Goal: Transaction & Acquisition: Purchase product/service

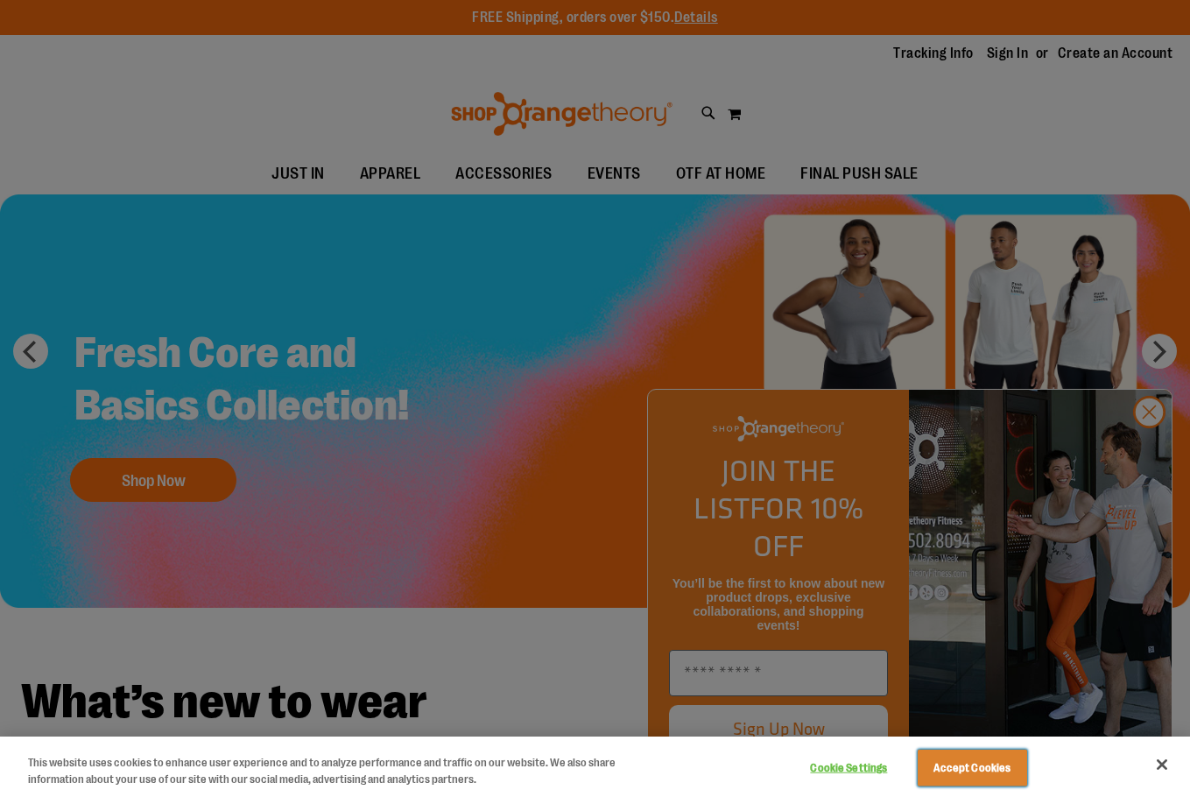
click at [1004, 763] on button "Accept Cookies" at bounding box center [972, 768] width 109 height 37
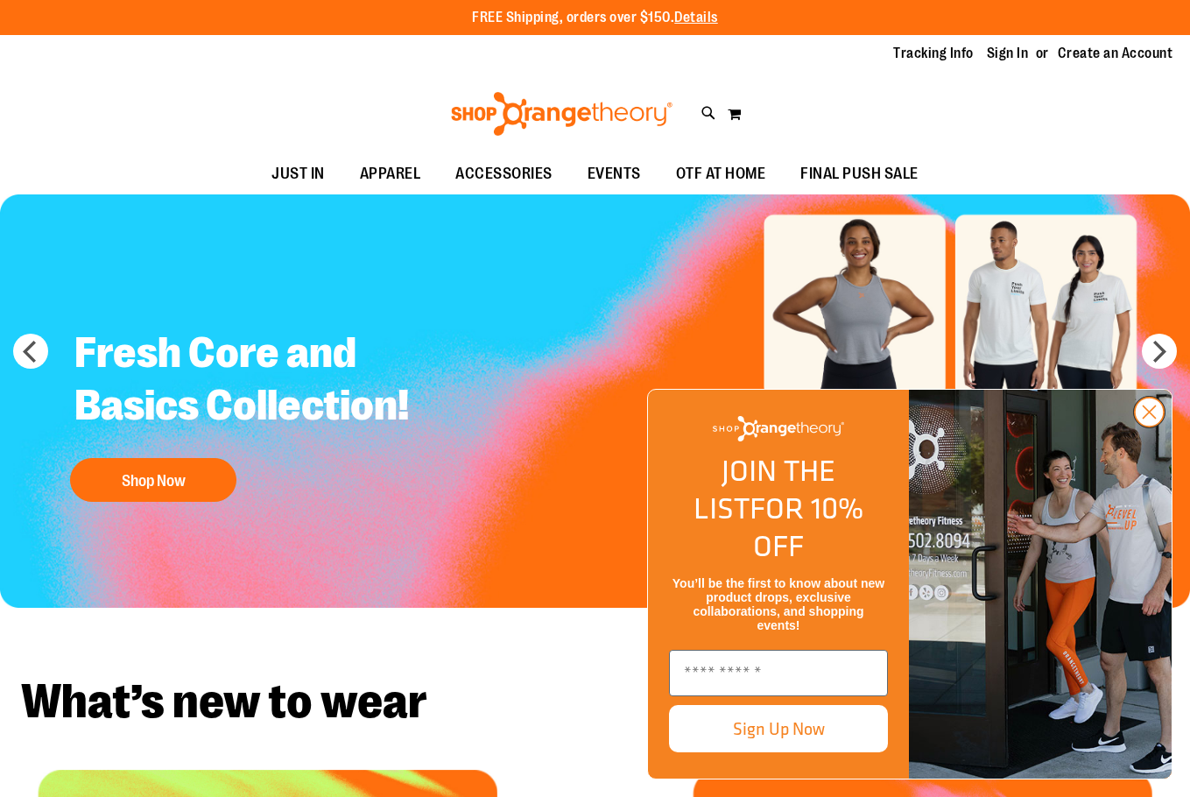
click at [1155, 419] on icon "Close dialog" at bounding box center [1150, 412] width 12 height 12
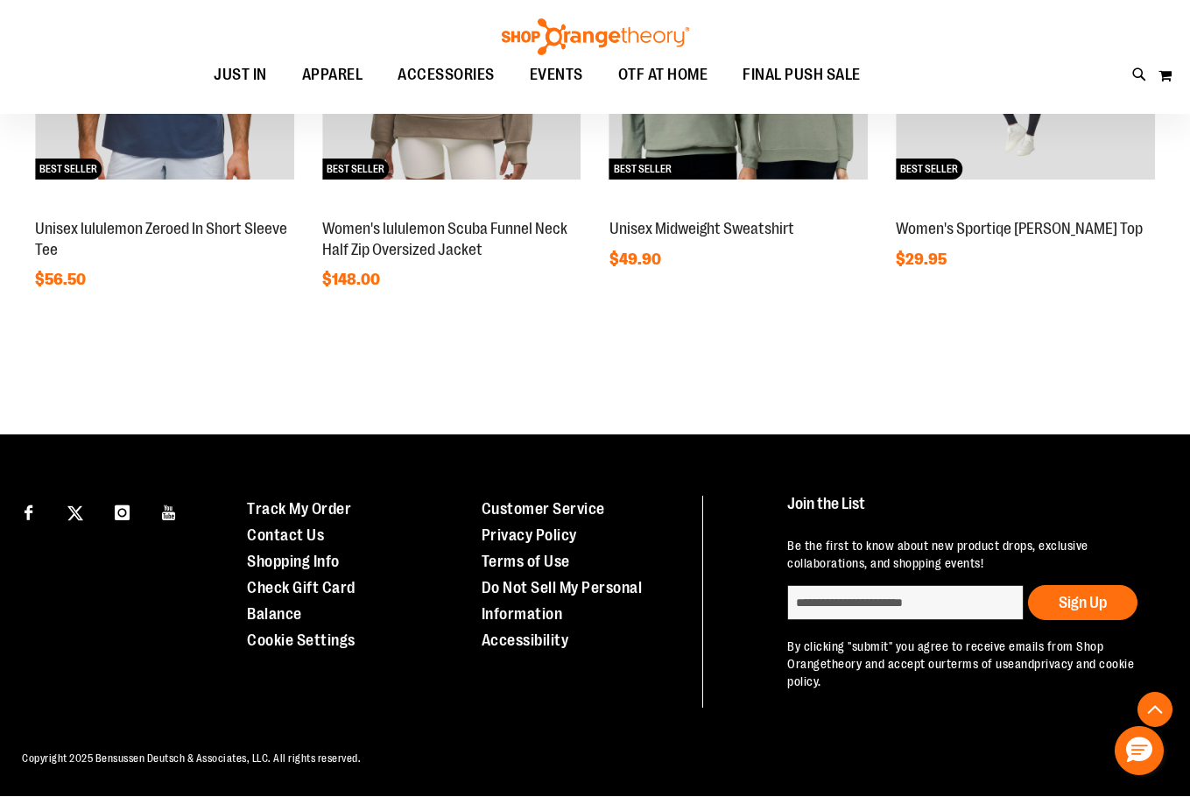
scroll to position [1166, 0]
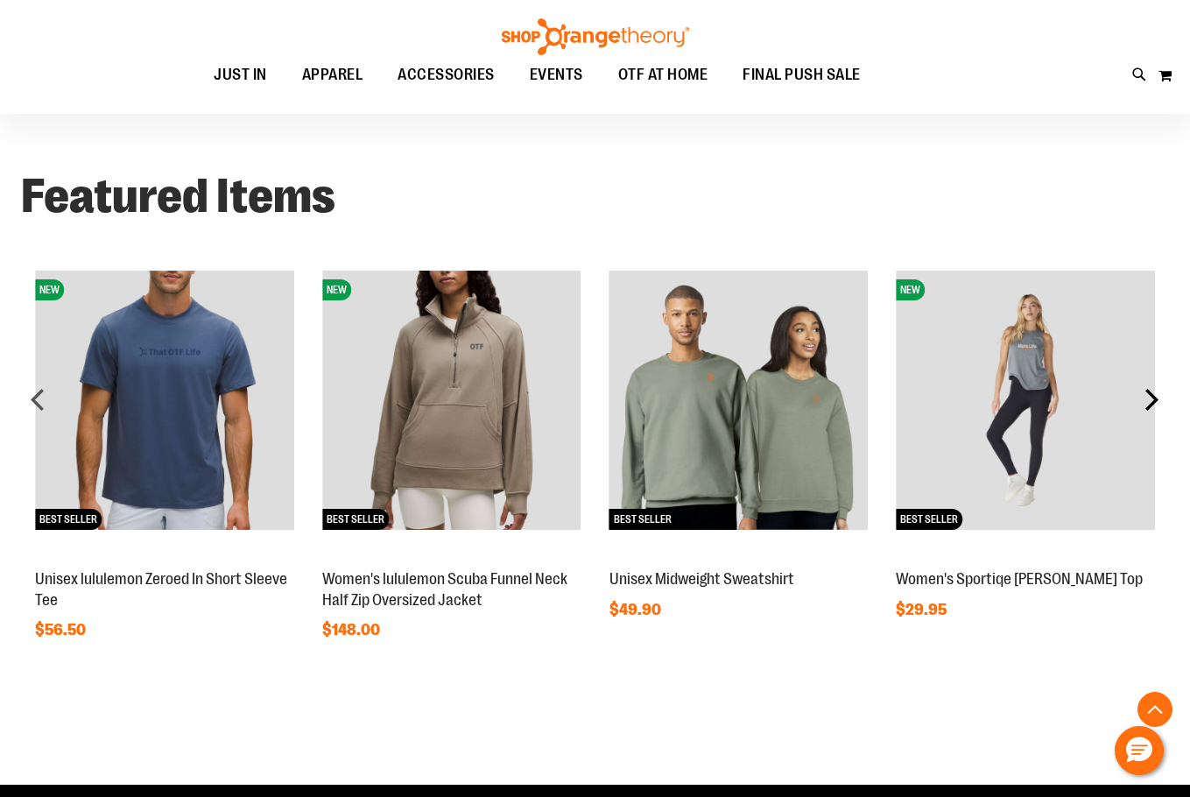
click at [1157, 399] on div "next" at bounding box center [1151, 399] width 35 height 35
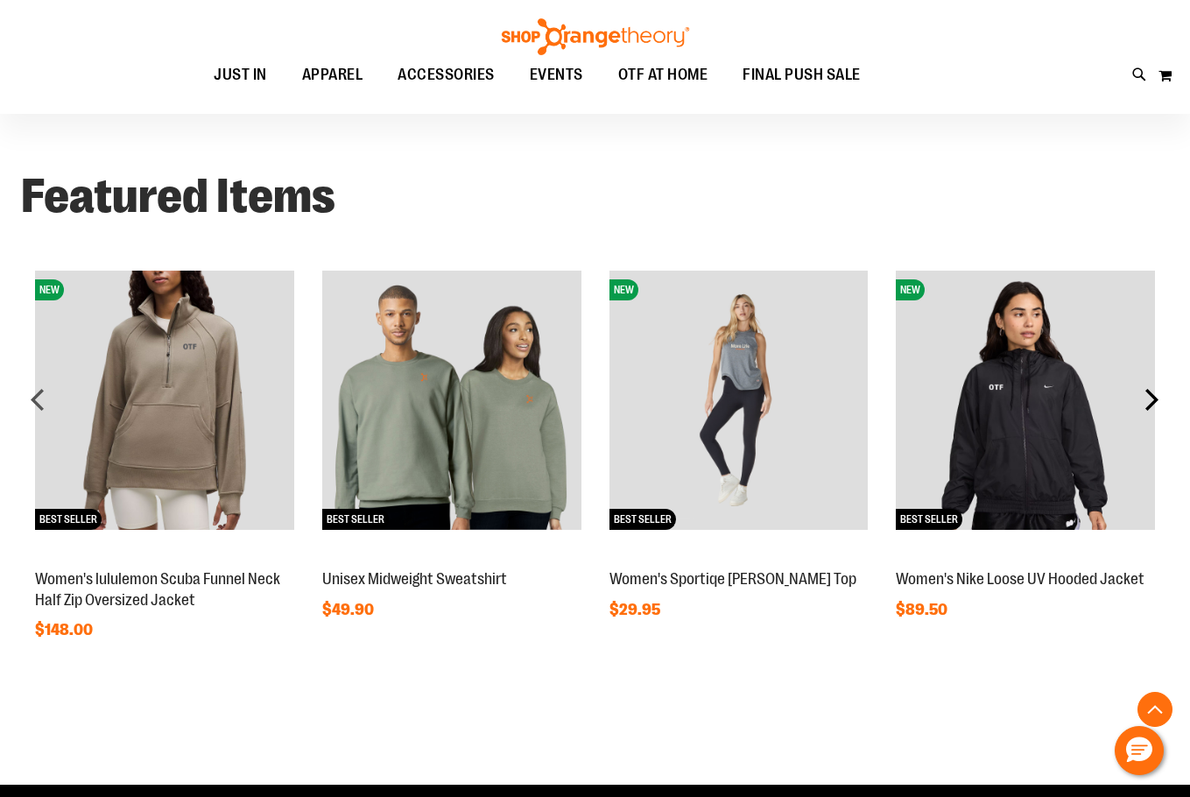
click at [1153, 408] on div "next" at bounding box center [1151, 399] width 35 height 35
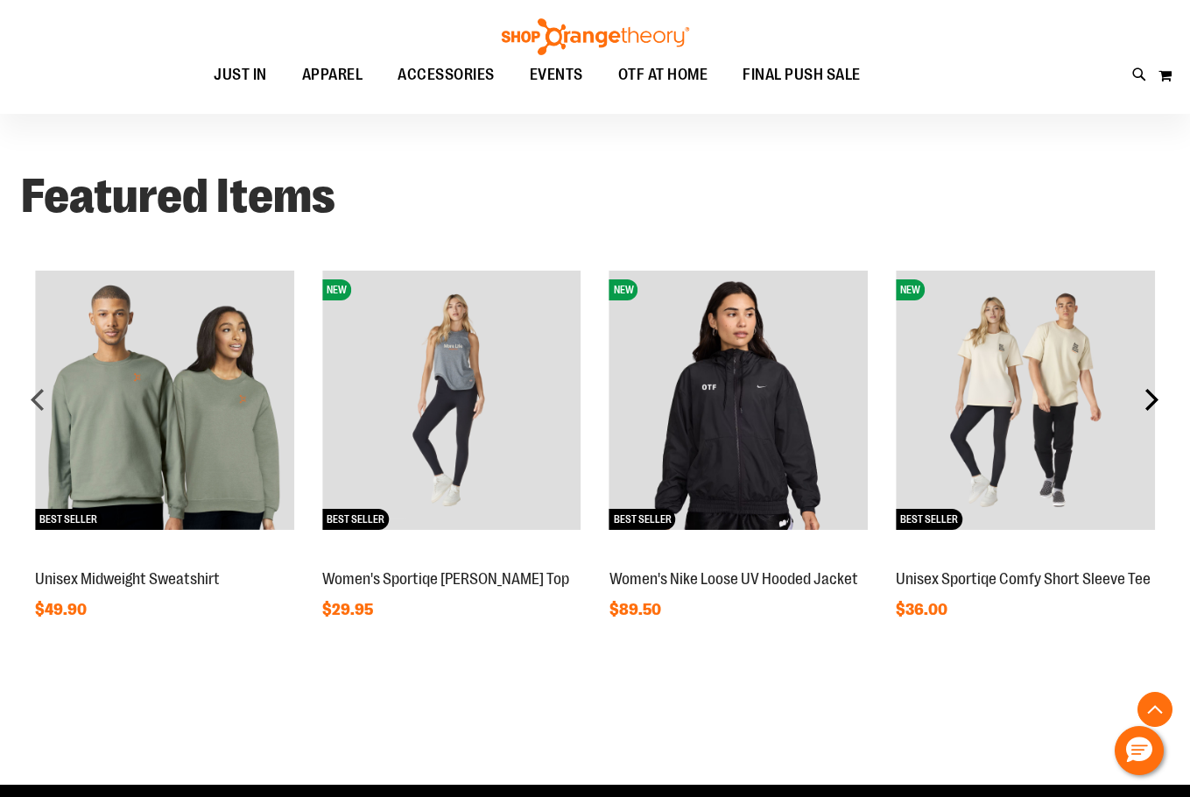
click at [1153, 408] on div "next" at bounding box center [1151, 399] width 35 height 35
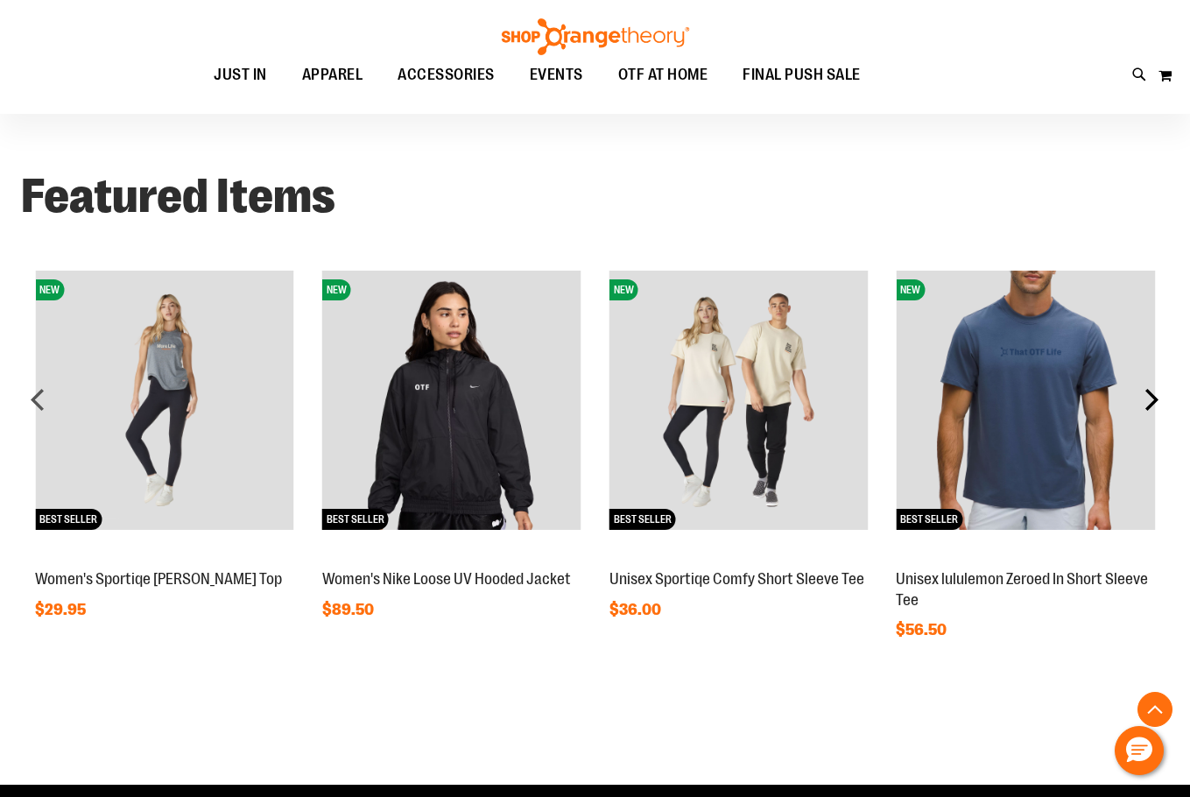
click at [1153, 408] on div "next" at bounding box center [1151, 399] width 35 height 35
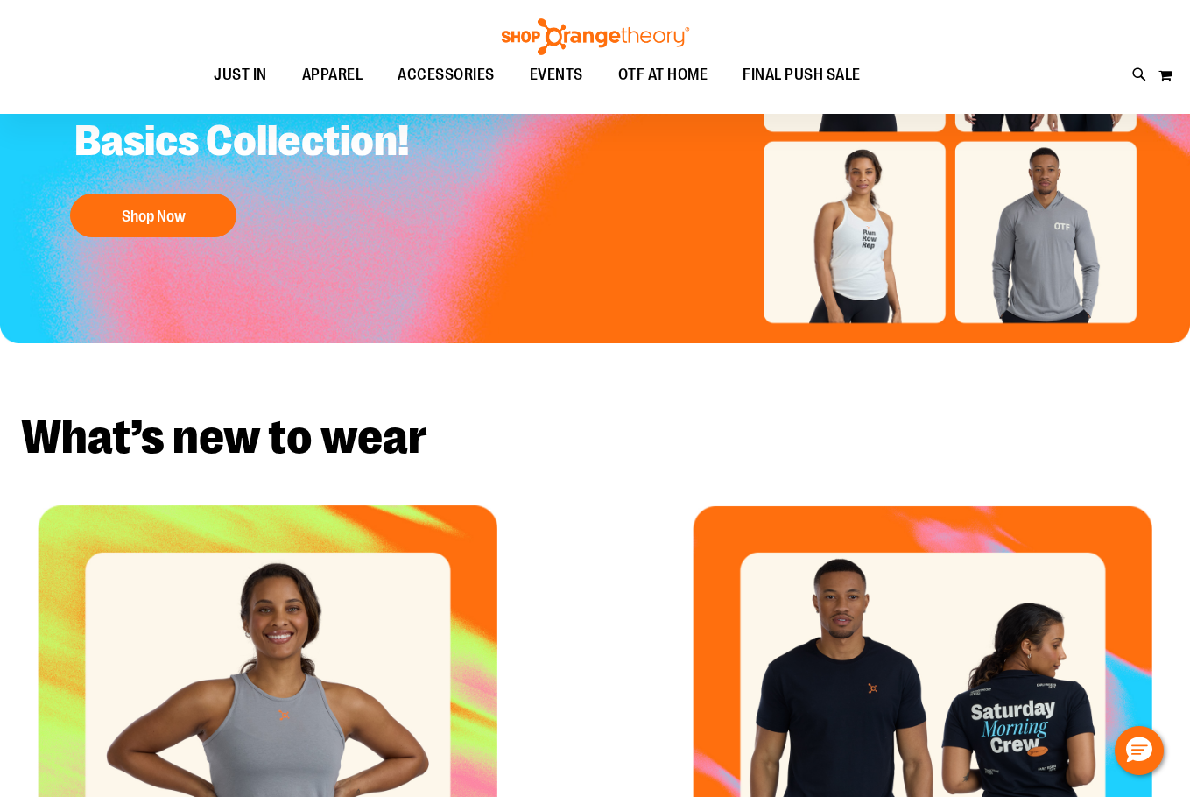
scroll to position [0, 0]
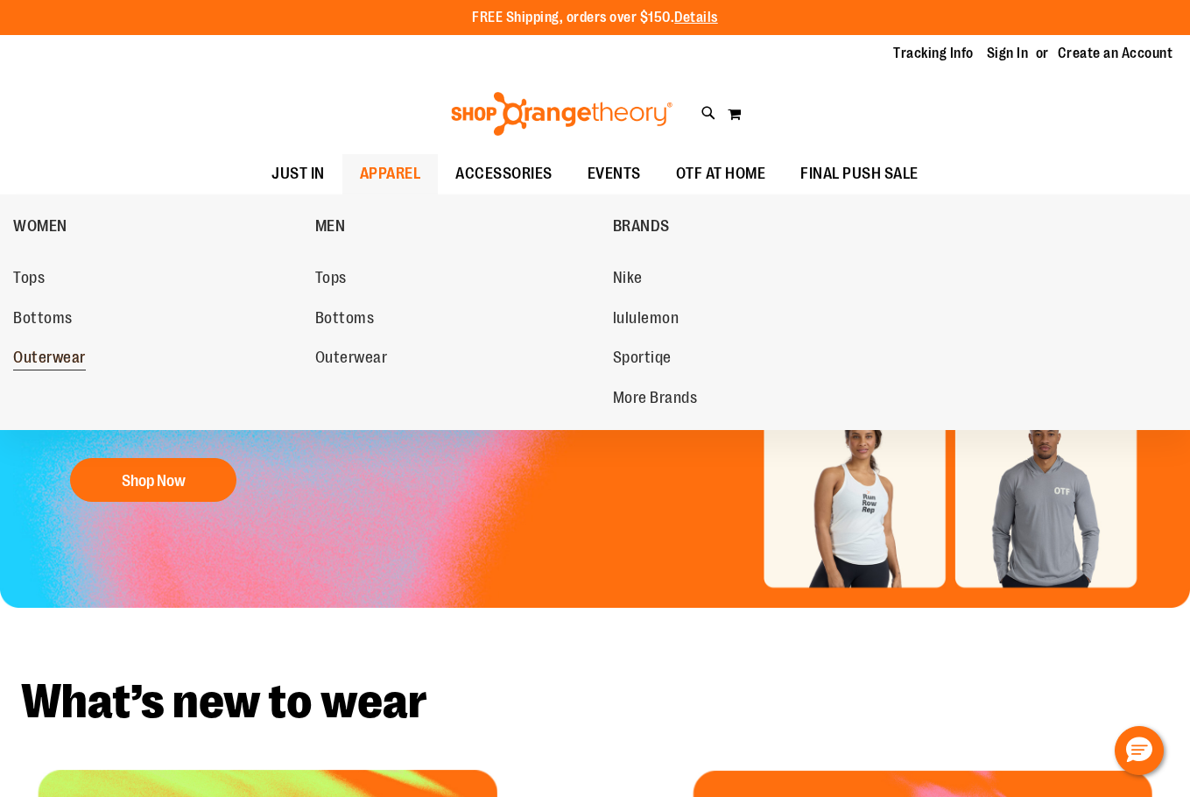
click at [22, 359] on span "Outerwear" at bounding box center [49, 360] width 73 height 22
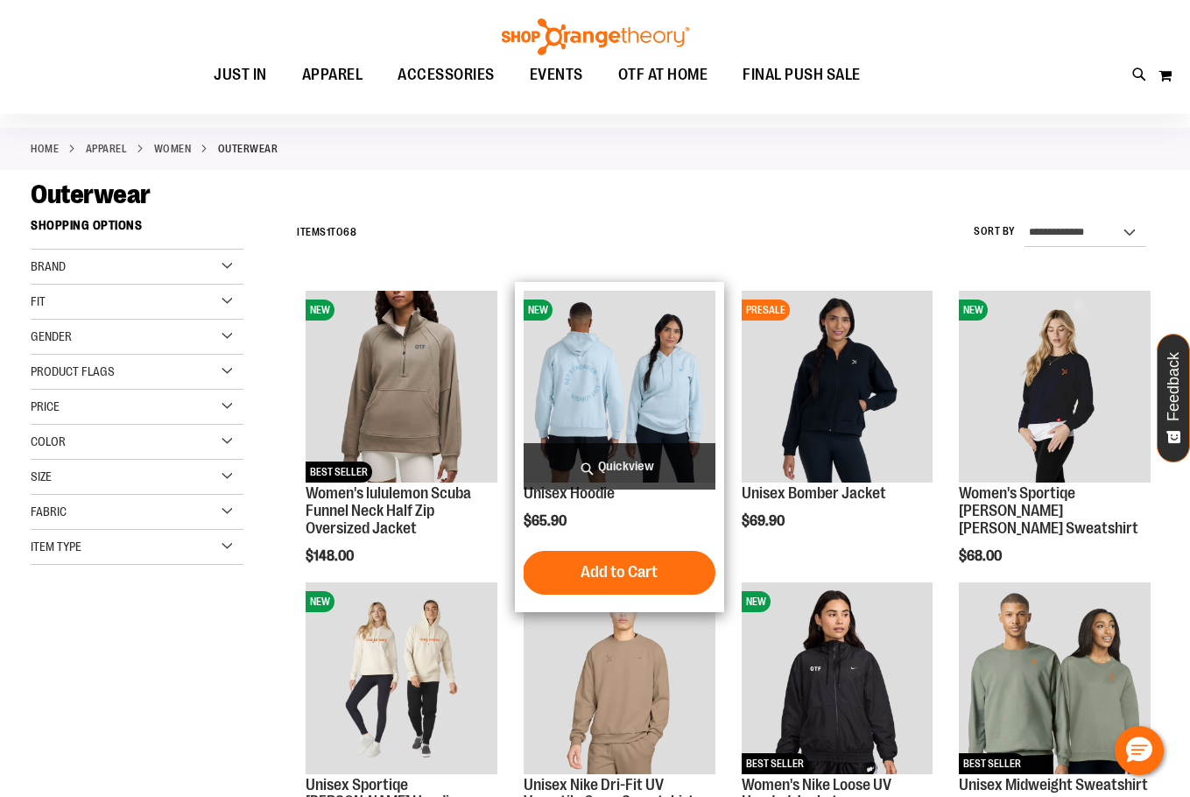
scroll to position [174, 0]
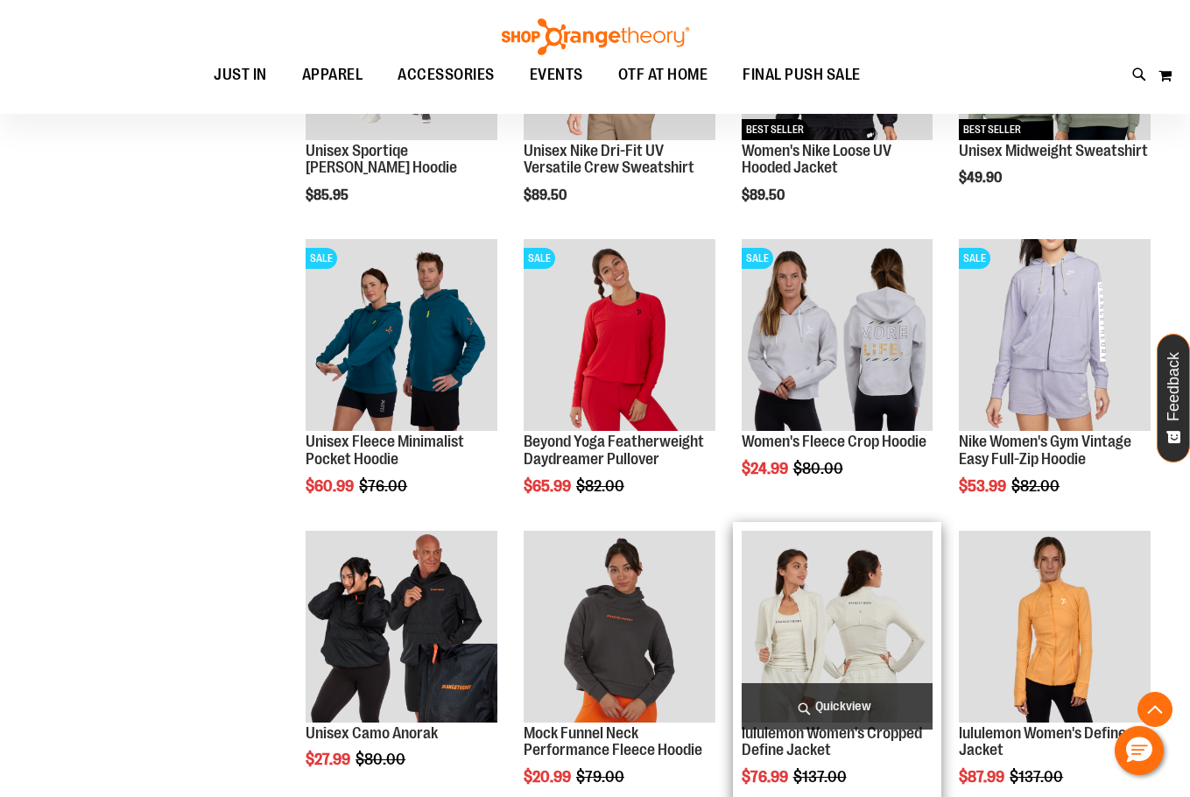
scroll to position [962, 0]
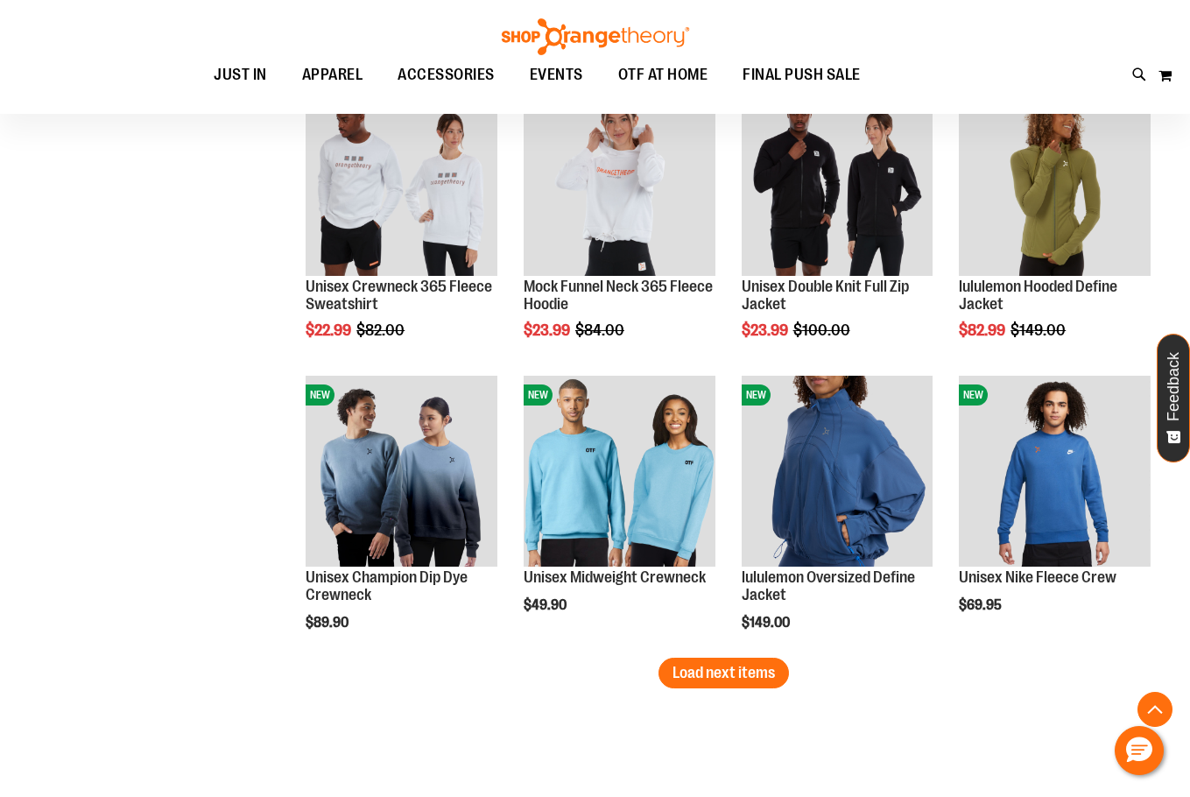
scroll to position [2363, 0]
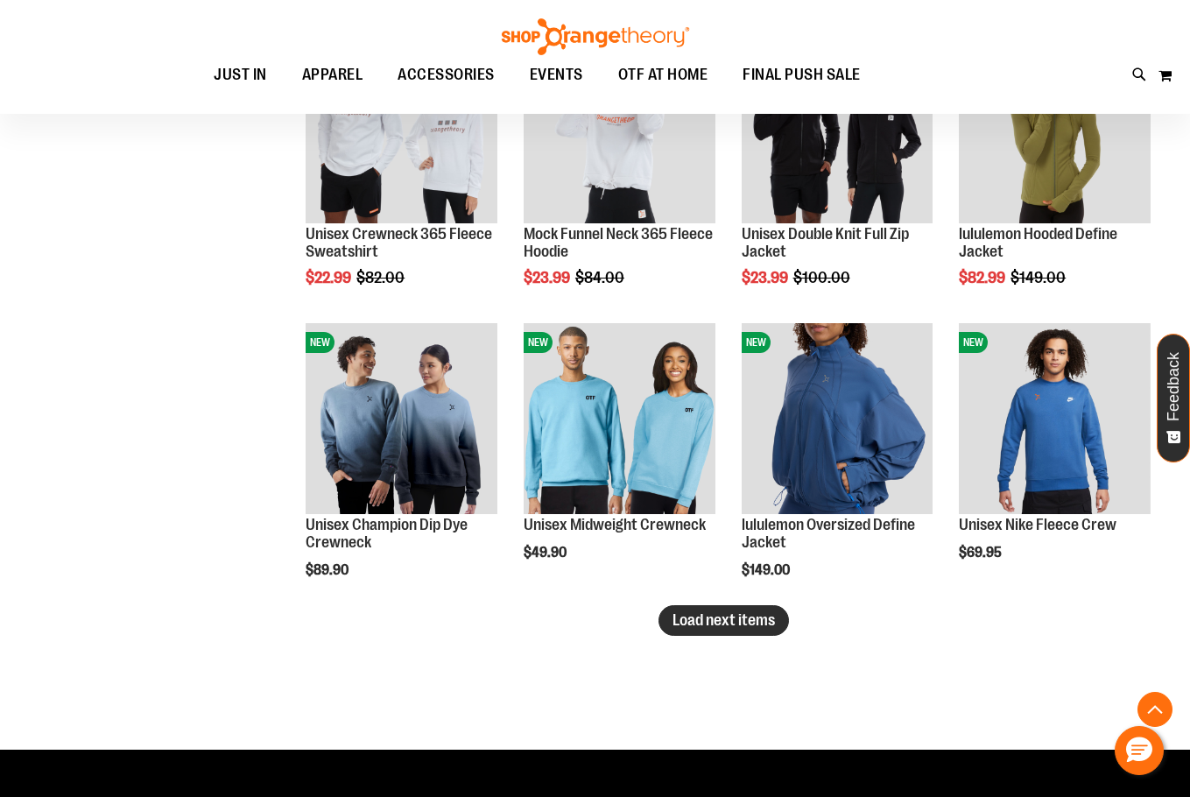
click at [774, 623] on span "Load next items" at bounding box center [724, 620] width 102 height 18
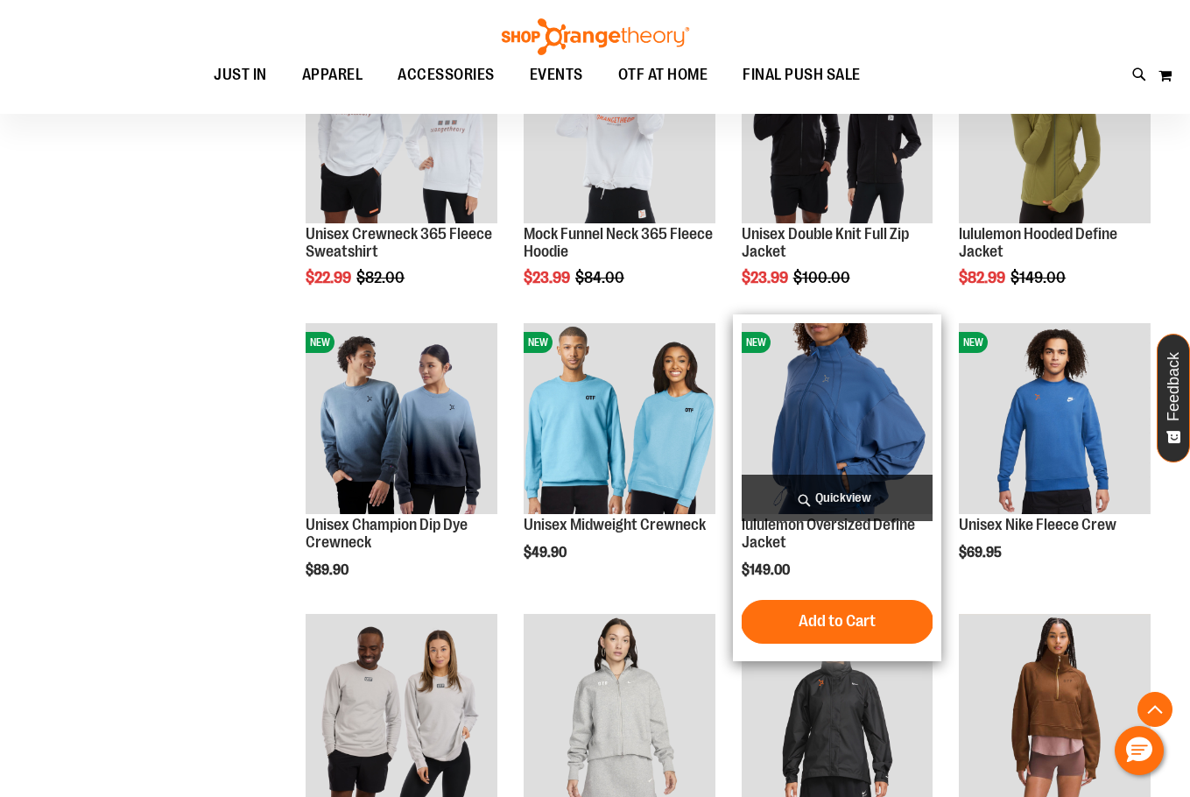
drag, startPoint x: 888, startPoint y: 392, endPoint x: 830, endPoint y: 407, distance: 59.7
click at [832, 407] on img "product" at bounding box center [838, 419] width 192 height 192
click at [854, 368] on img "product" at bounding box center [838, 419] width 192 height 192
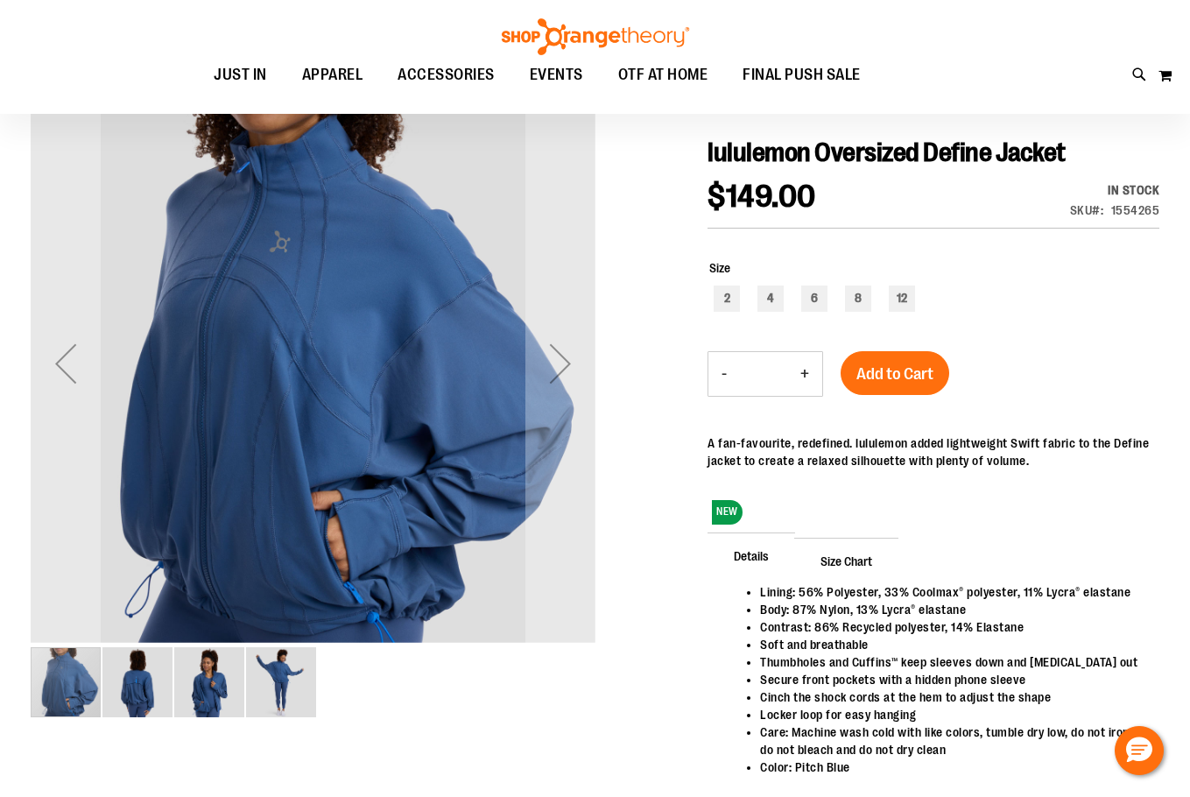
scroll to position [174, 0]
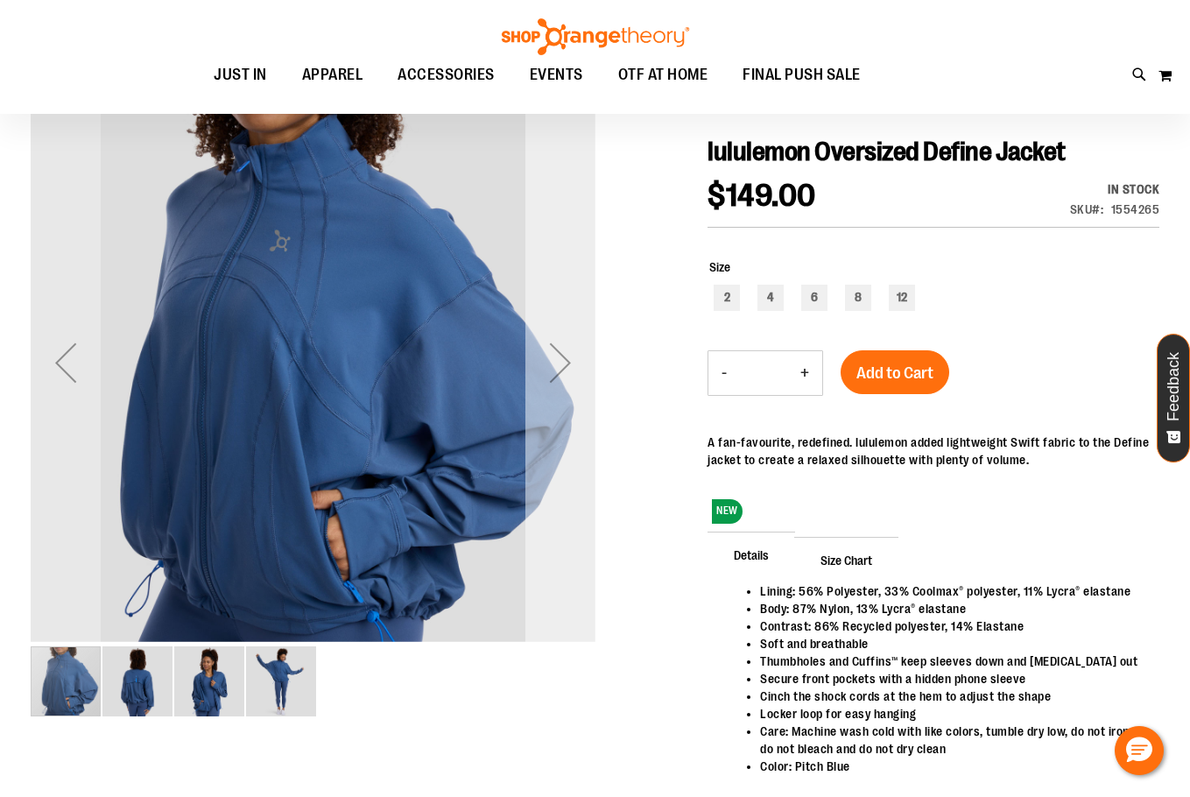
click at [567, 352] on div "Next" at bounding box center [560, 363] width 70 height 70
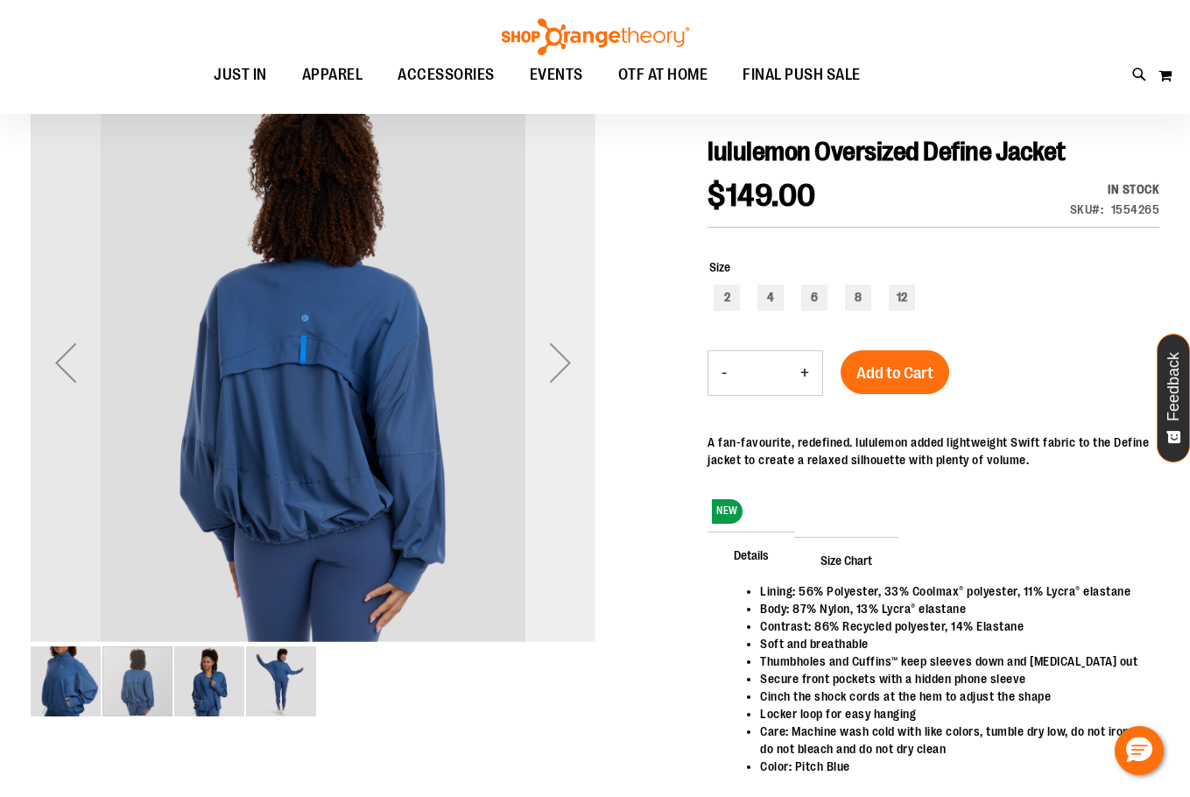
click at [567, 352] on div "Next" at bounding box center [560, 363] width 70 height 70
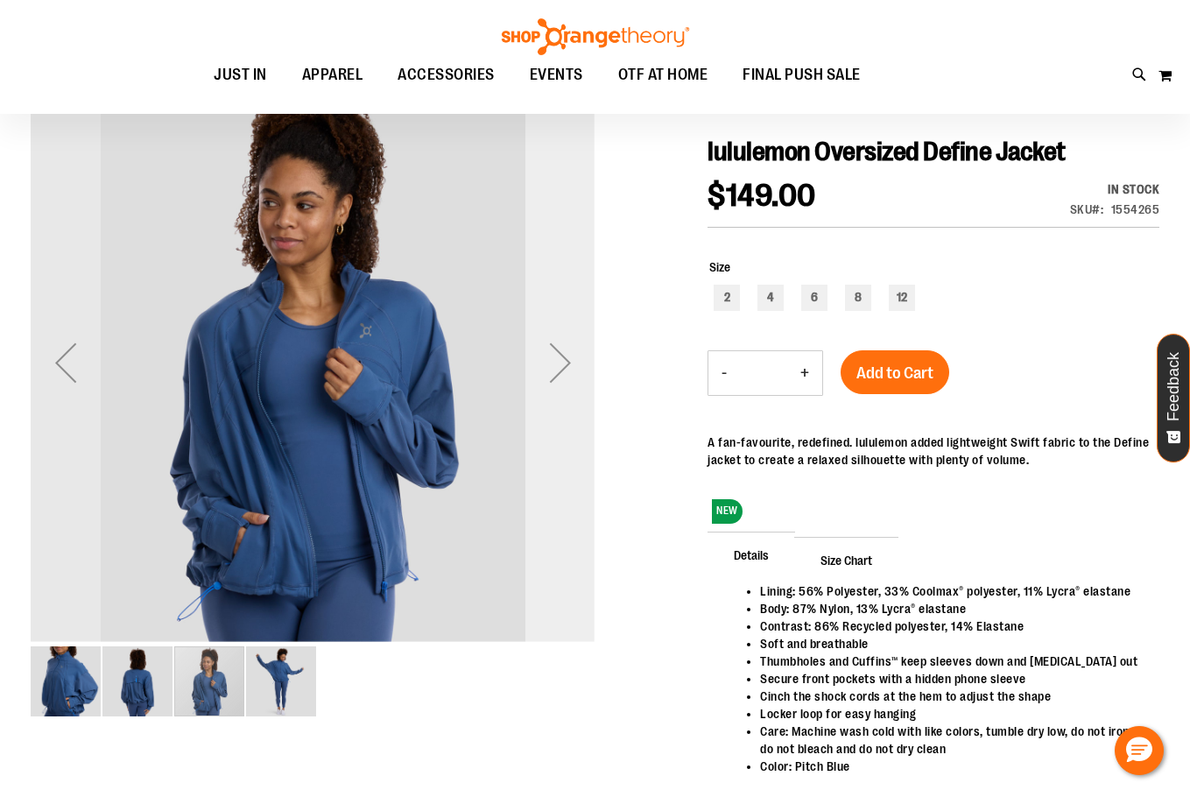
click at [567, 352] on div "Next" at bounding box center [560, 363] width 70 height 70
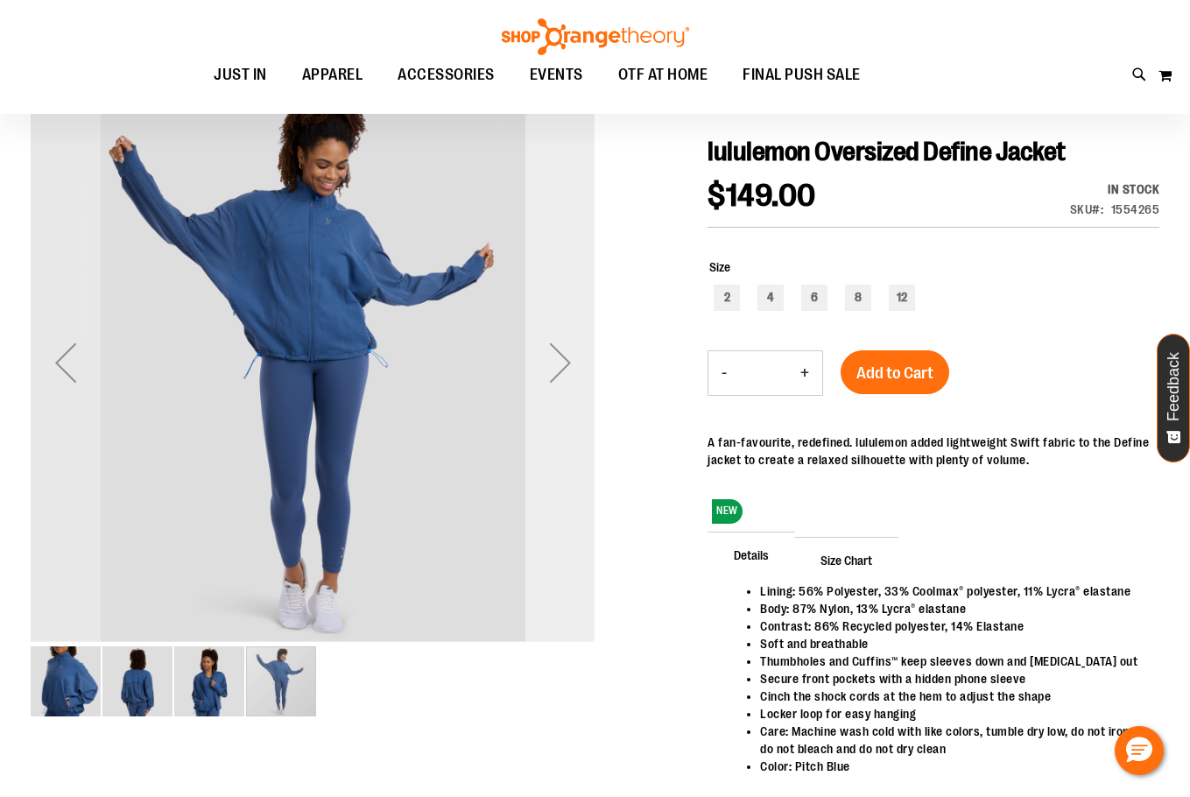
click at [567, 352] on div "Next" at bounding box center [560, 363] width 70 height 70
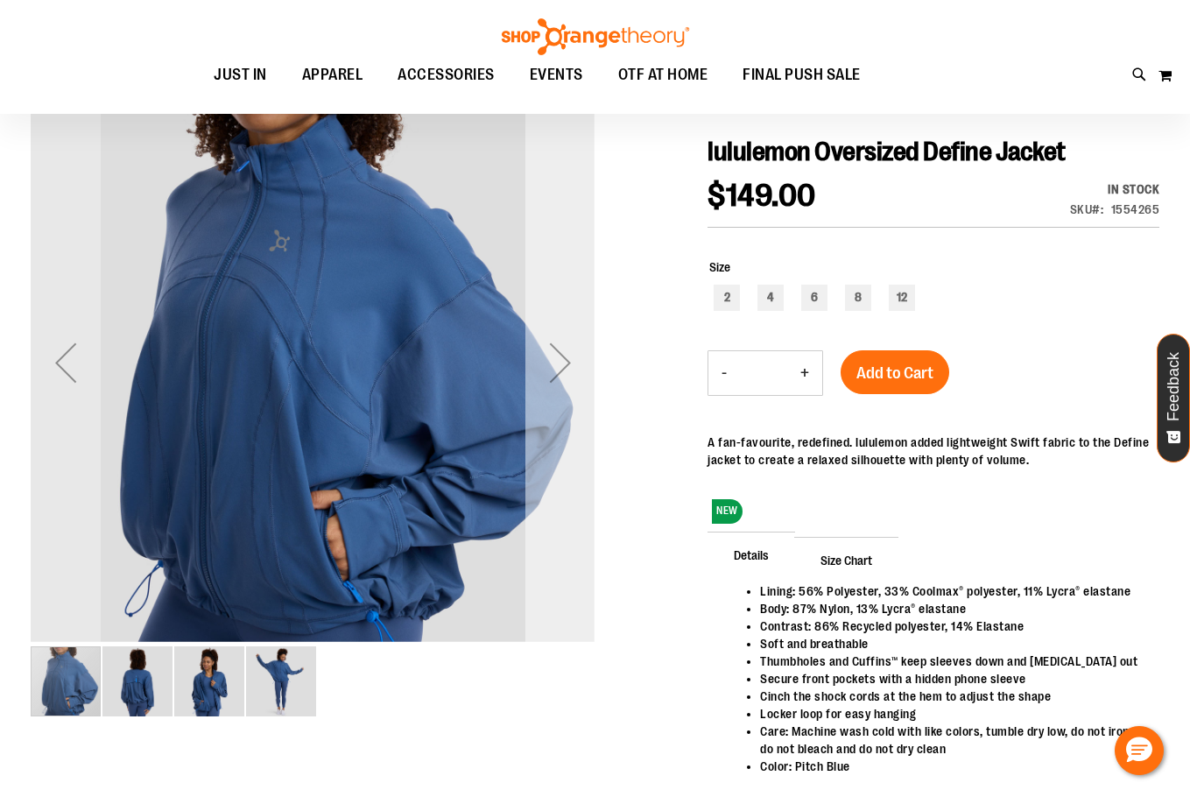
click at [567, 352] on div "Next" at bounding box center [560, 363] width 70 height 70
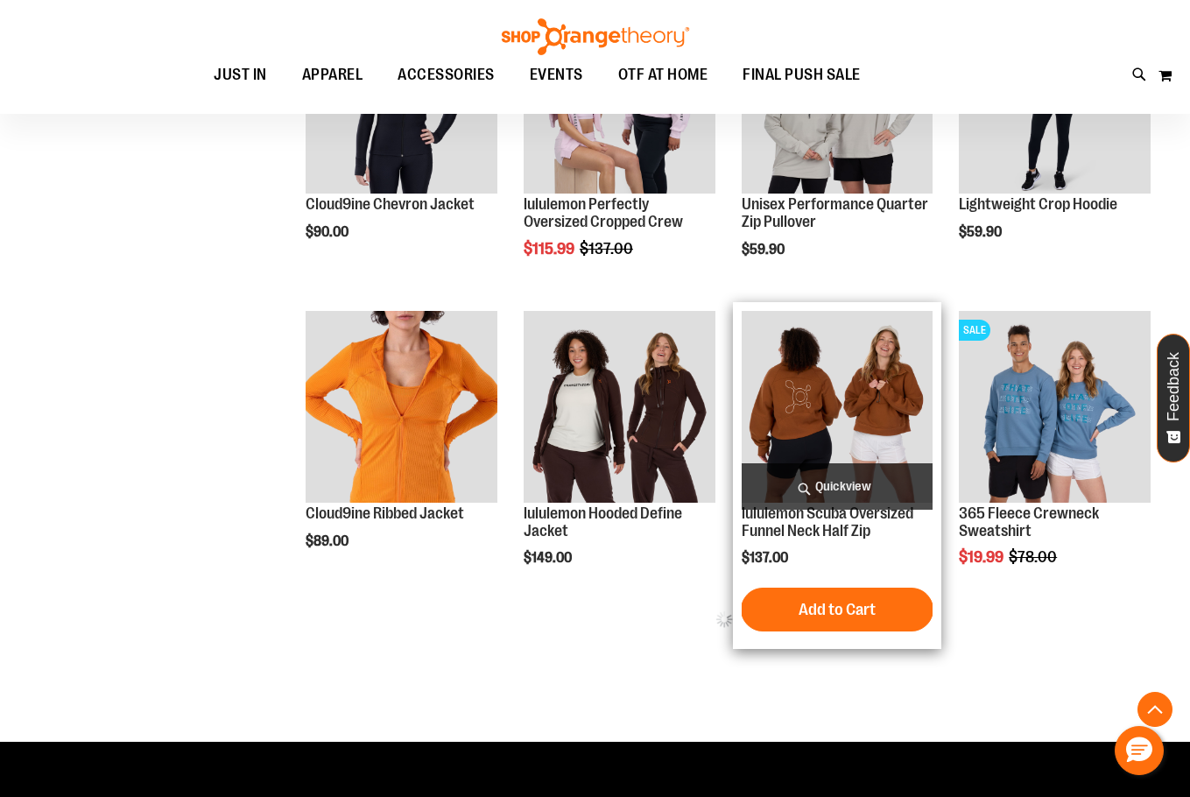
scroll to position [612, 0]
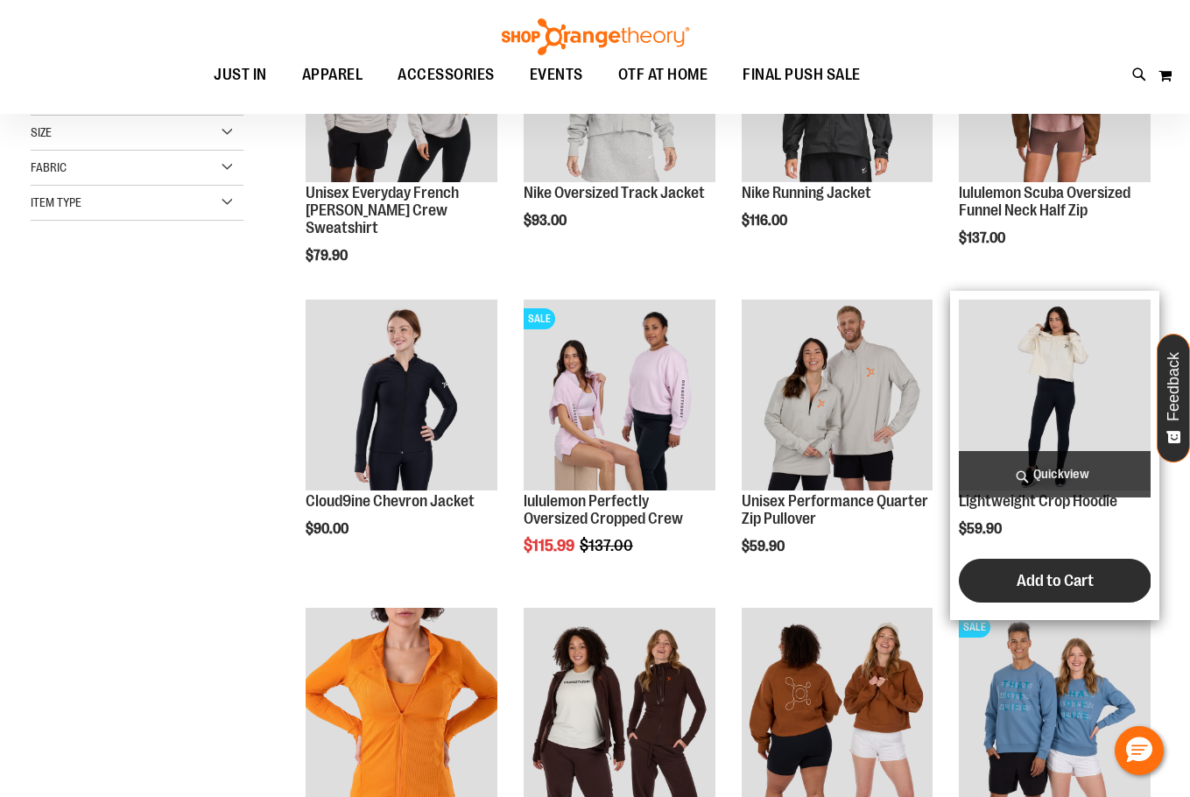
scroll to position [262, 0]
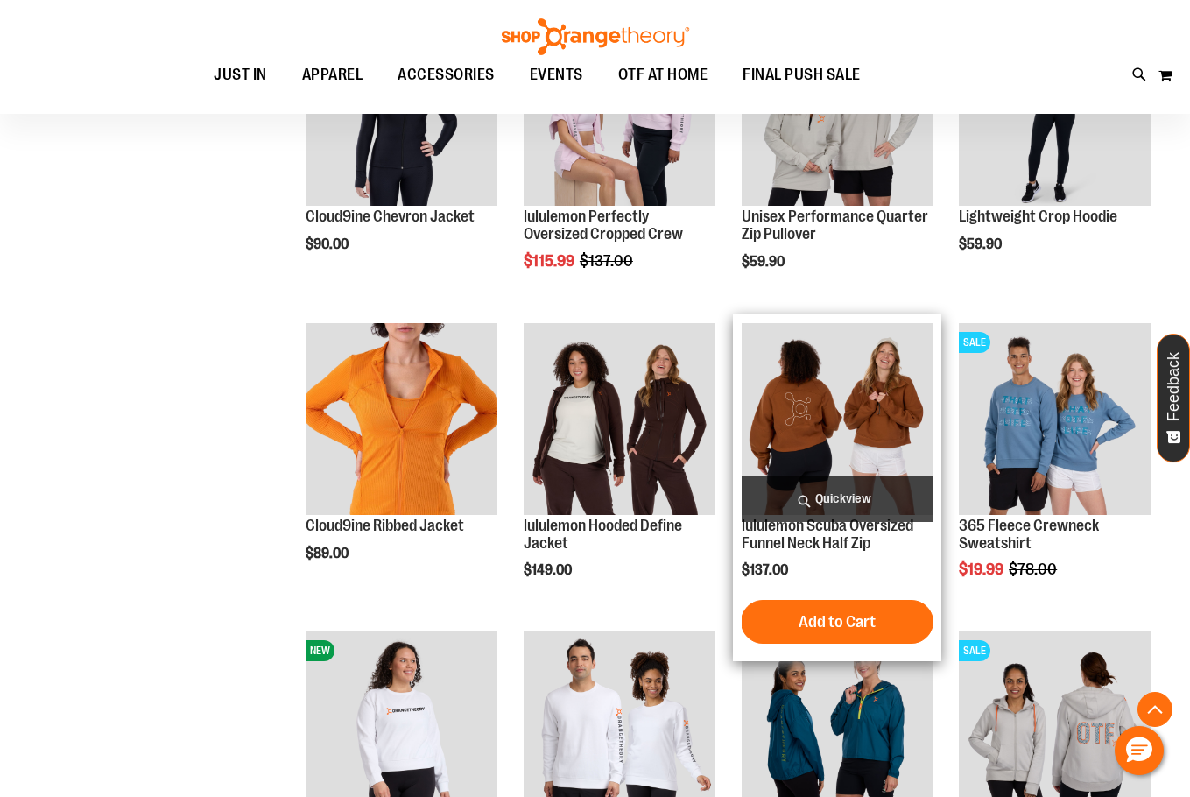
scroll to position [525, 0]
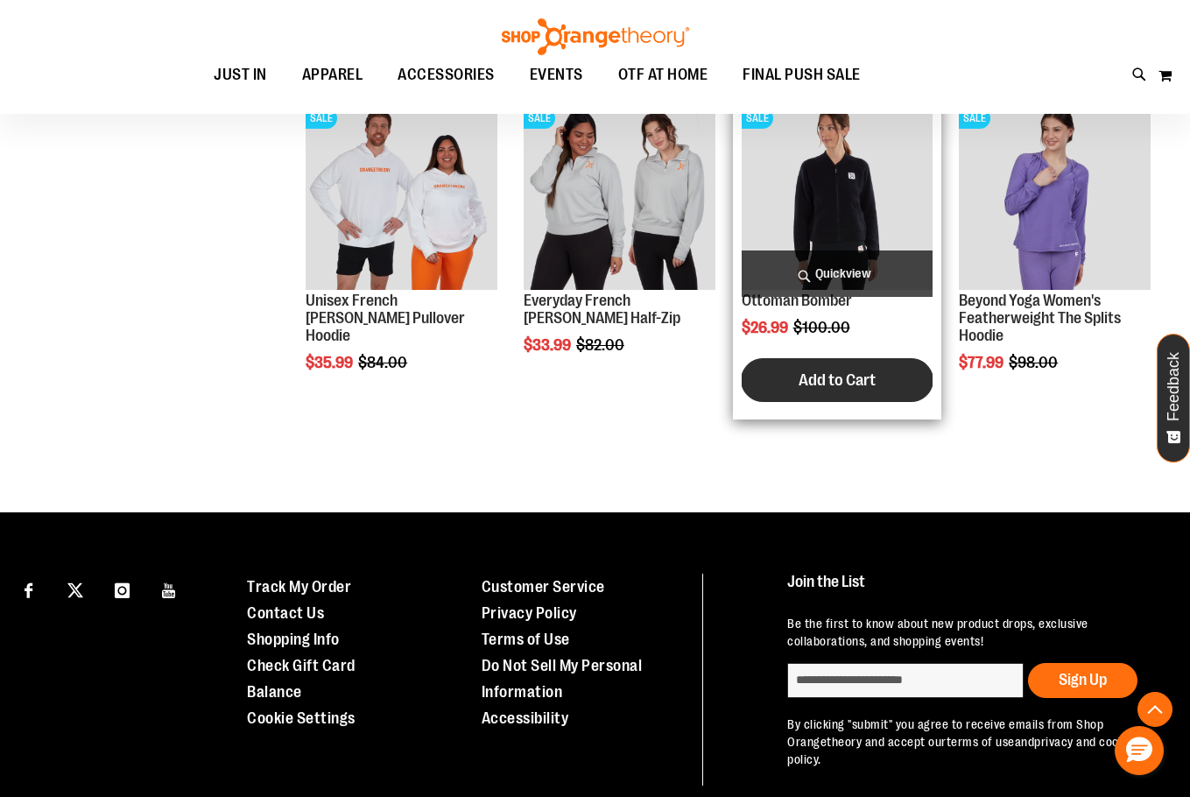
scroll to position [2276, 0]
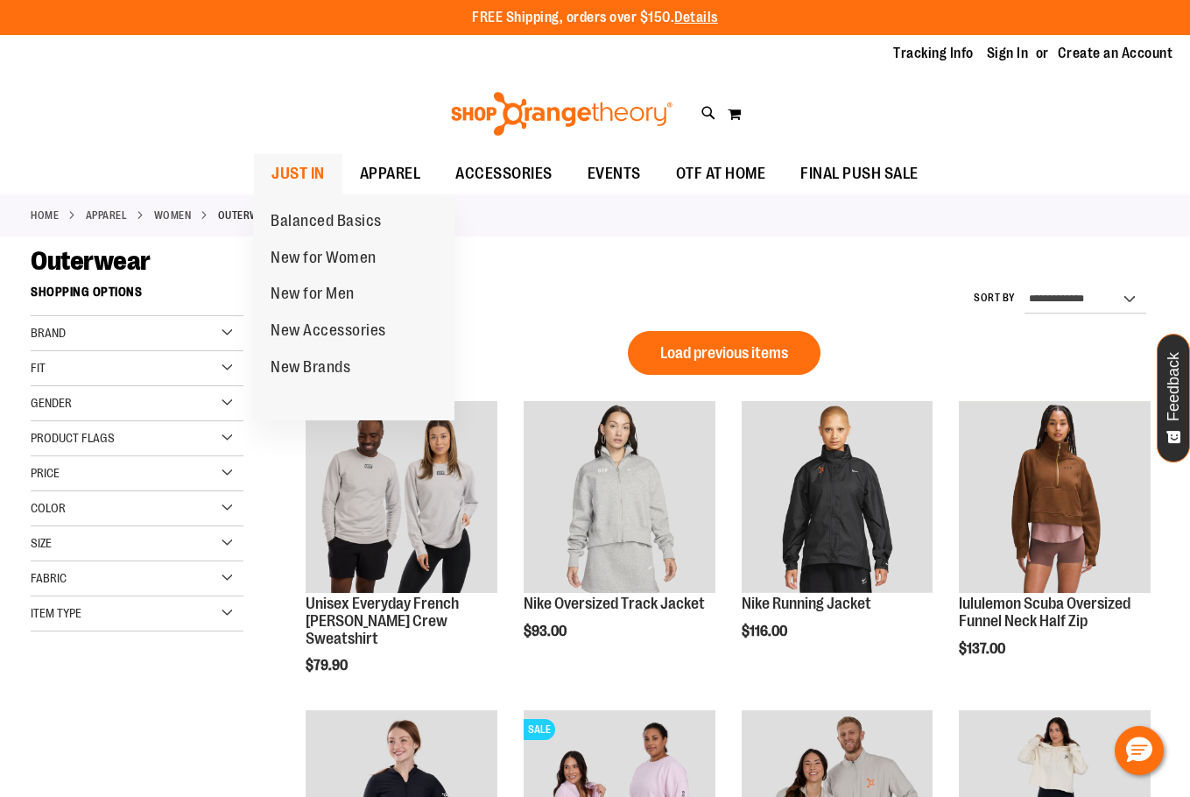
click at [304, 177] on span "JUST IN" at bounding box center [297, 173] width 53 height 39
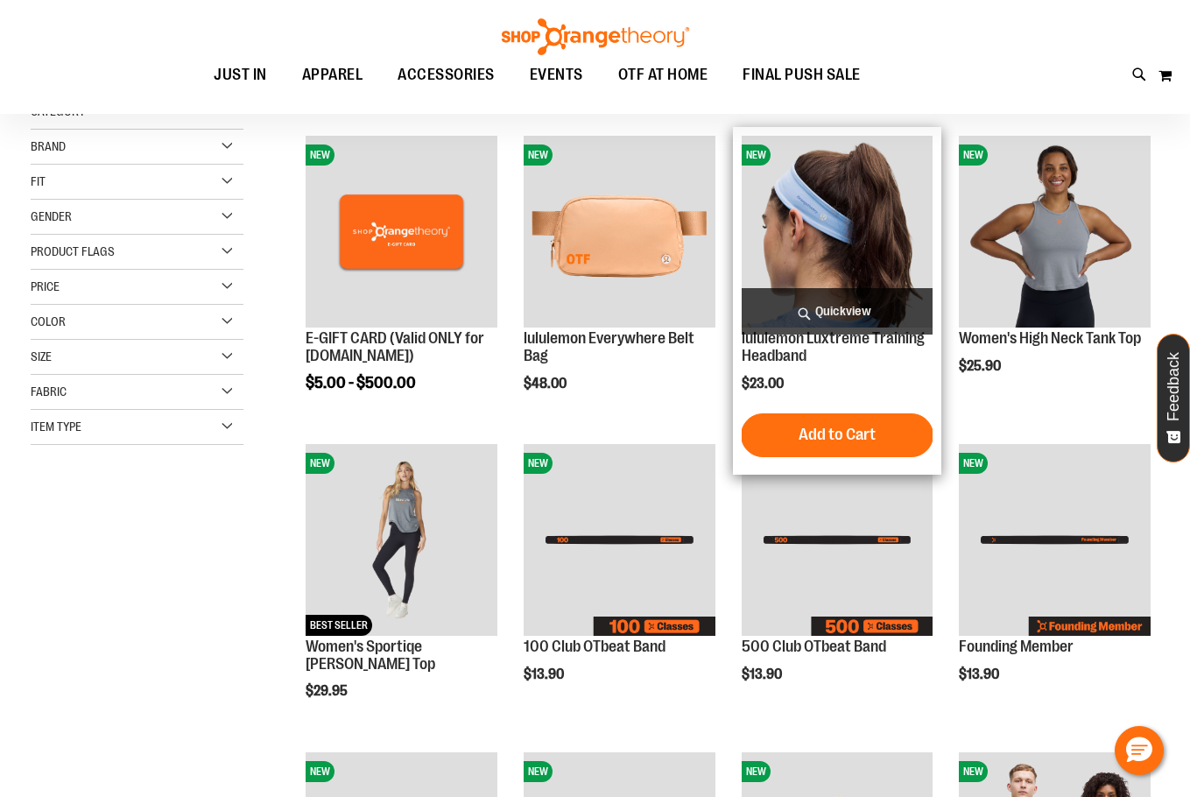
scroll to position [262, 0]
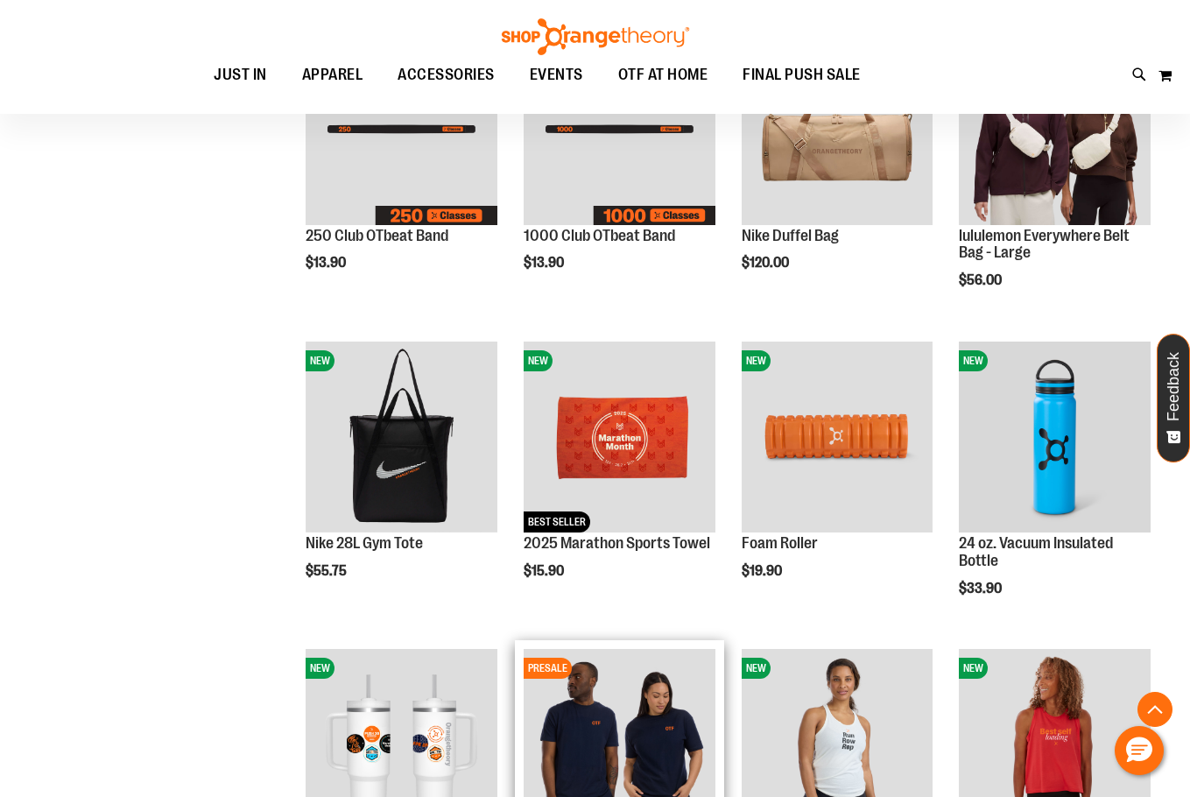
scroll to position [1138, 0]
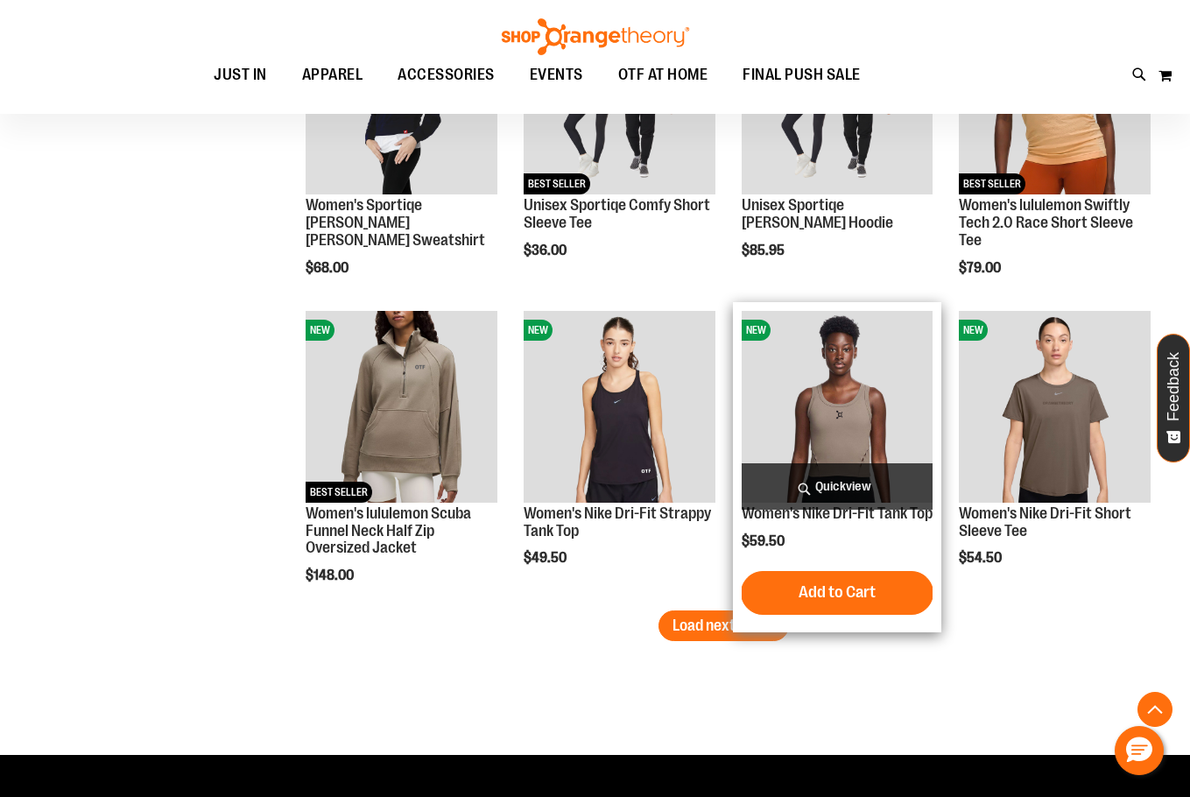
scroll to position [2539, 0]
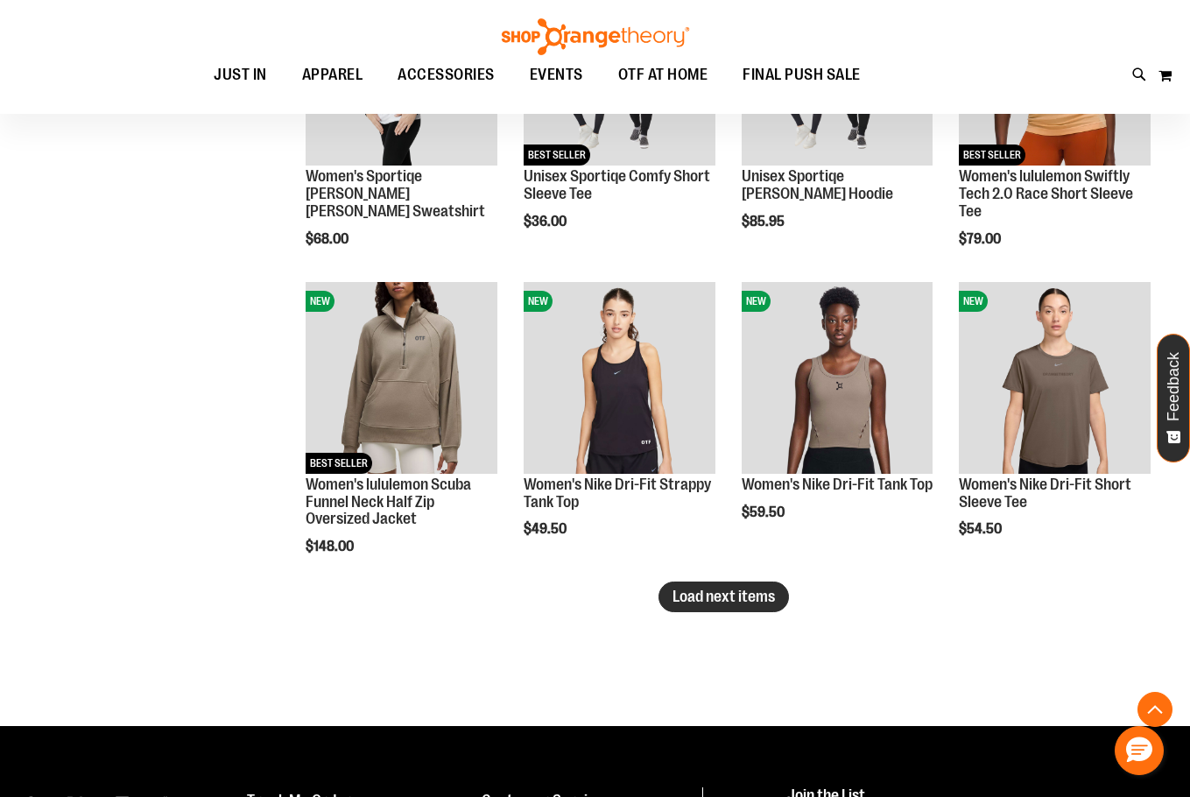
click at [748, 595] on span "Load next items" at bounding box center [724, 597] width 102 height 18
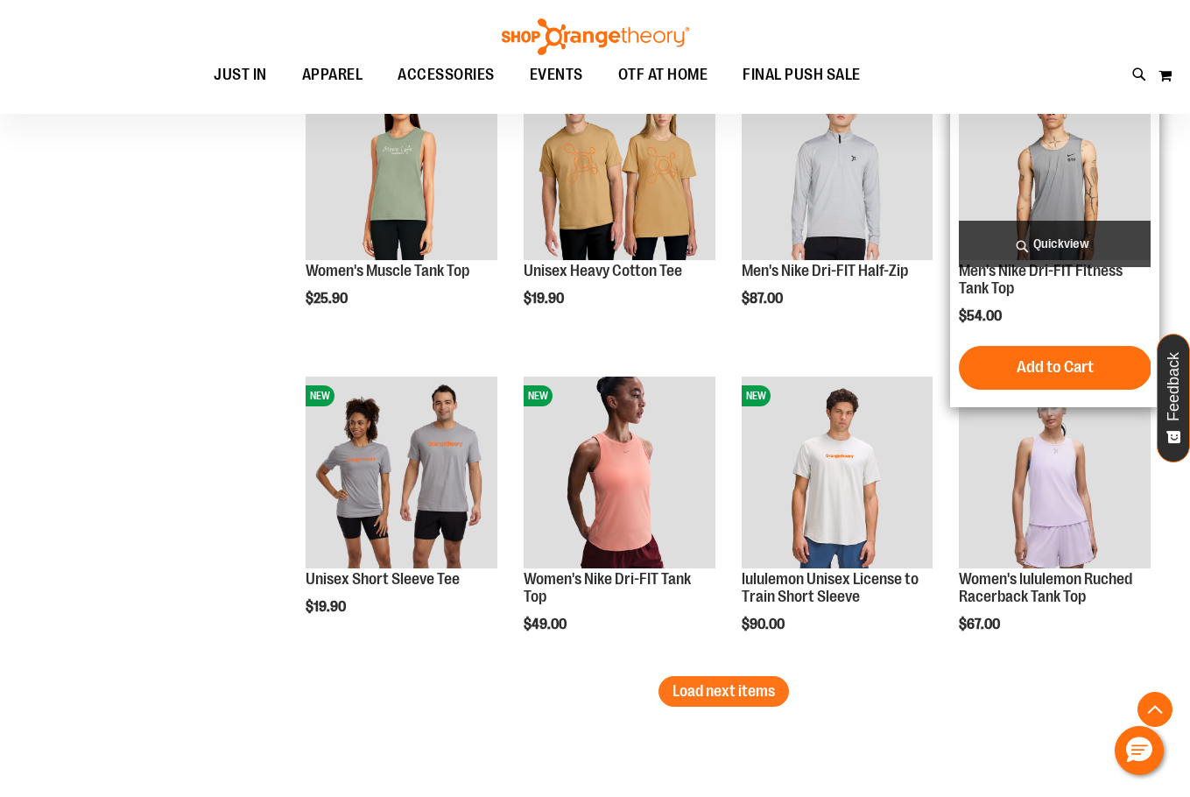
scroll to position [3414, 0]
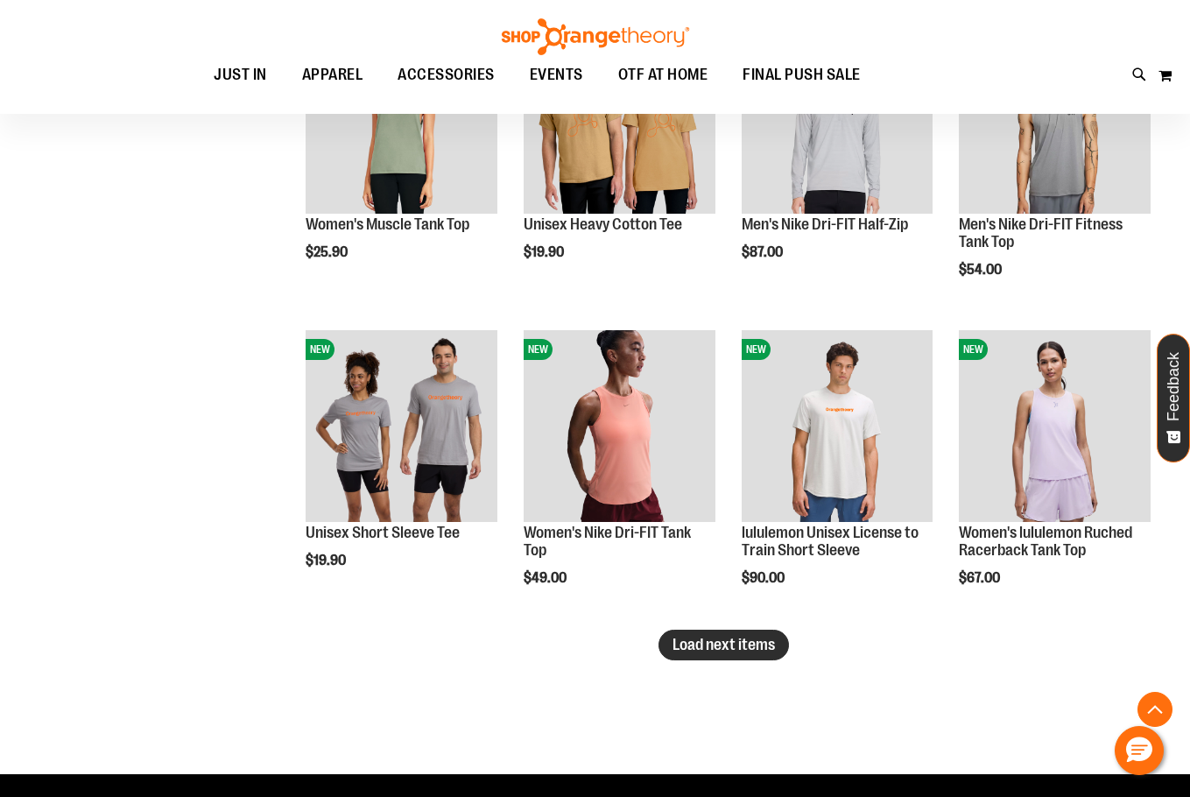
click at [762, 647] on span "Load next items" at bounding box center [724, 645] width 102 height 18
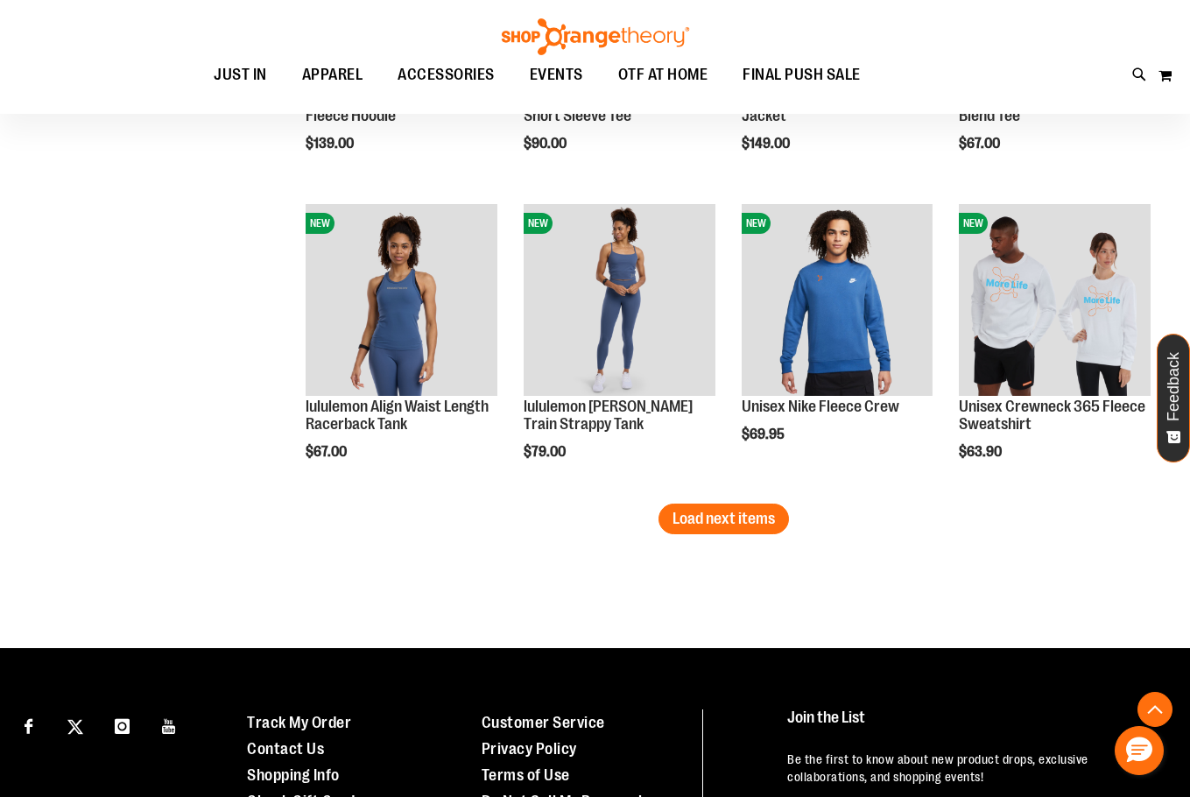
scroll to position [4465, 0]
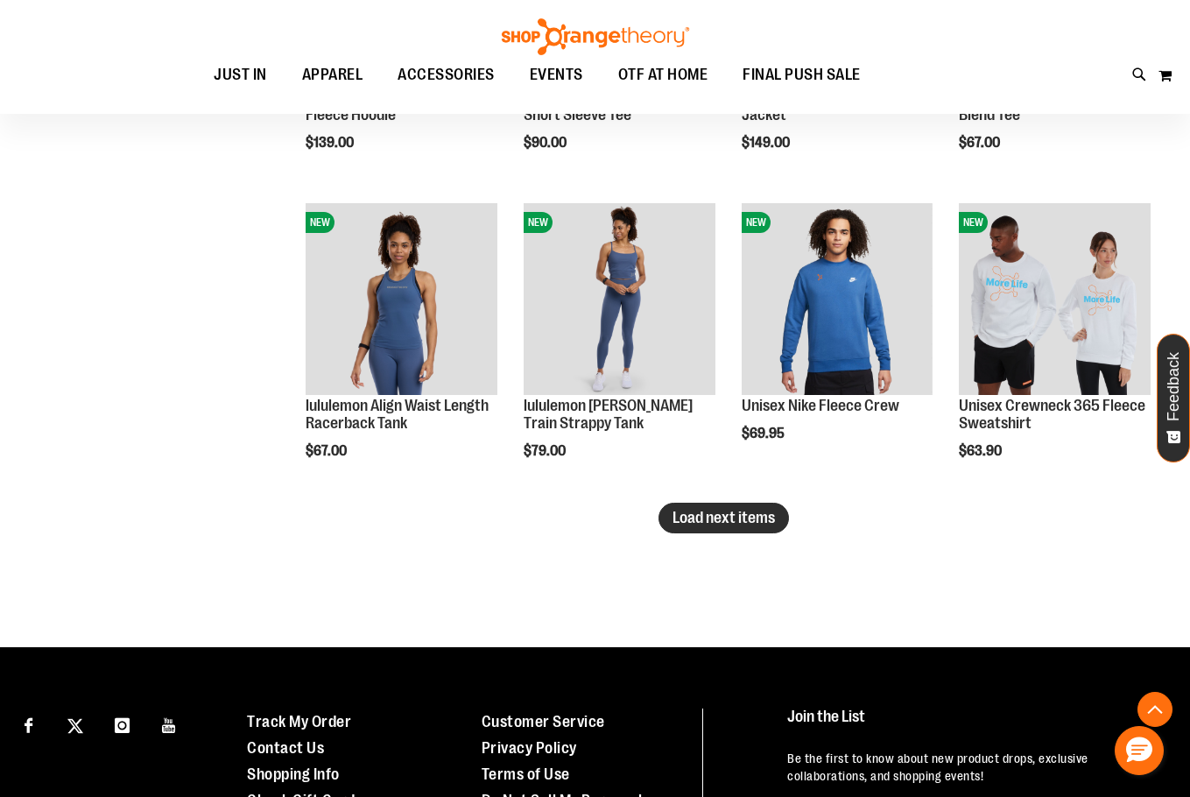
click at [718, 511] on span "Load next items" at bounding box center [724, 518] width 102 height 18
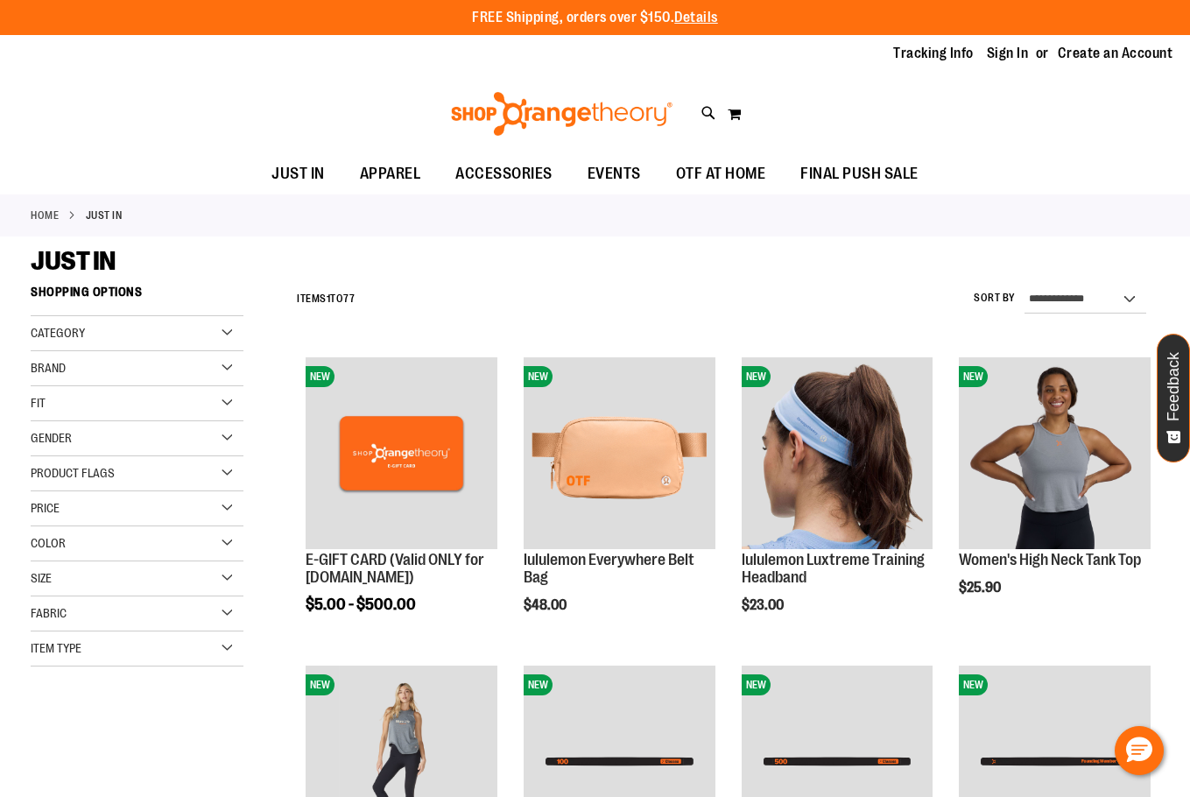
drag, startPoint x: 506, startPoint y: 337, endPoint x: 346, endPoint y: 258, distance: 178.6
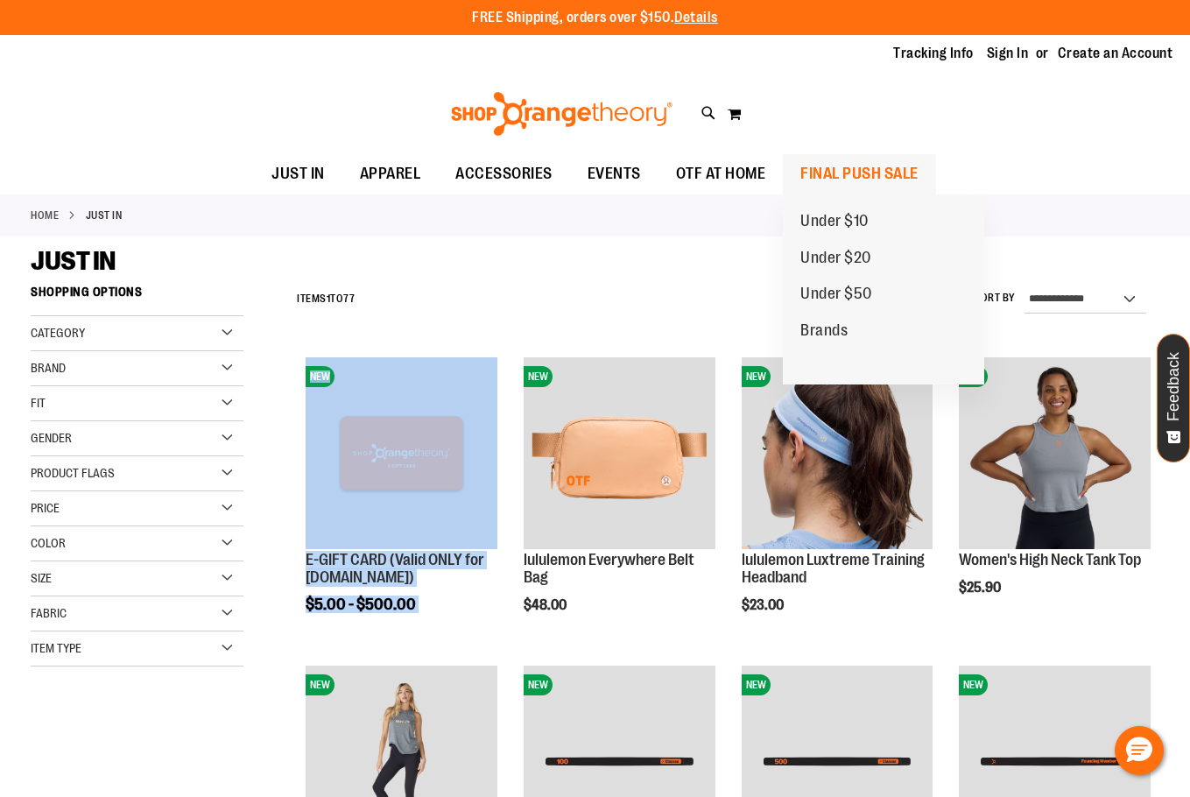
click at [858, 181] on span "FINAL PUSH SALE" at bounding box center [859, 173] width 118 height 39
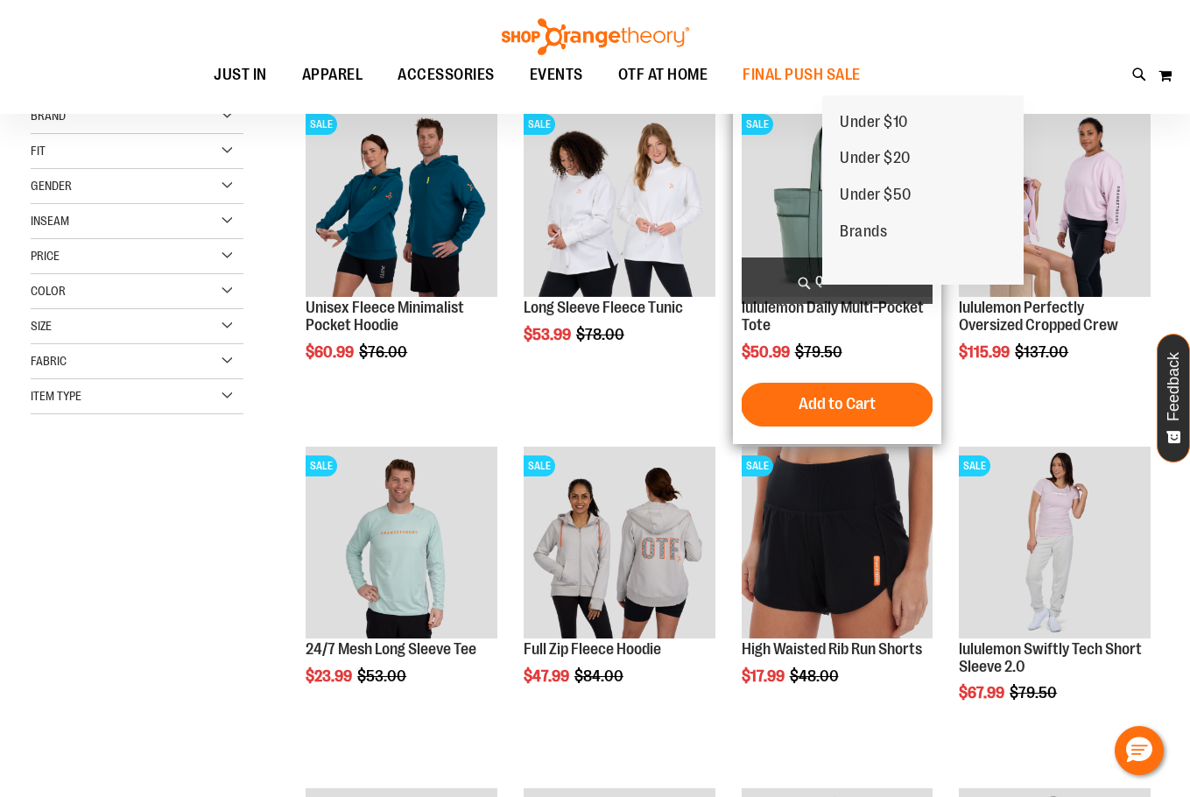
scroll to position [262, 0]
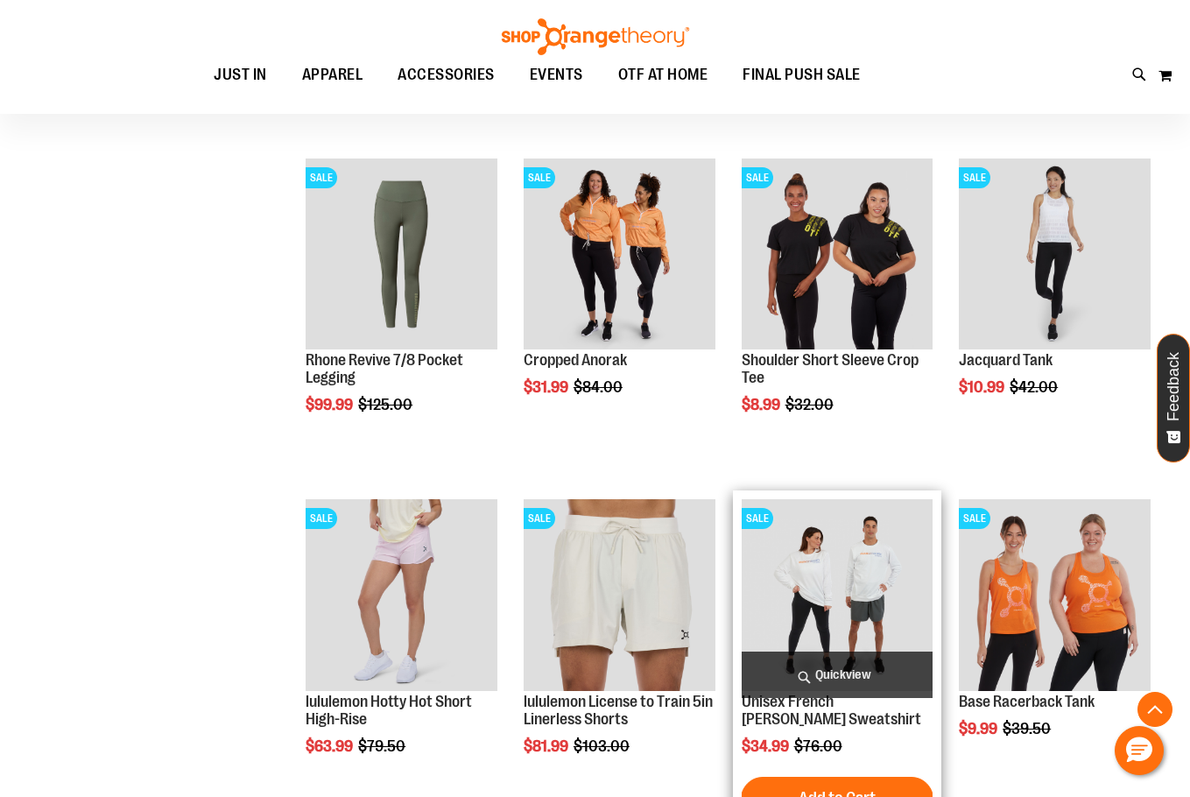
scroll to position [1225, 0]
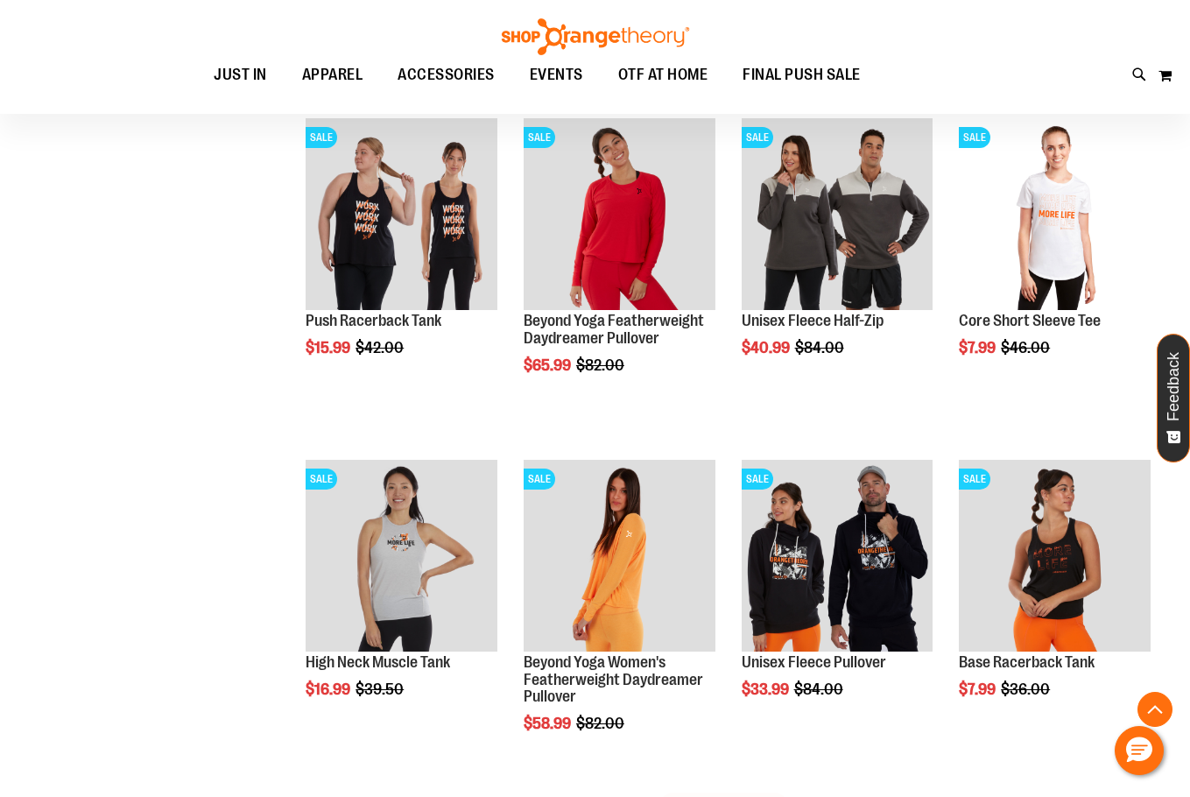
scroll to position [2889, 0]
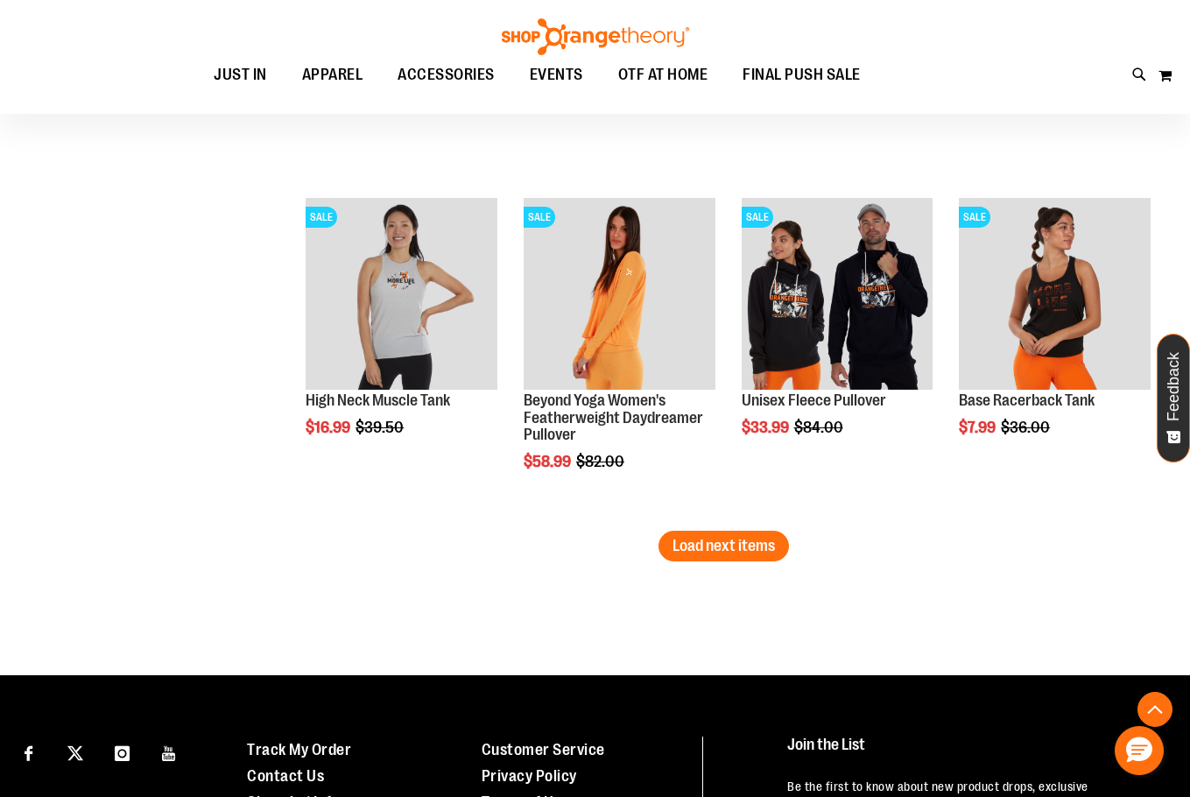
click at [743, 517] on li "SALE Unisex Fleece Pullover $33.99 Regular Price $84.00 [GEOGRAPHIC_DATA] Add t…" at bounding box center [837, 360] width 209 height 342
click at [750, 551] on span "Load next items" at bounding box center [724, 546] width 102 height 18
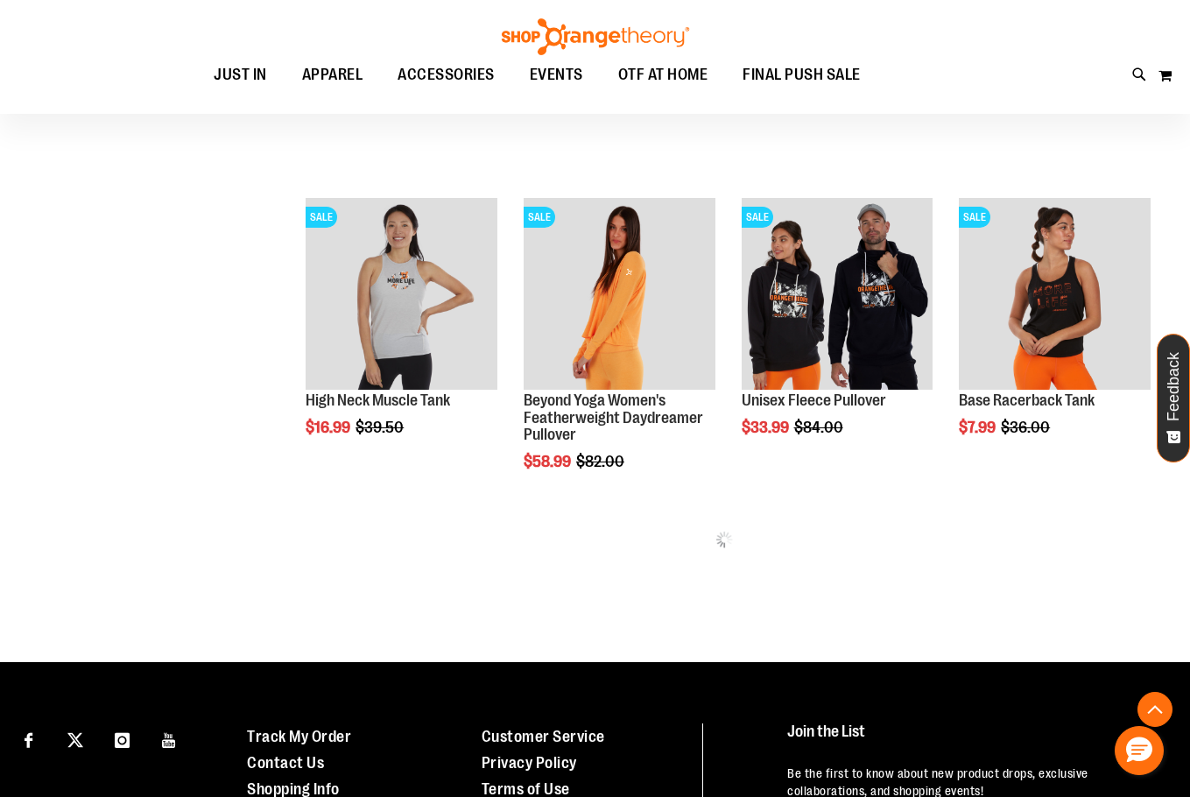
drag, startPoint x: 571, startPoint y: 574, endPoint x: 257, endPoint y: 643, distance: 321.9
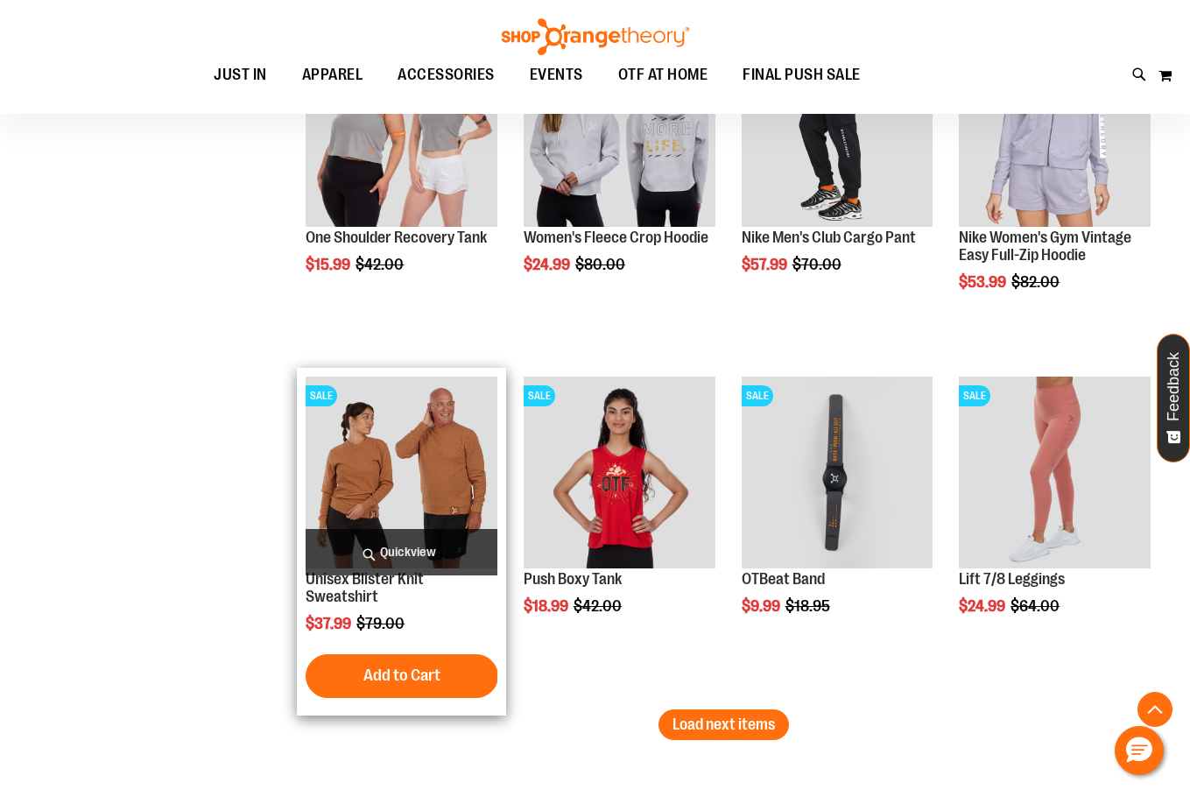
scroll to position [3765, 0]
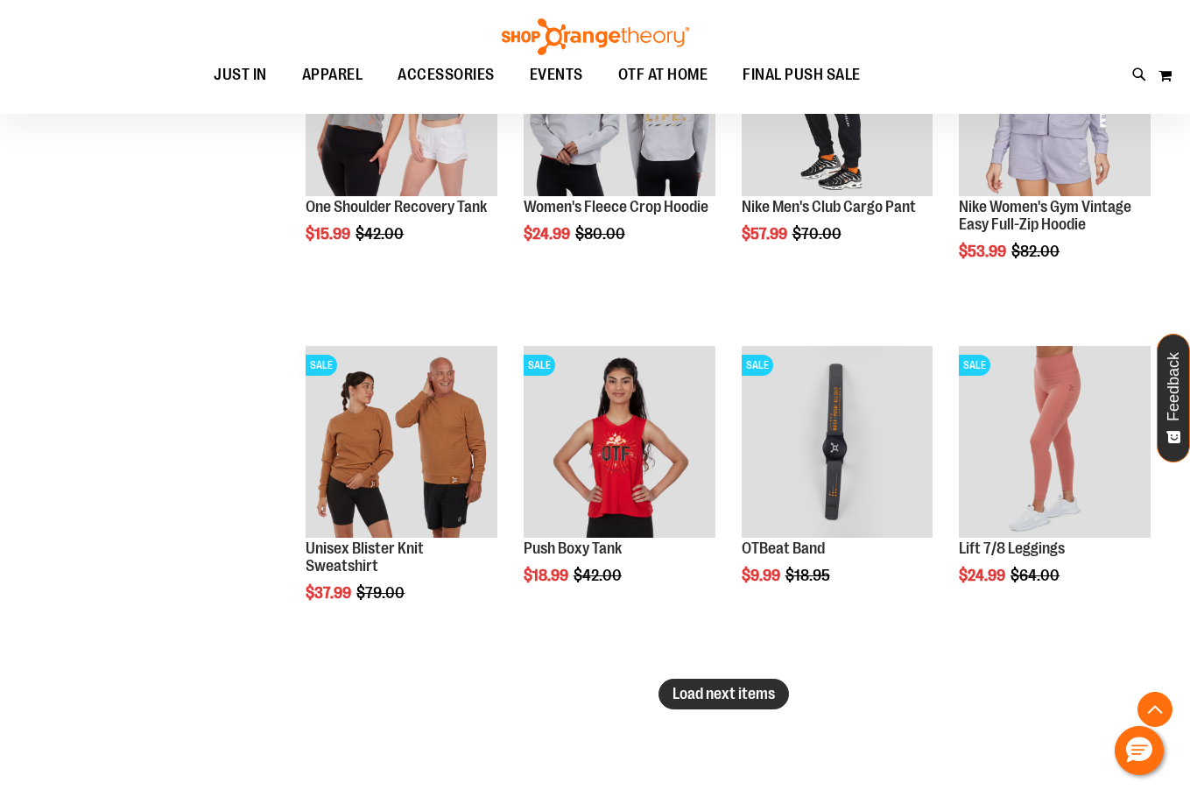
click at [722, 695] on span "Load next items" at bounding box center [724, 694] width 102 height 18
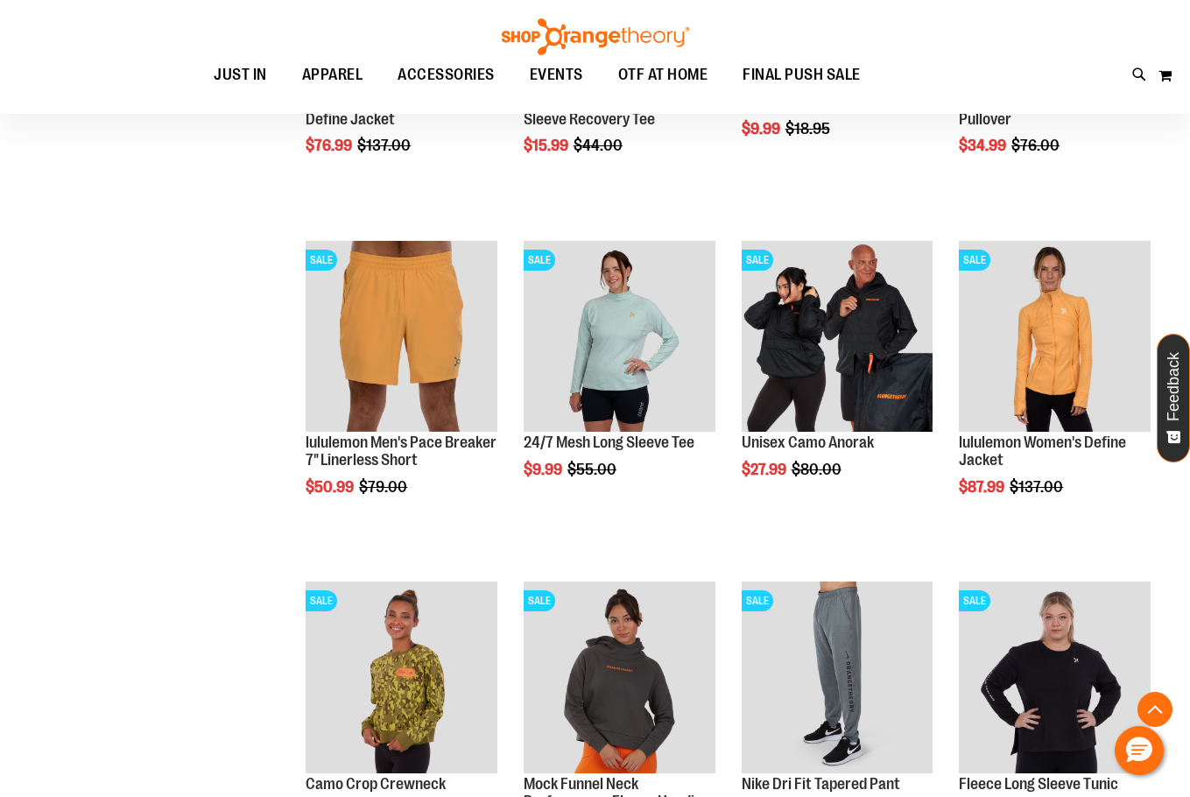
scroll to position [4815, 0]
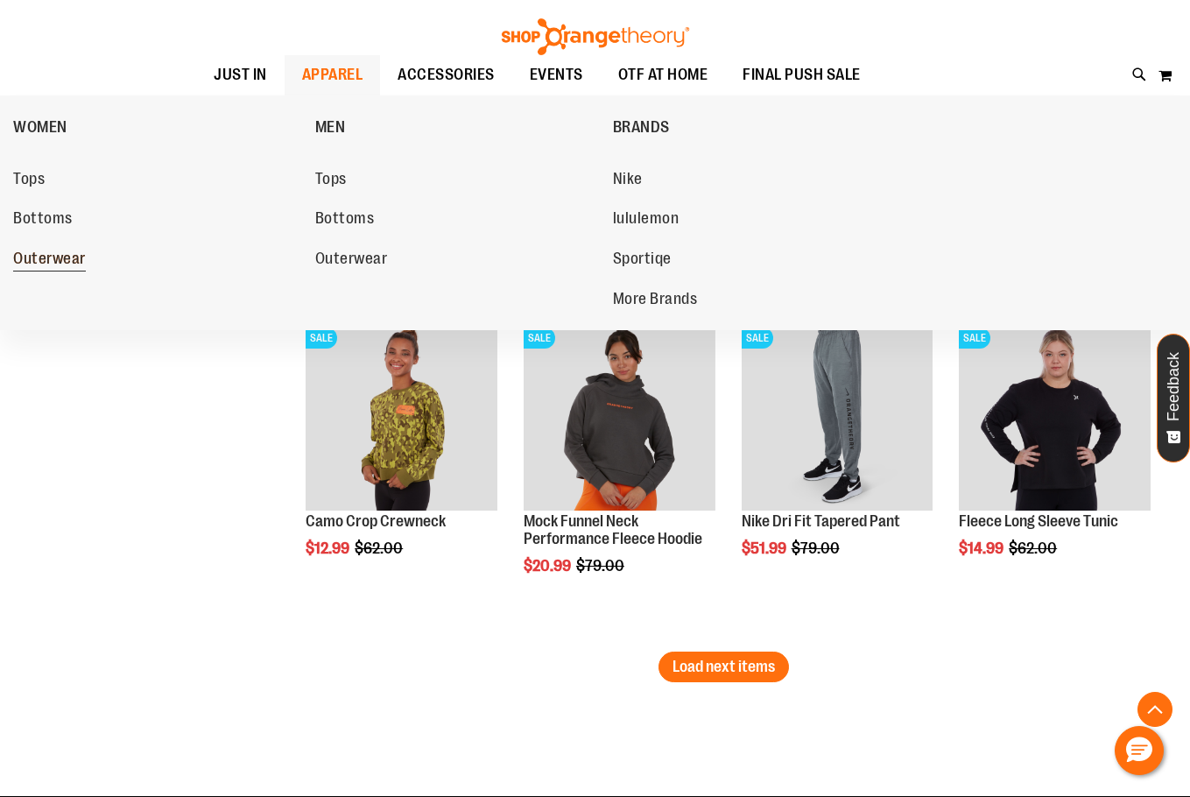
click at [53, 256] on span "Outerwear" at bounding box center [49, 261] width 73 height 22
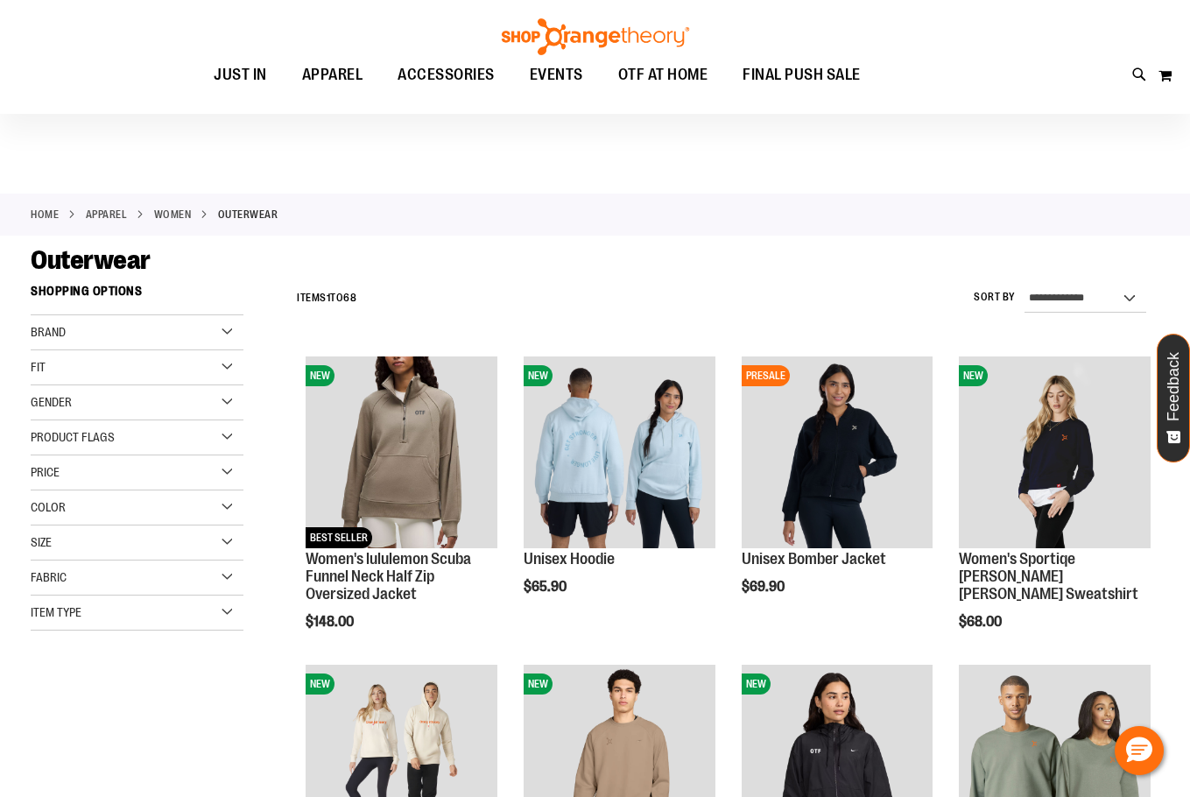
scroll to position [87, 0]
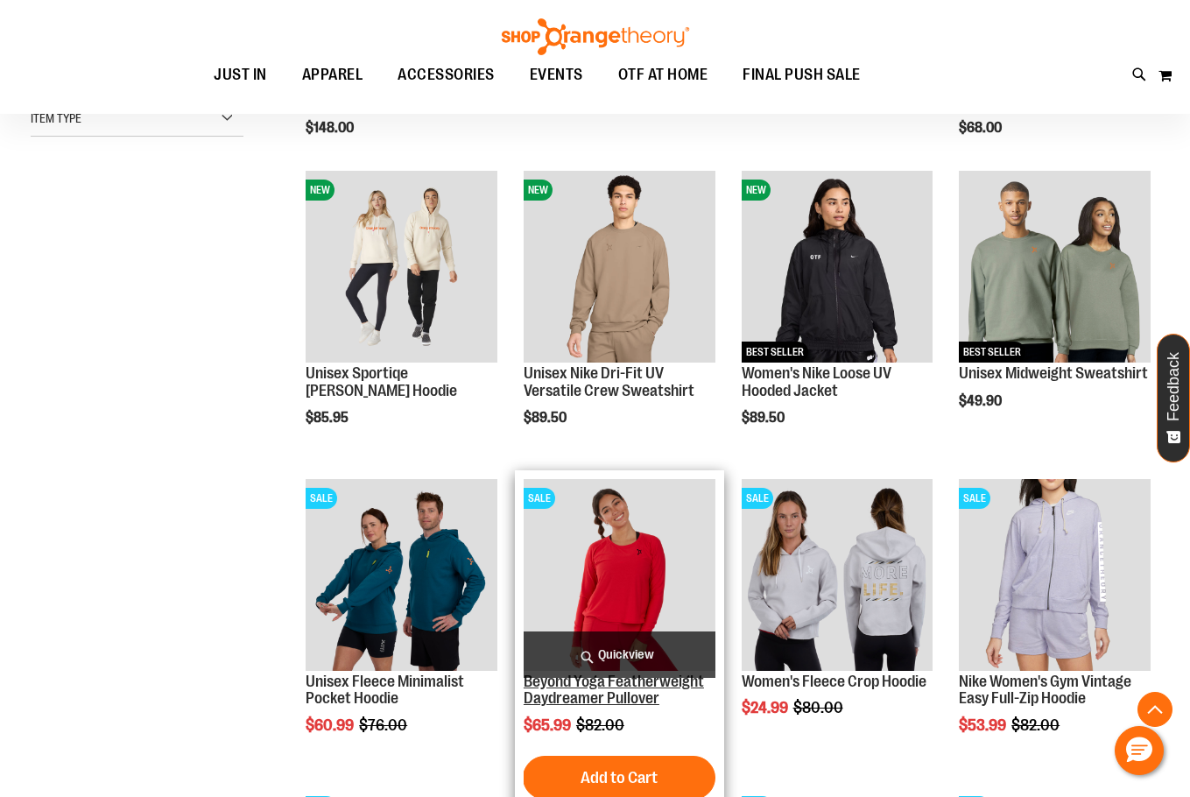
scroll to position [525, 0]
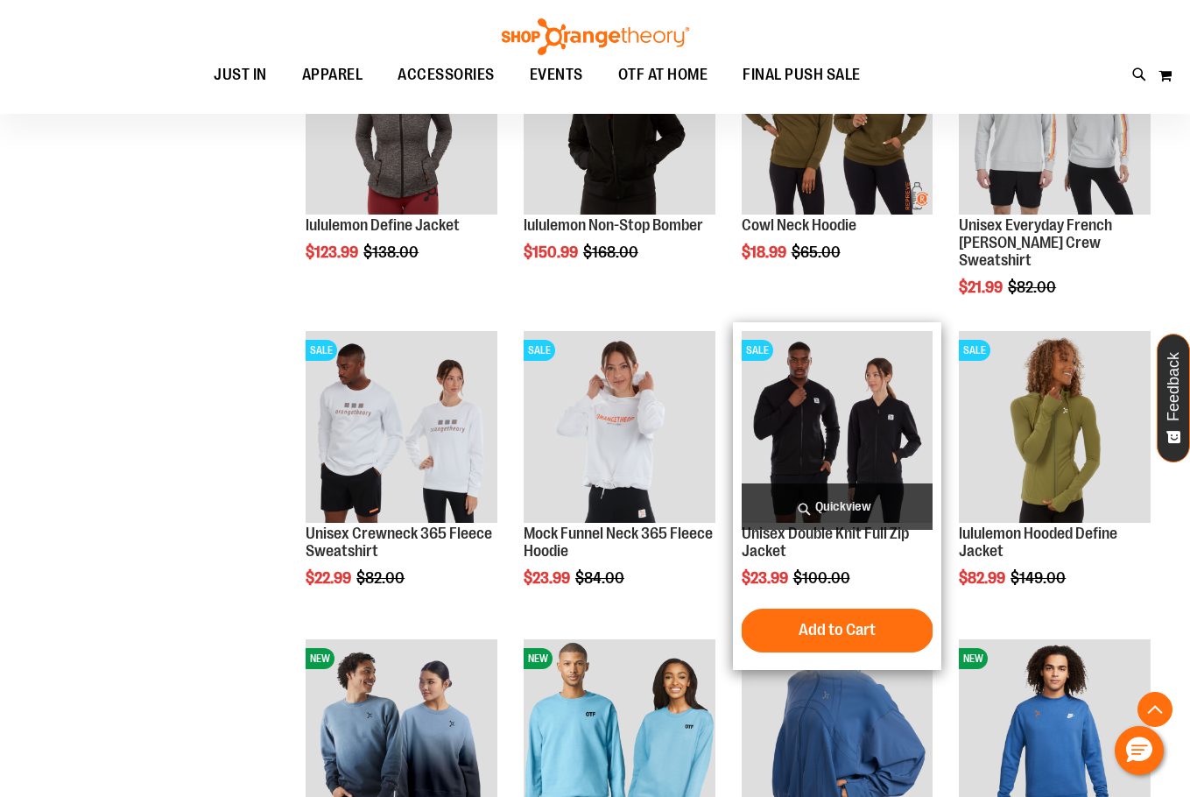
scroll to position [2188, 0]
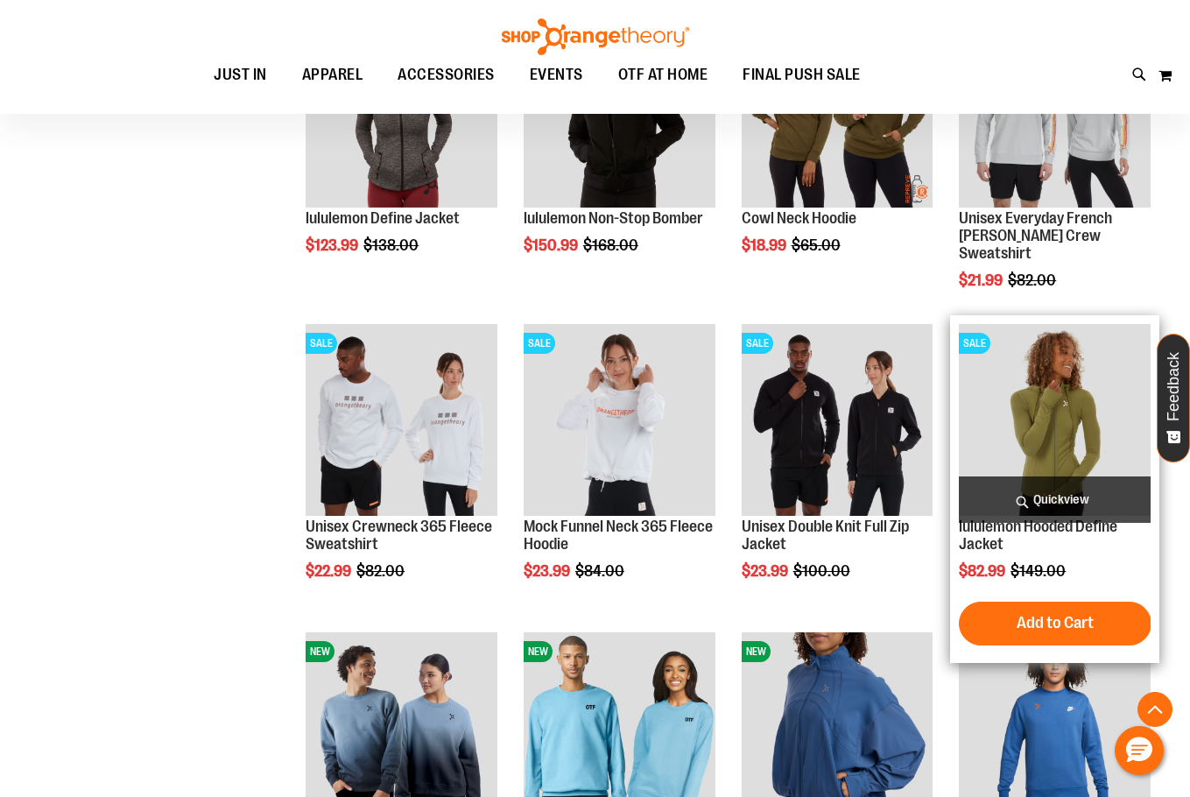
click at [1030, 406] on img "product" at bounding box center [1055, 420] width 192 height 192
click at [1056, 411] on img "product" at bounding box center [1055, 420] width 192 height 192
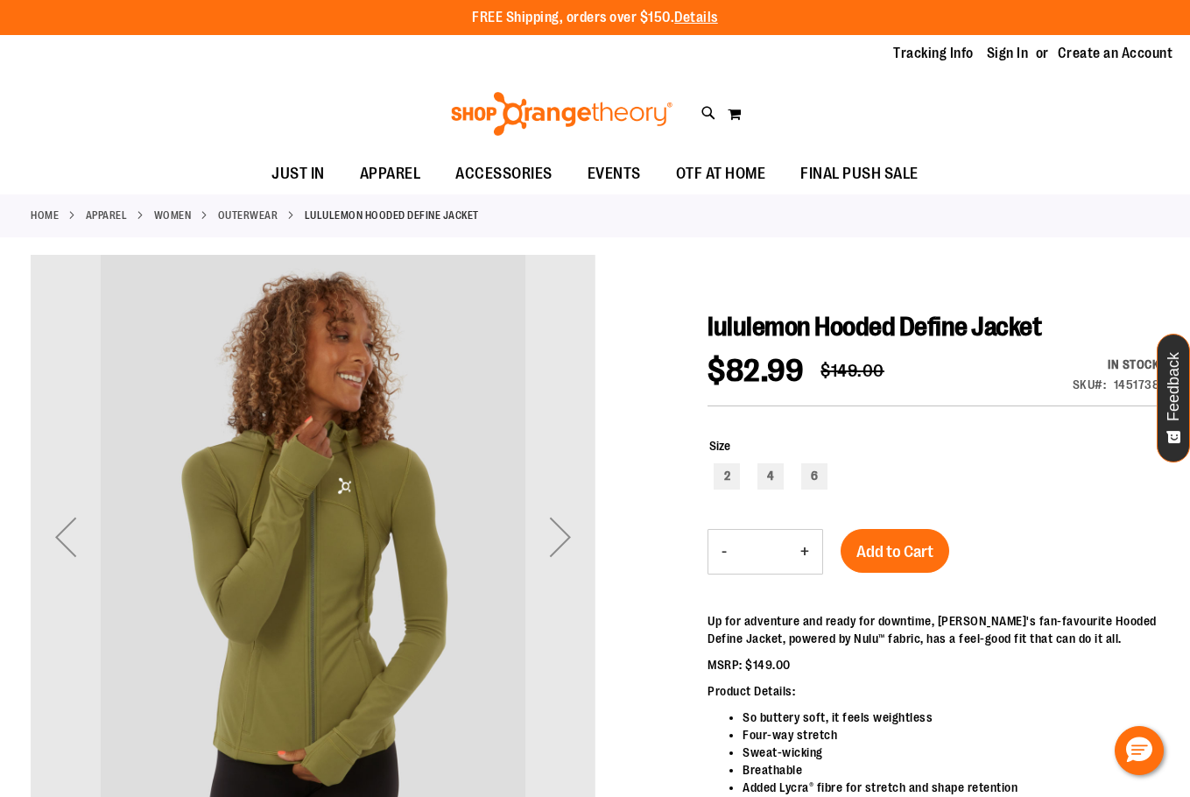
scroll to position [87, 0]
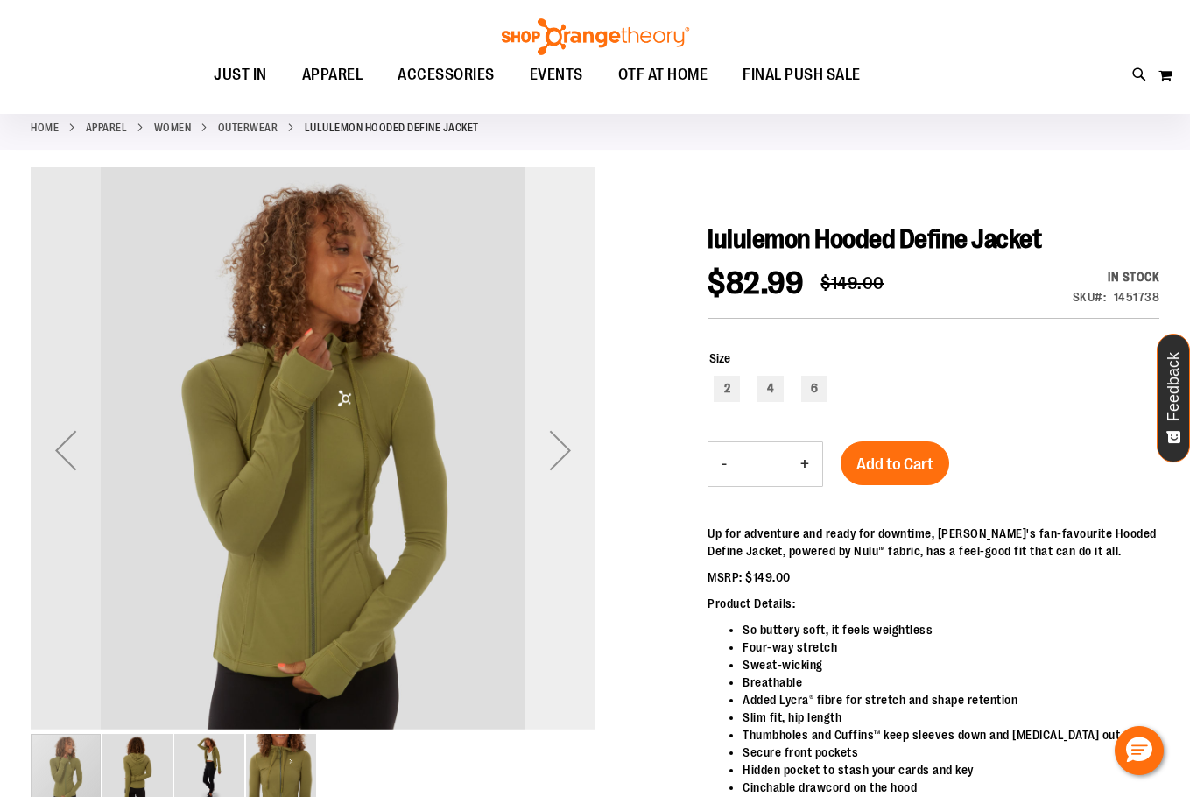
click at [550, 440] on div "Next" at bounding box center [560, 450] width 70 height 70
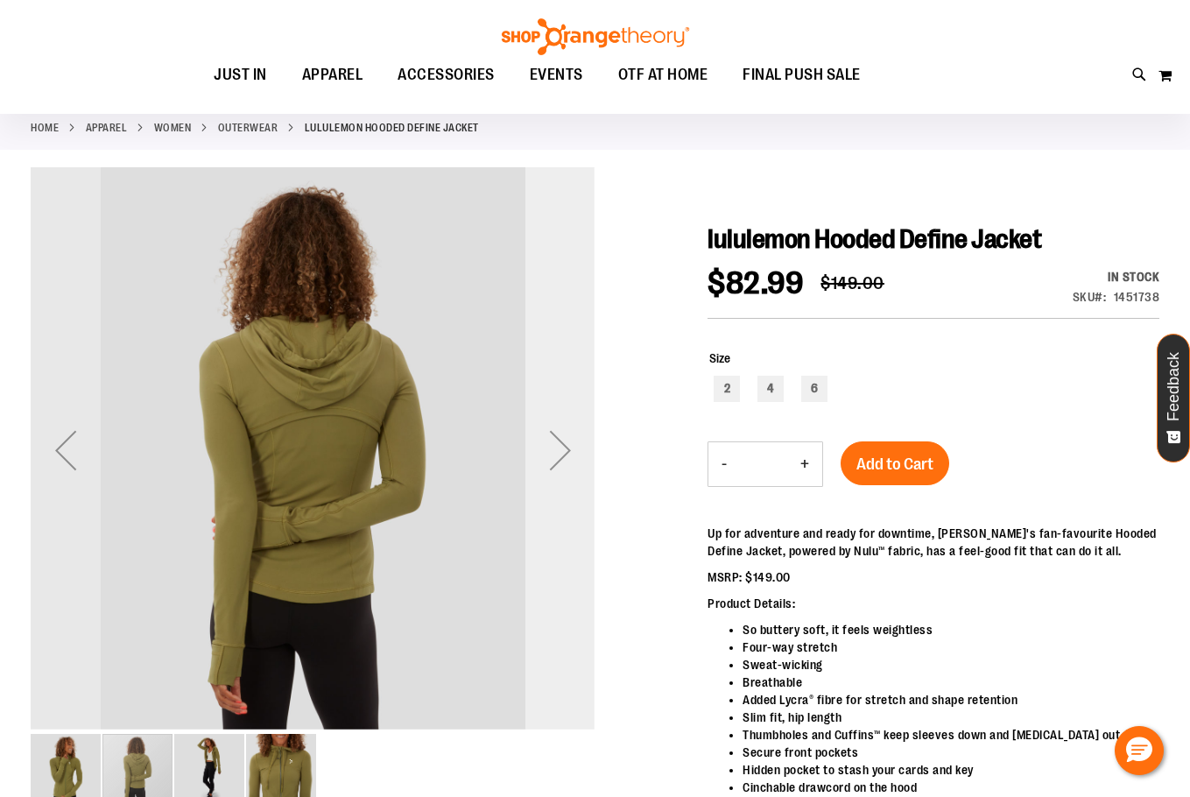
click at [550, 440] on div "Next" at bounding box center [560, 450] width 70 height 70
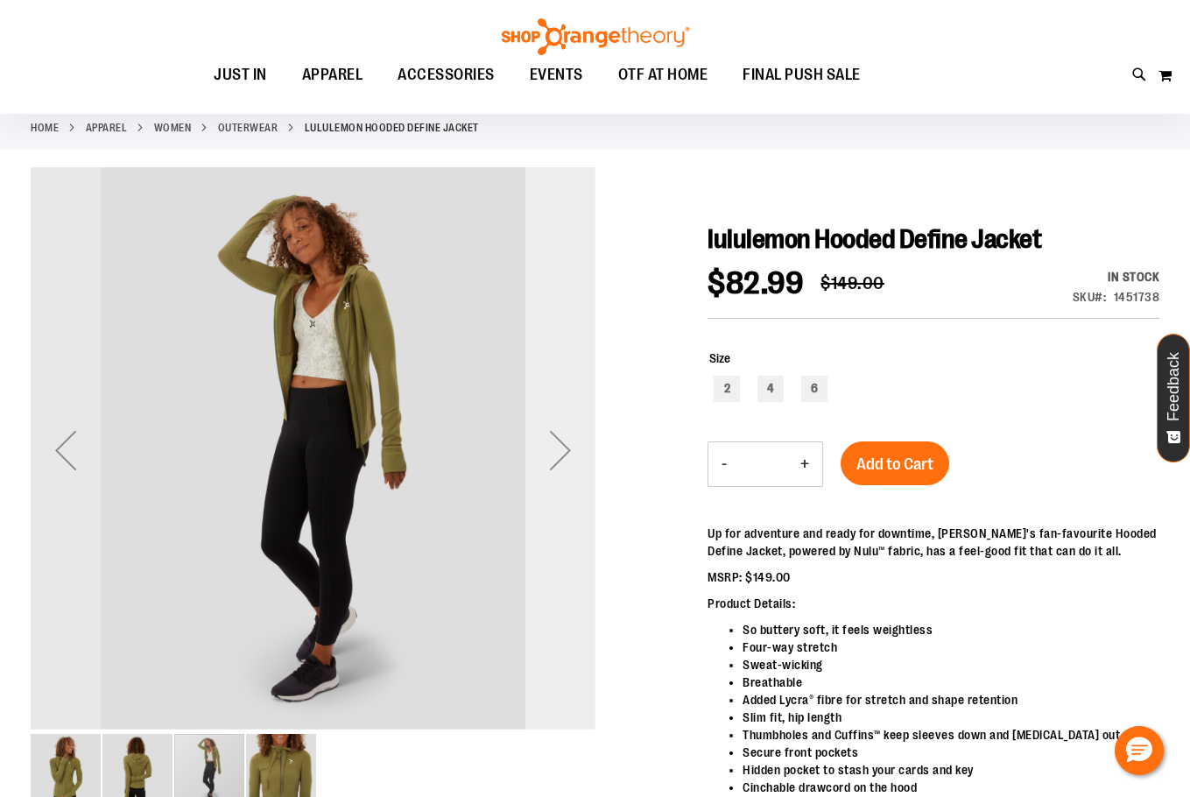
click at [550, 440] on div "Next" at bounding box center [560, 450] width 70 height 70
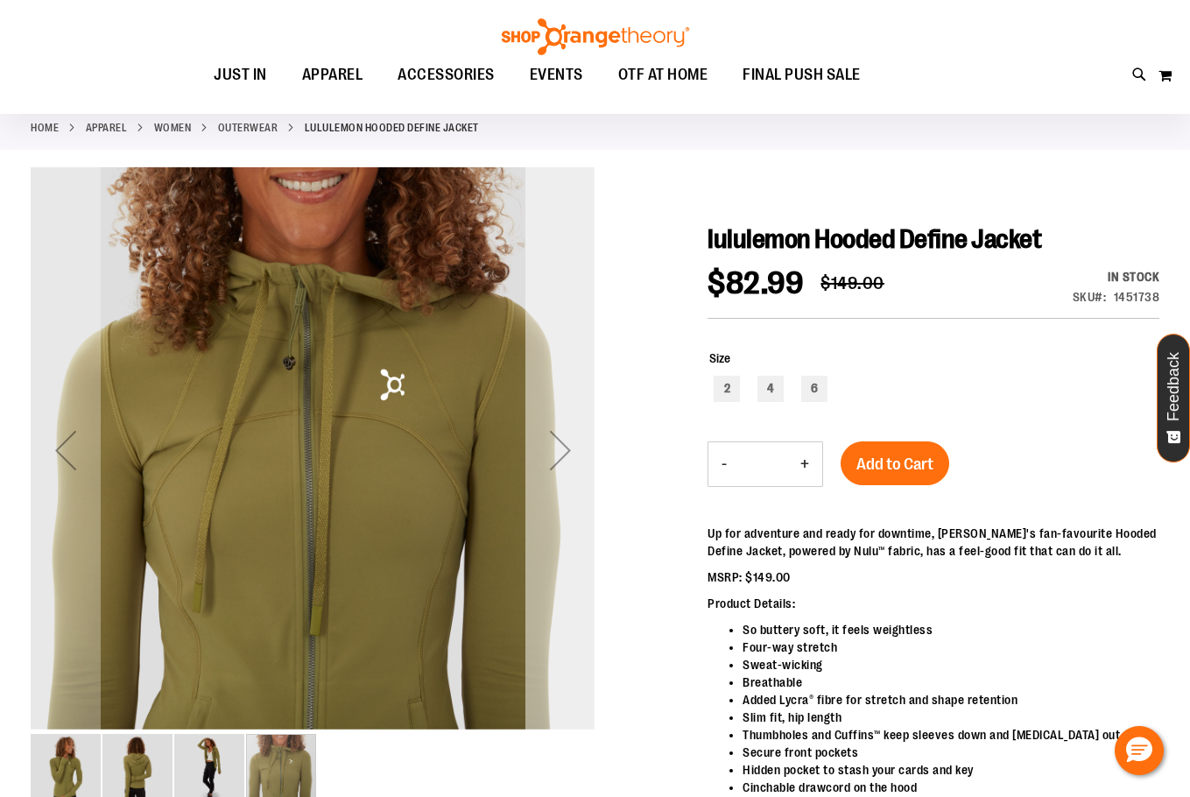
click at [550, 440] on div "Next" at bounding box center [560, 450] width 70 height 70
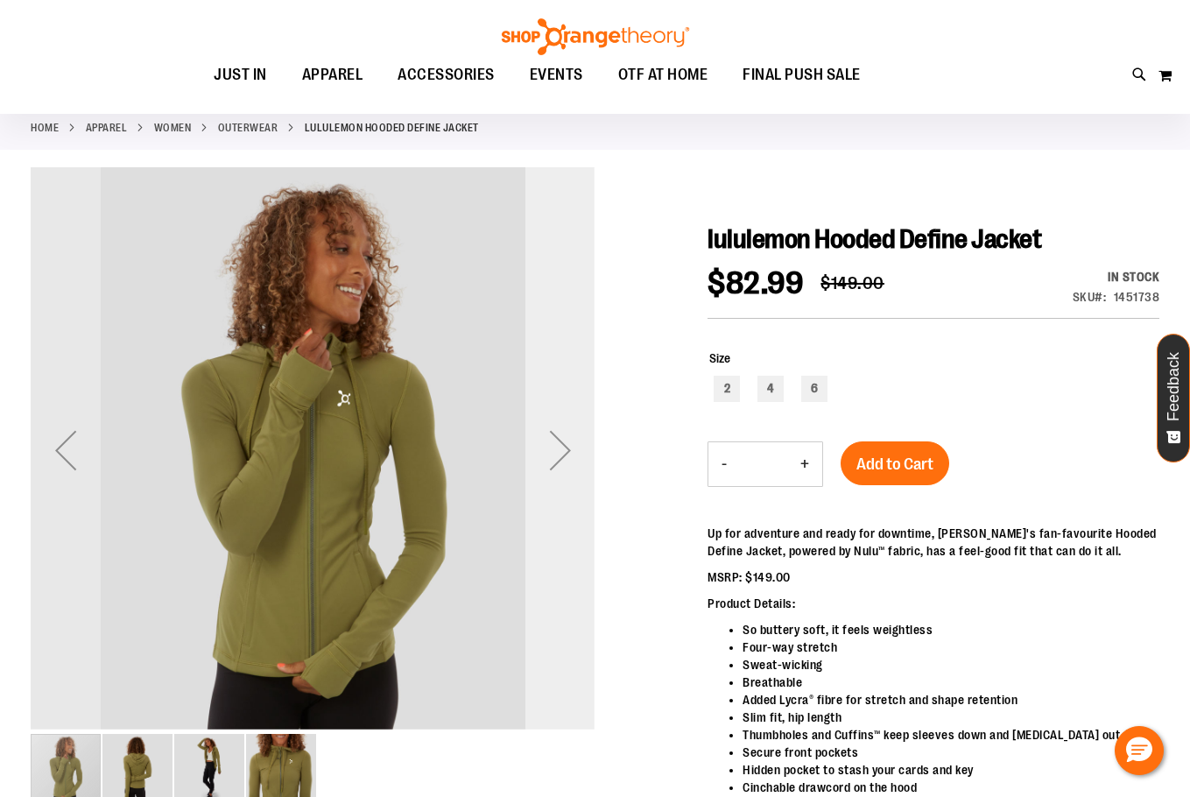
click at [550, 440] on div "Next" at bounding box center [560, 450] width 70 height 70
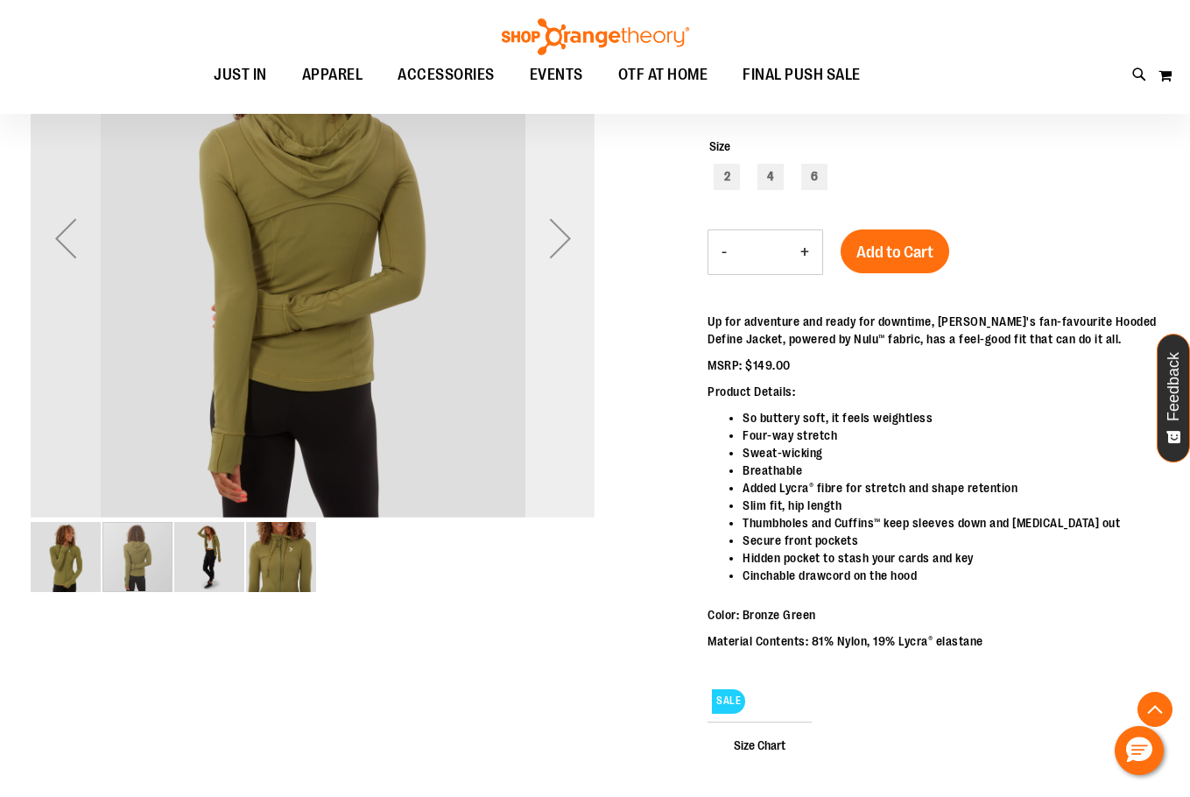
scroll to position [349, 0]
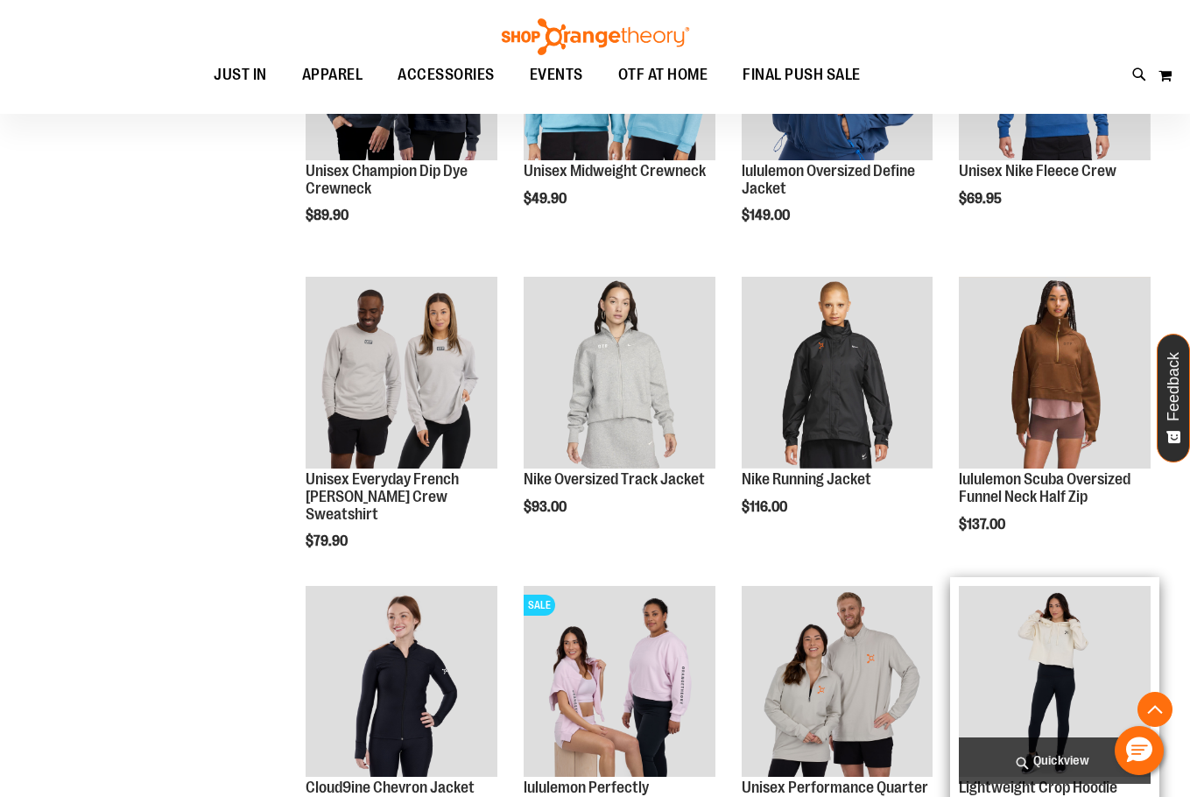
scroll to position [875, 0]
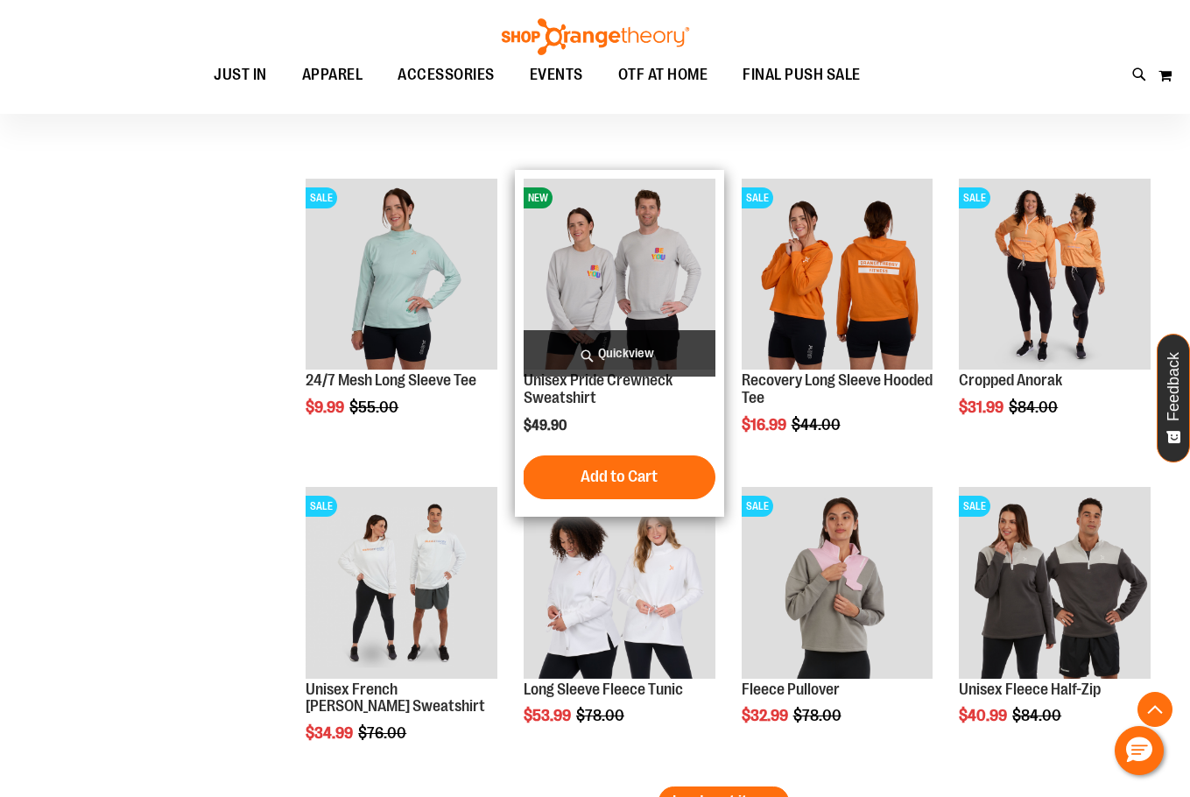
scroll to position [2276, 0]
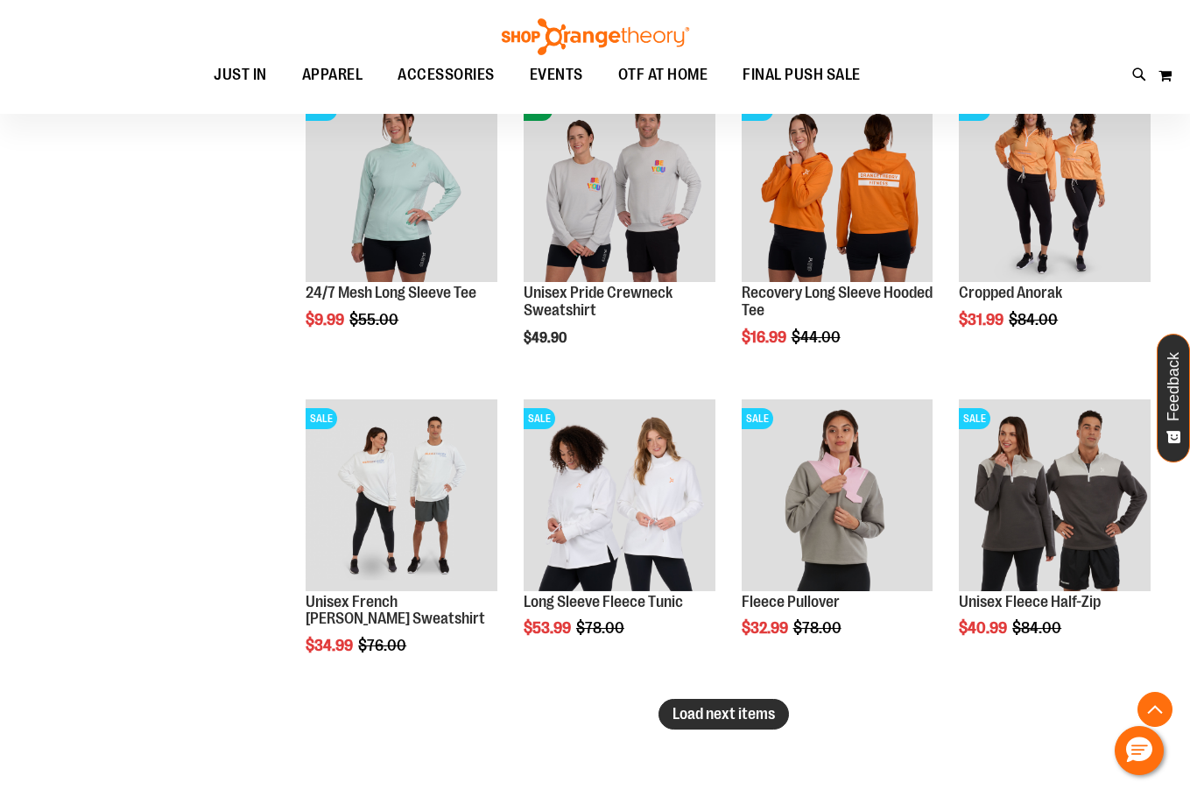
click at [751, 722] on span "Load next items" at bounding box center [724, 714] width 102 height 18
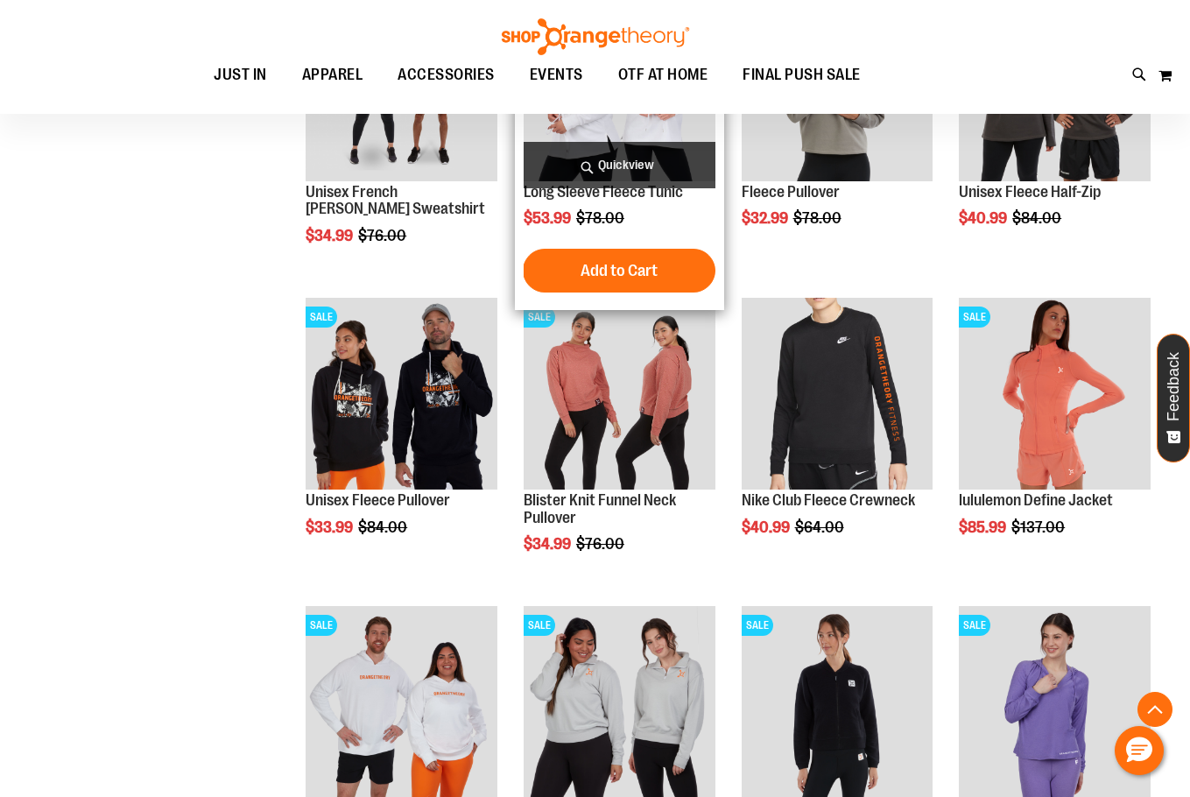
scroll to position [2539, 0]
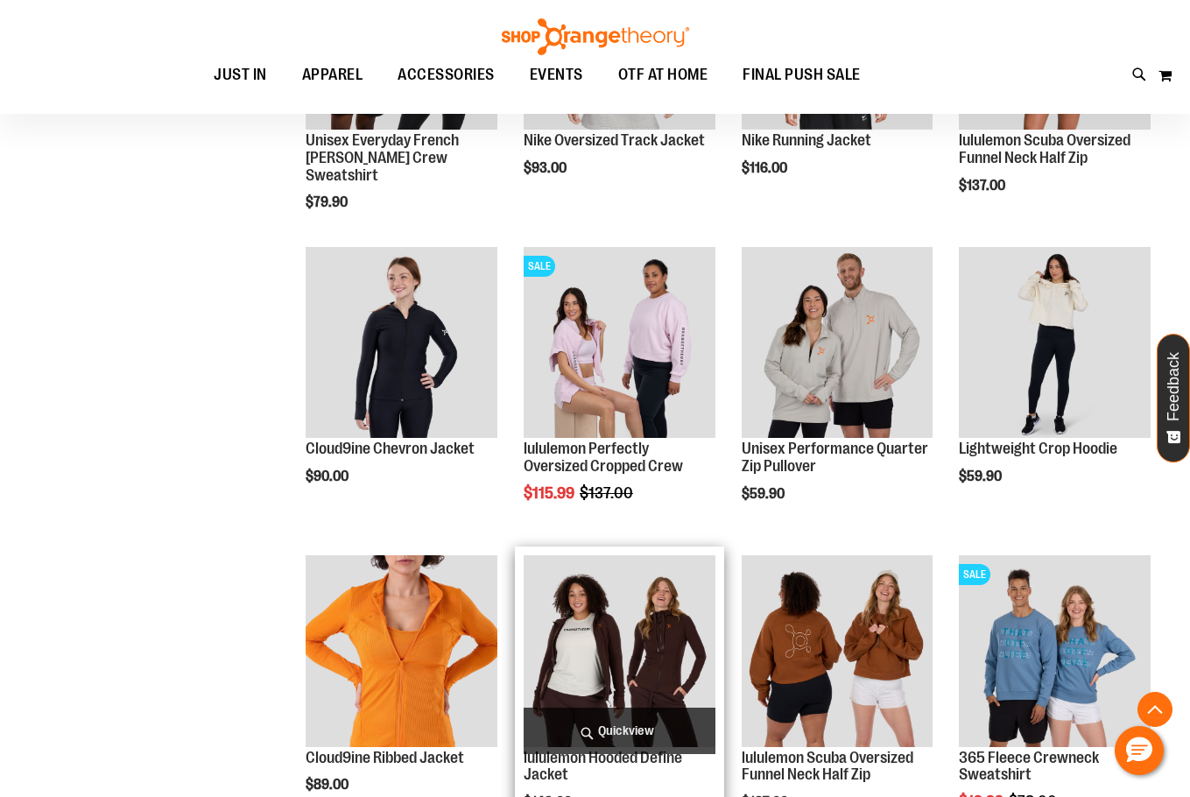
scroll to position [1225, 0]
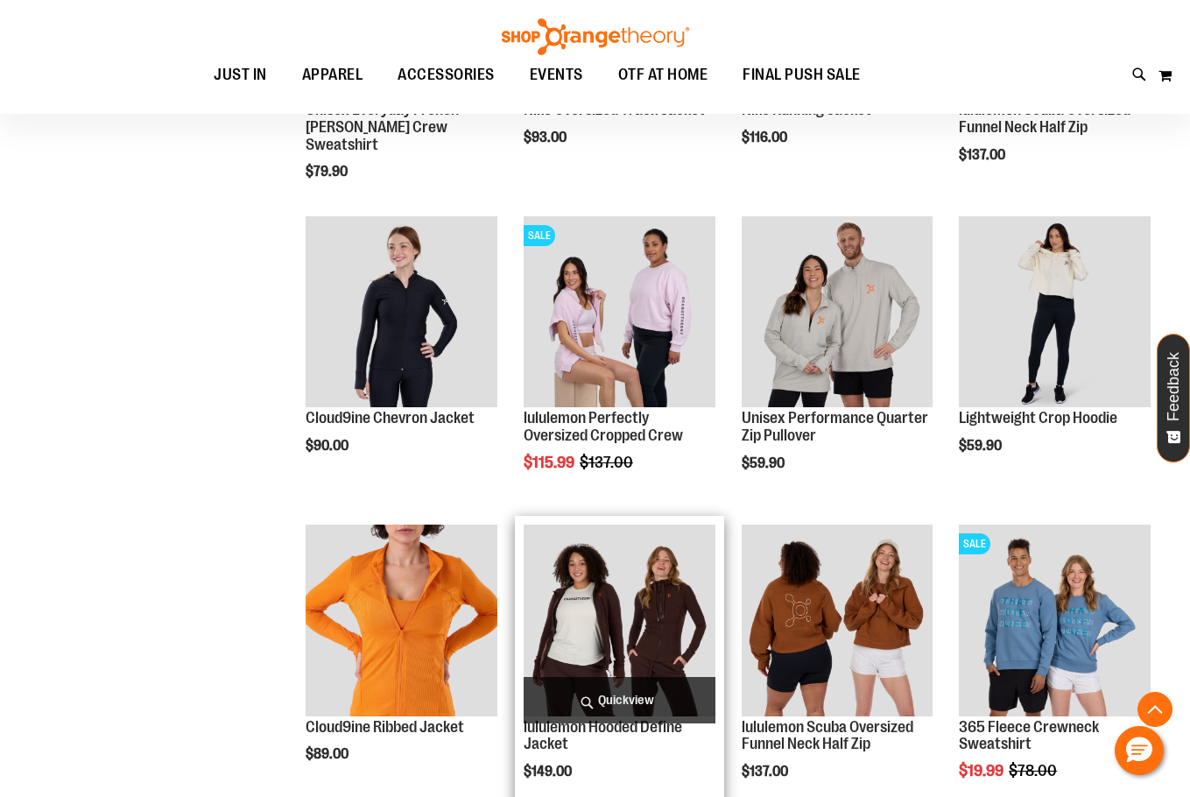
click at [652, 624] on img "product" at bounding box center [620, 621] width 192 height 192
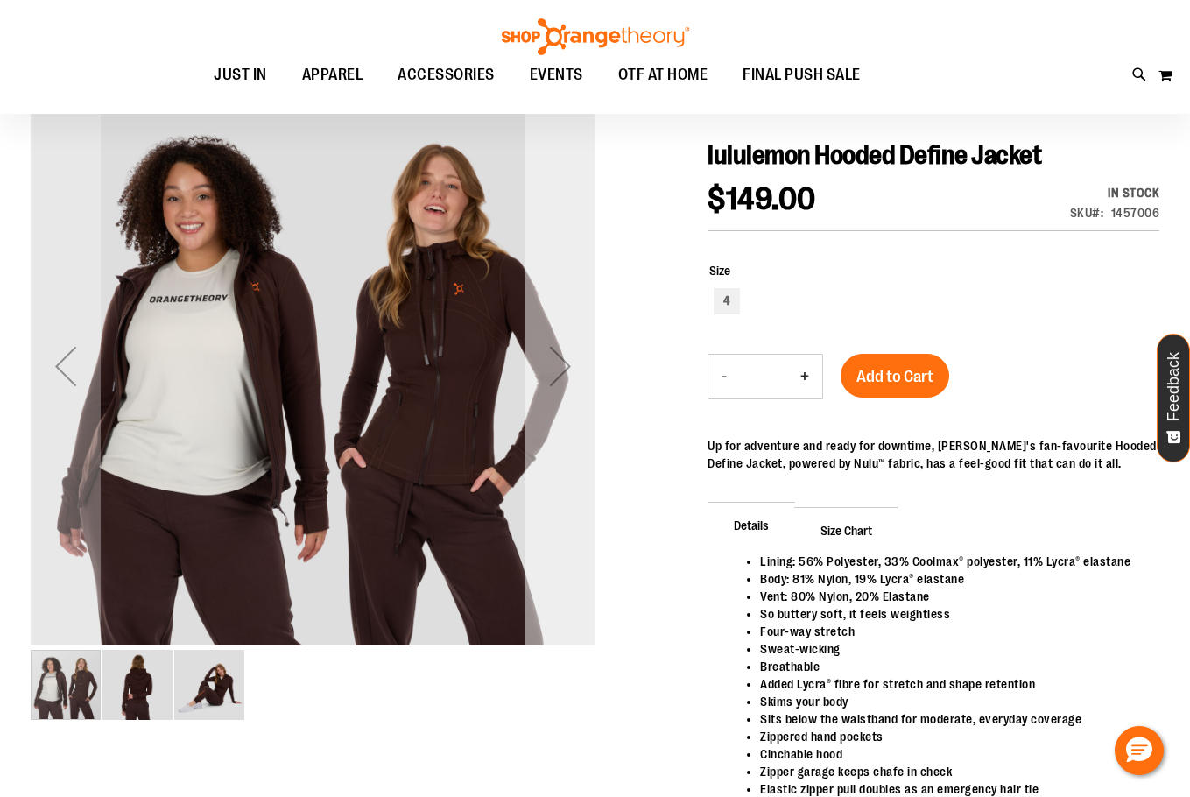
scroll to position [174, 0]
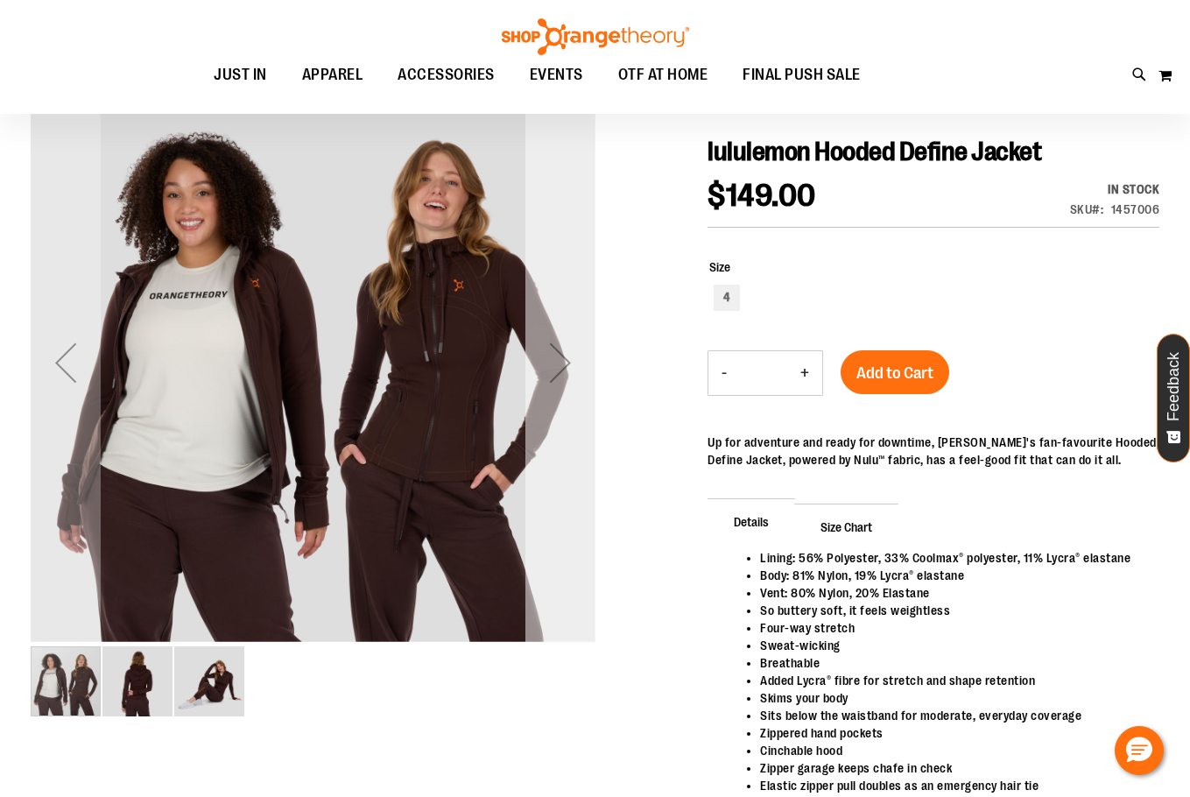
click at [573, 375] on div "Next" at bounding box center [560, 363] width 70 height 70
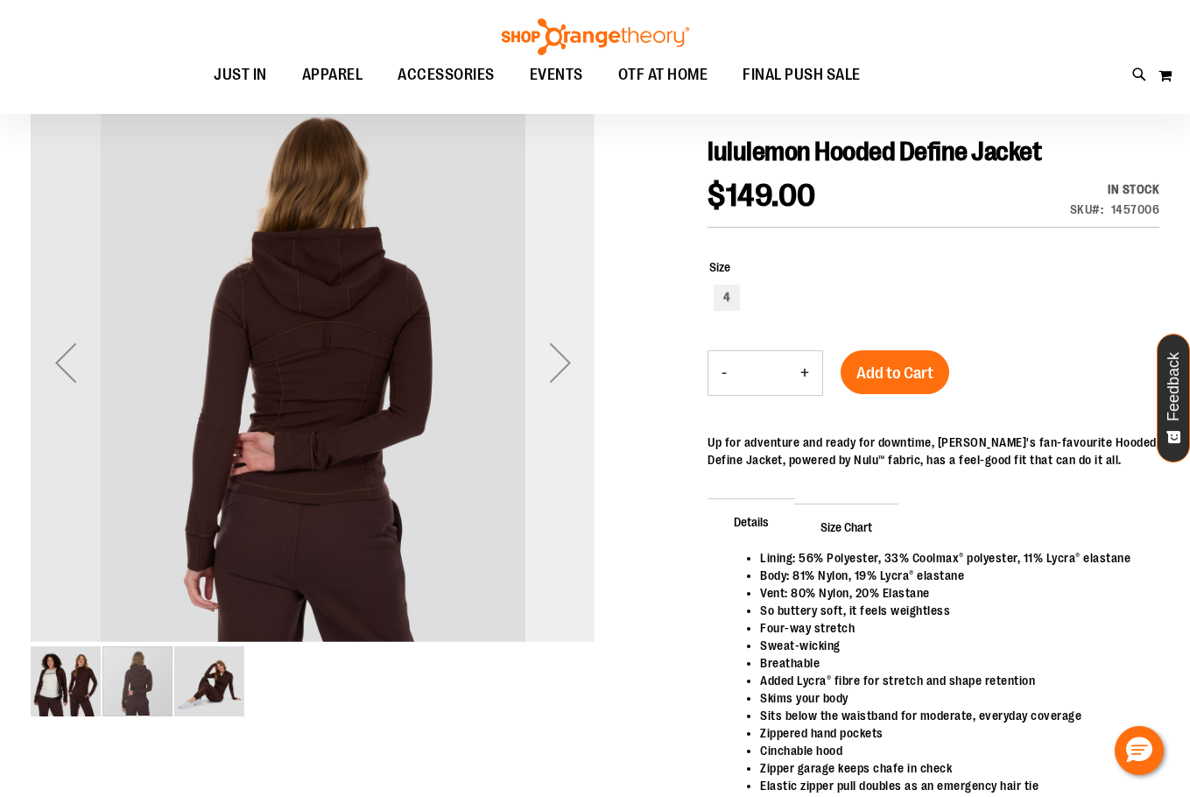
click at [573, 375] on div "Next" at bounding box center [560, 363] width 70 height 70
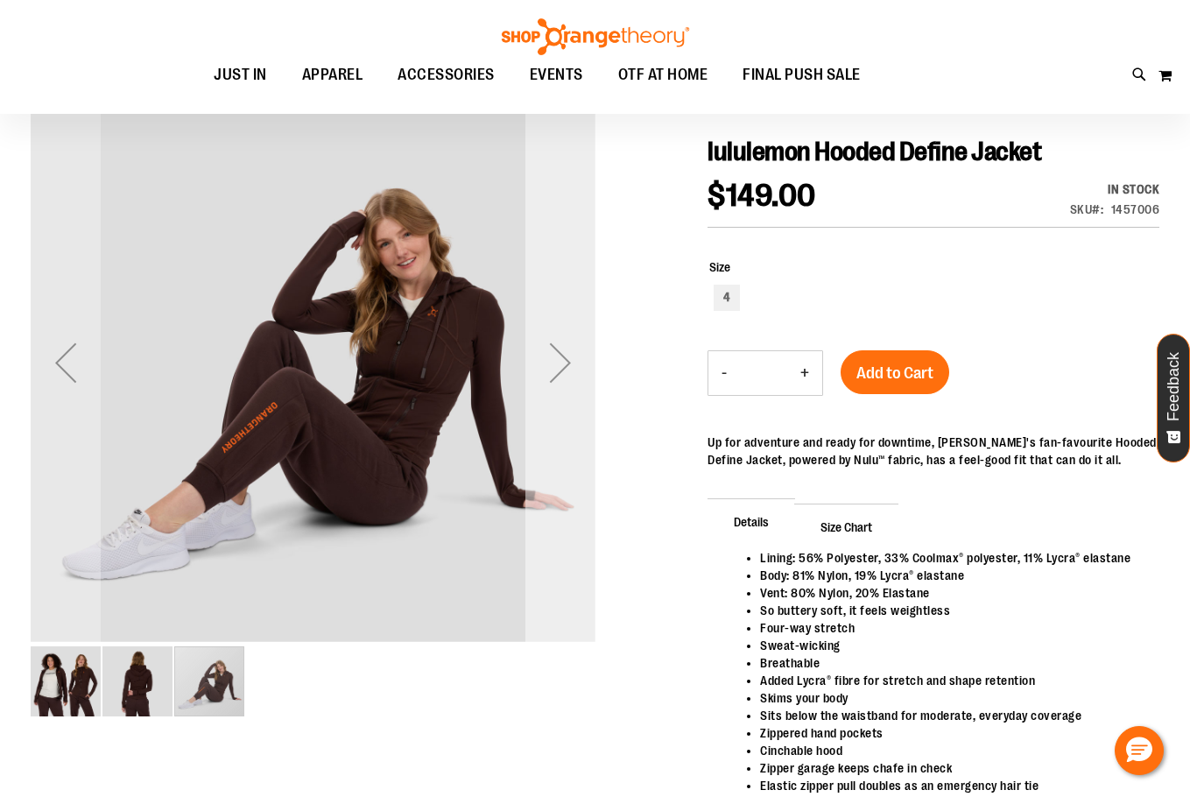
click at [560, 326] on div "Next" at bounding box center [560, 362] width 70 height 565
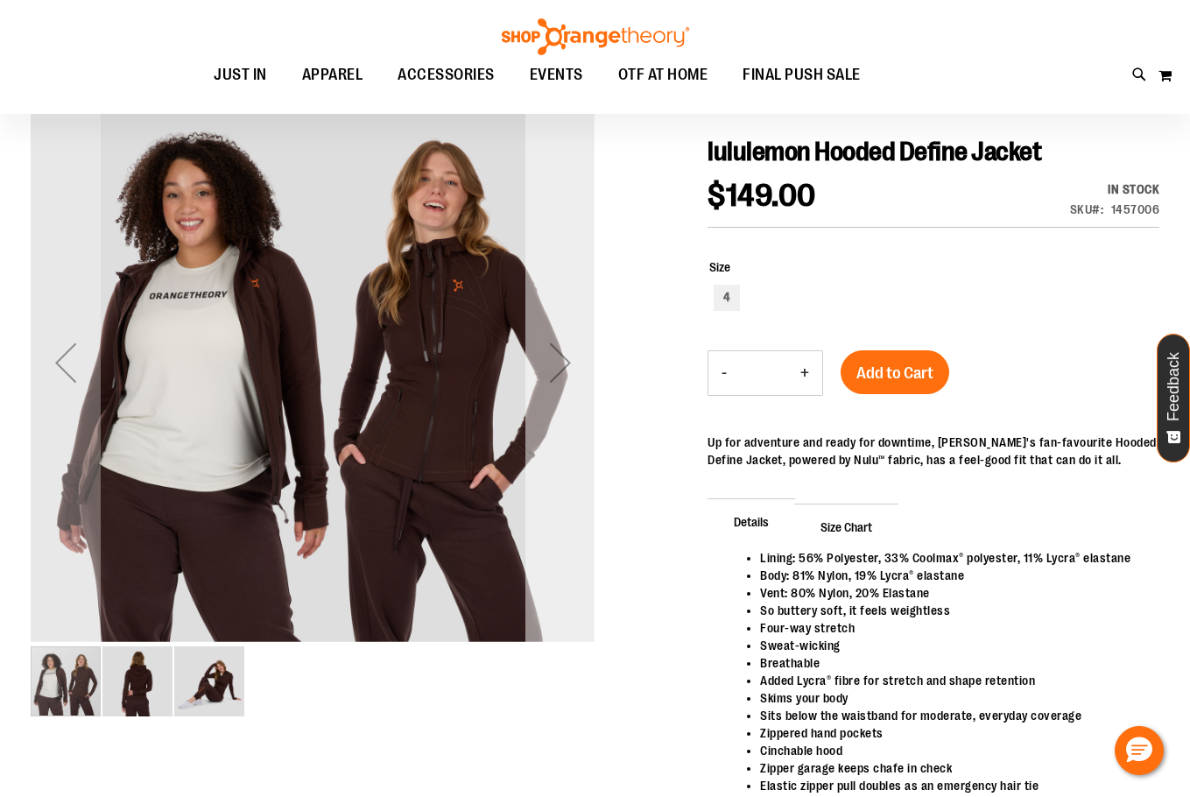
click at [559, 372] on div "Next" at bounding box center [560, 363] width 70 height 70
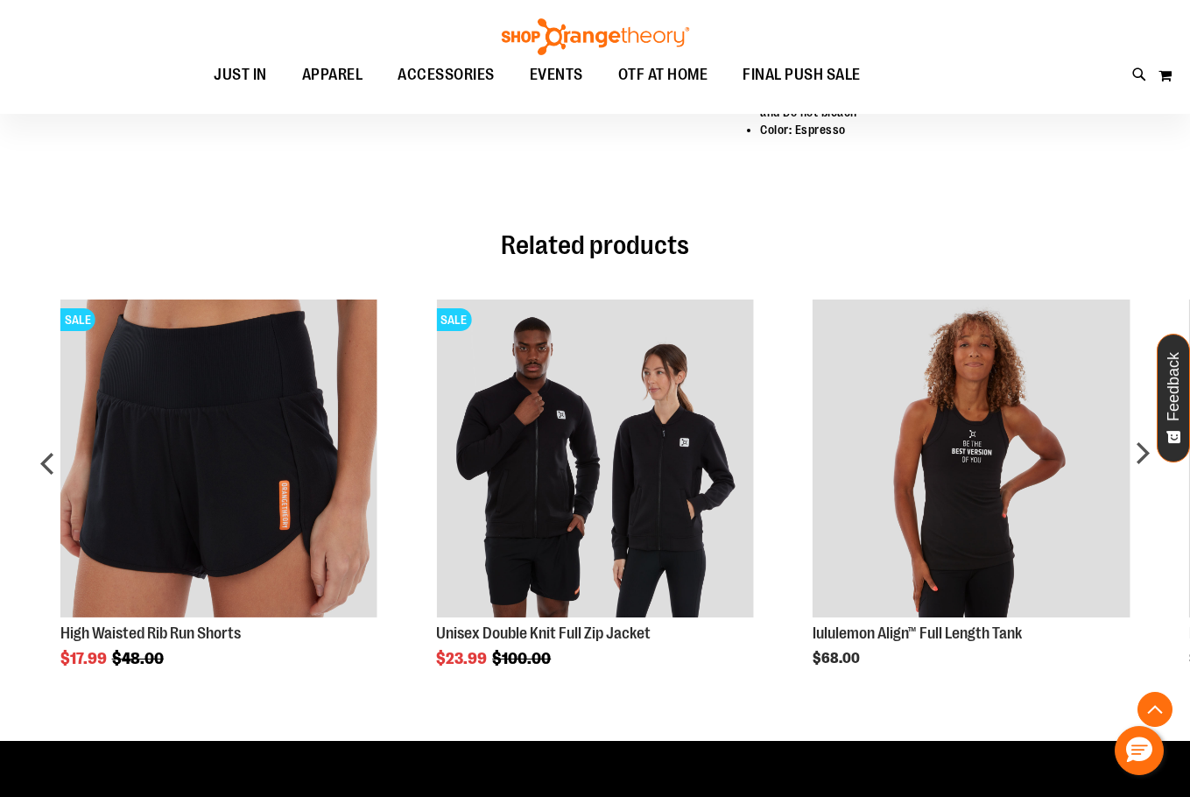
scroll to position [962, 0]
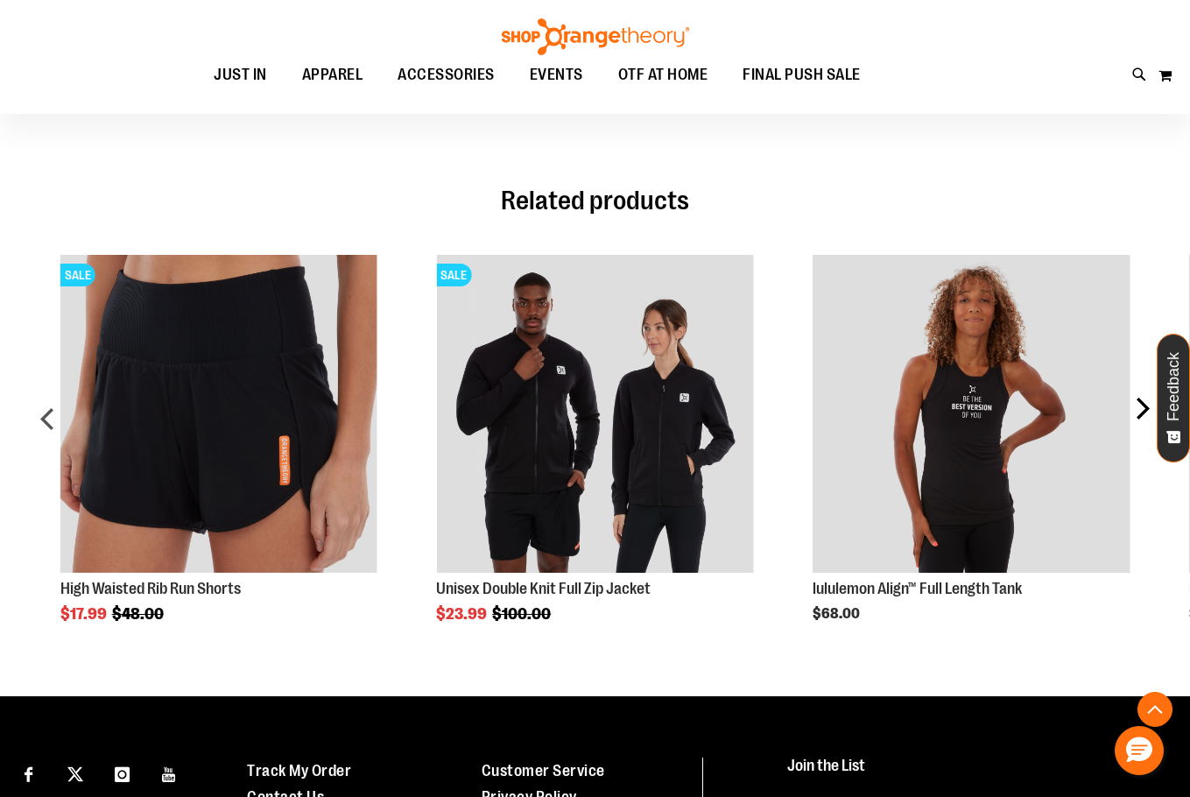
click at [1138, 411] on div "next" at bounding box center [1141, 425] width 35 height 392
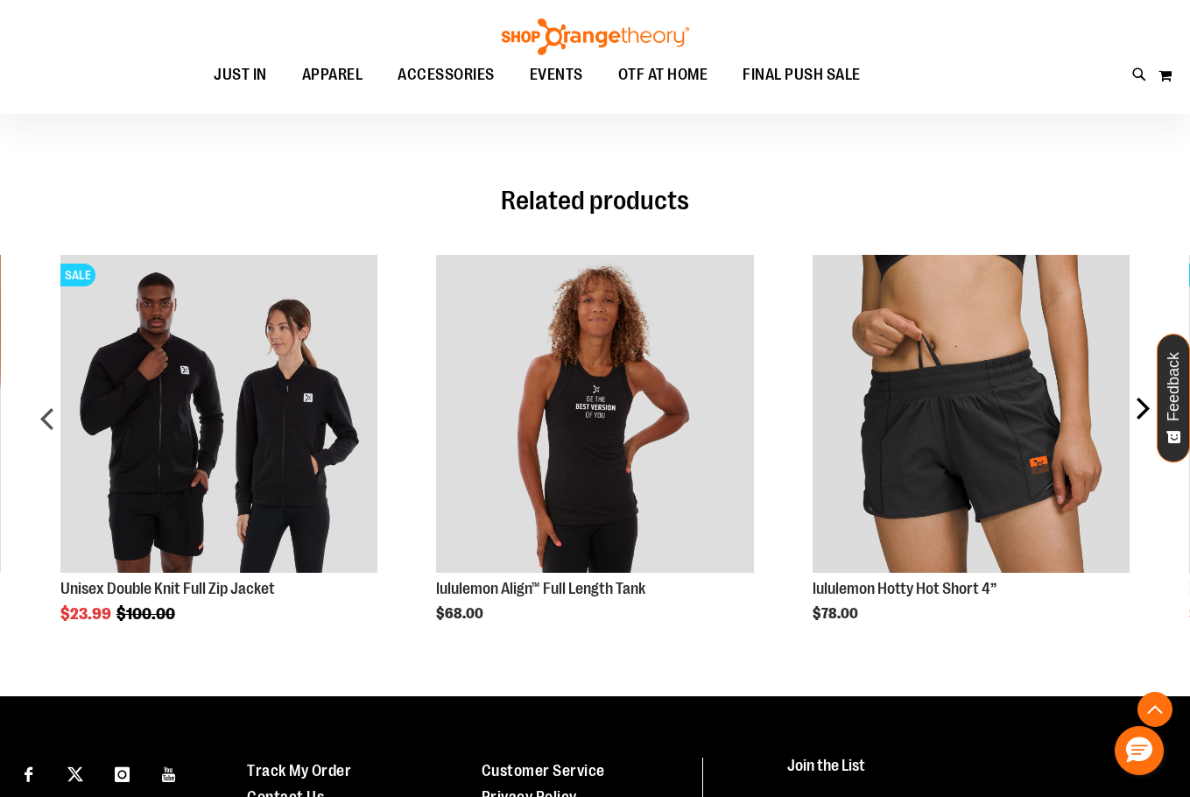
click at [1138, 411] on div "next" at bounding box center [1141, 425] width 35 height 392
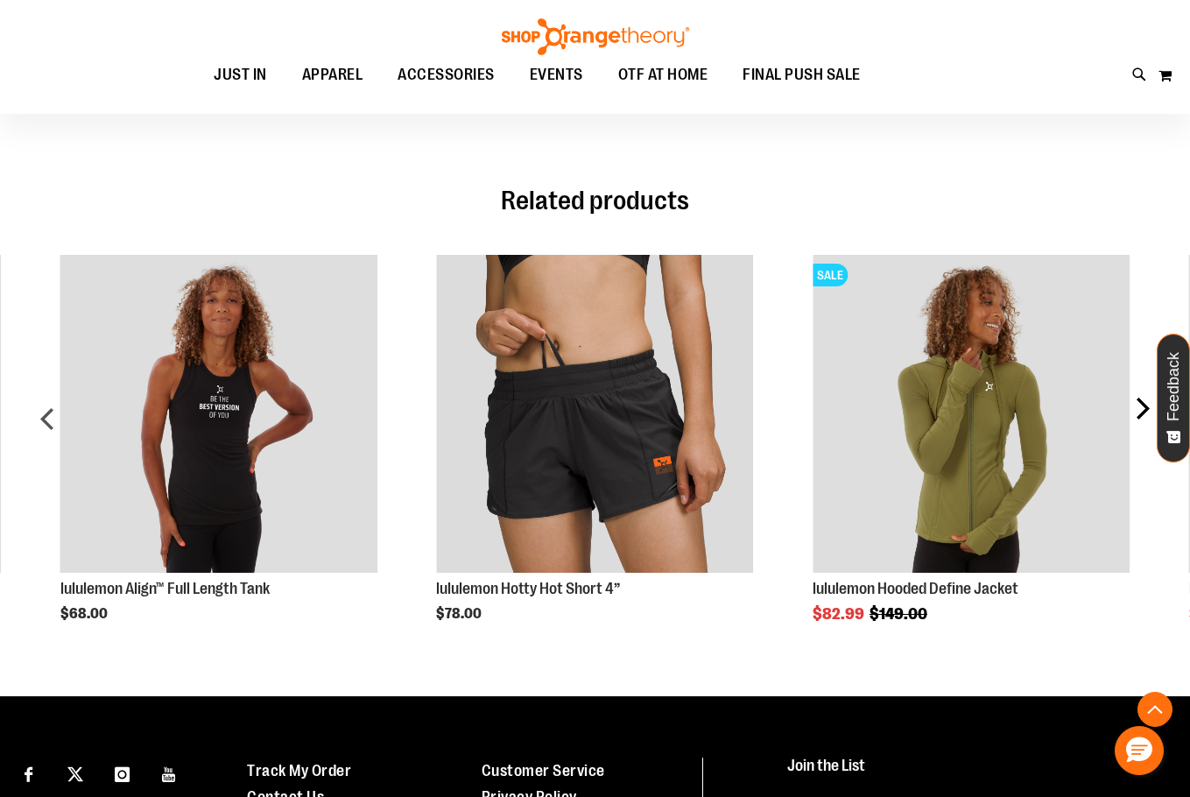
click at [1147, 405] on div "next" at bounding box center [1141, 425] width 35 height 392
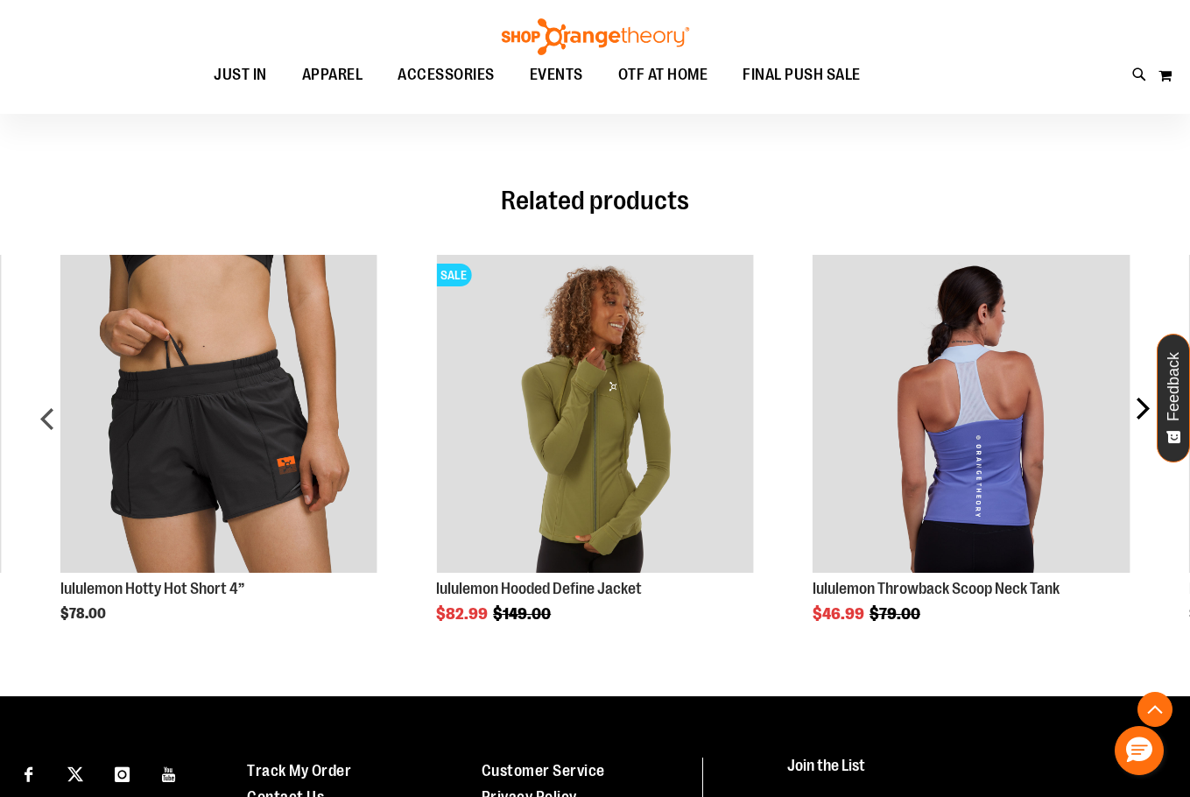
click at [1147, 405] on div "next" at bounding box center [1141, 425] width 35 height 392
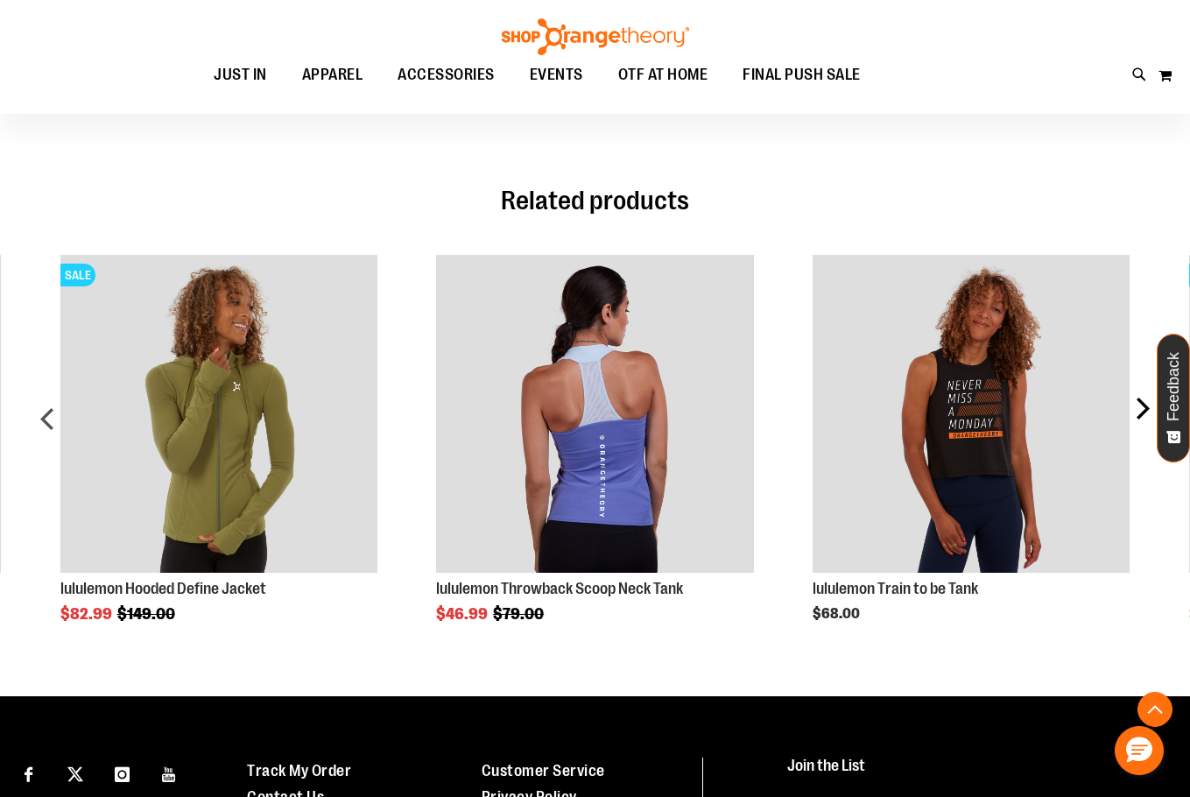
click at [1147, 405] on div "next" at bounding box center [1141, 425] width 35 height 392
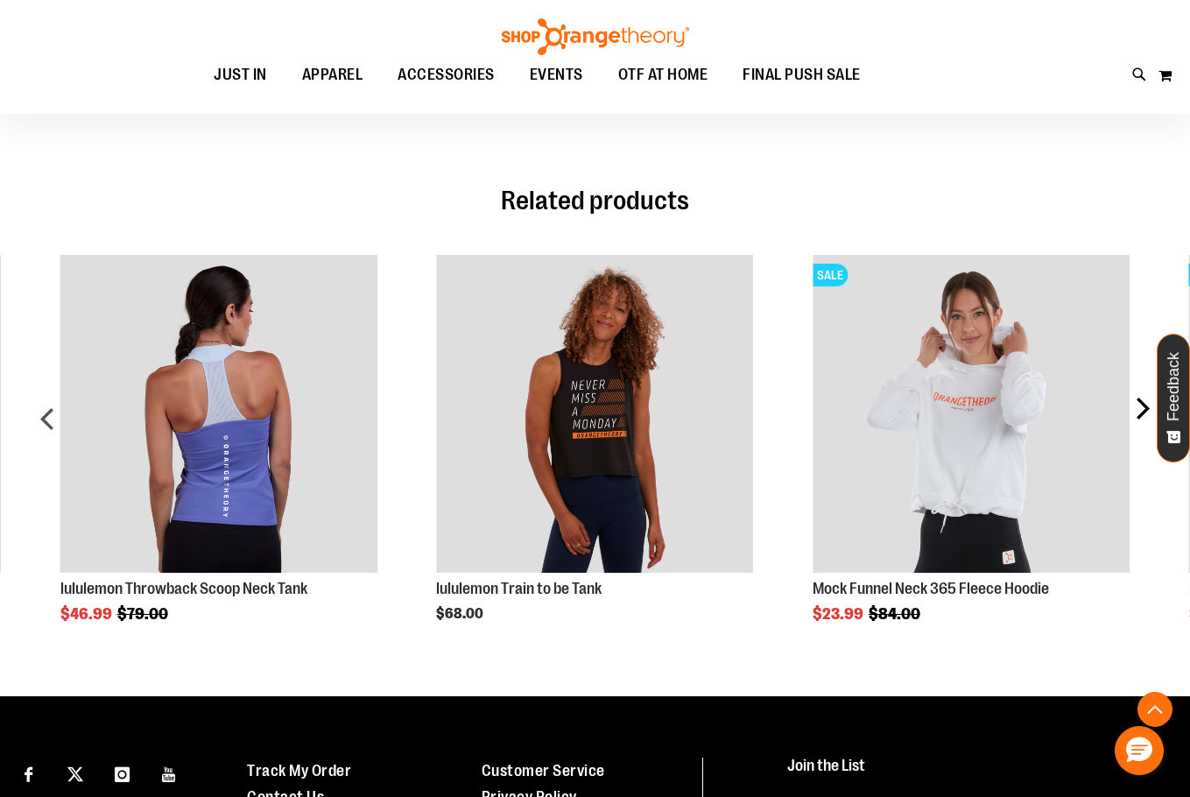
click at [1147, 405] on div "next" at bounding box center [1141, 425] width 35 height 392
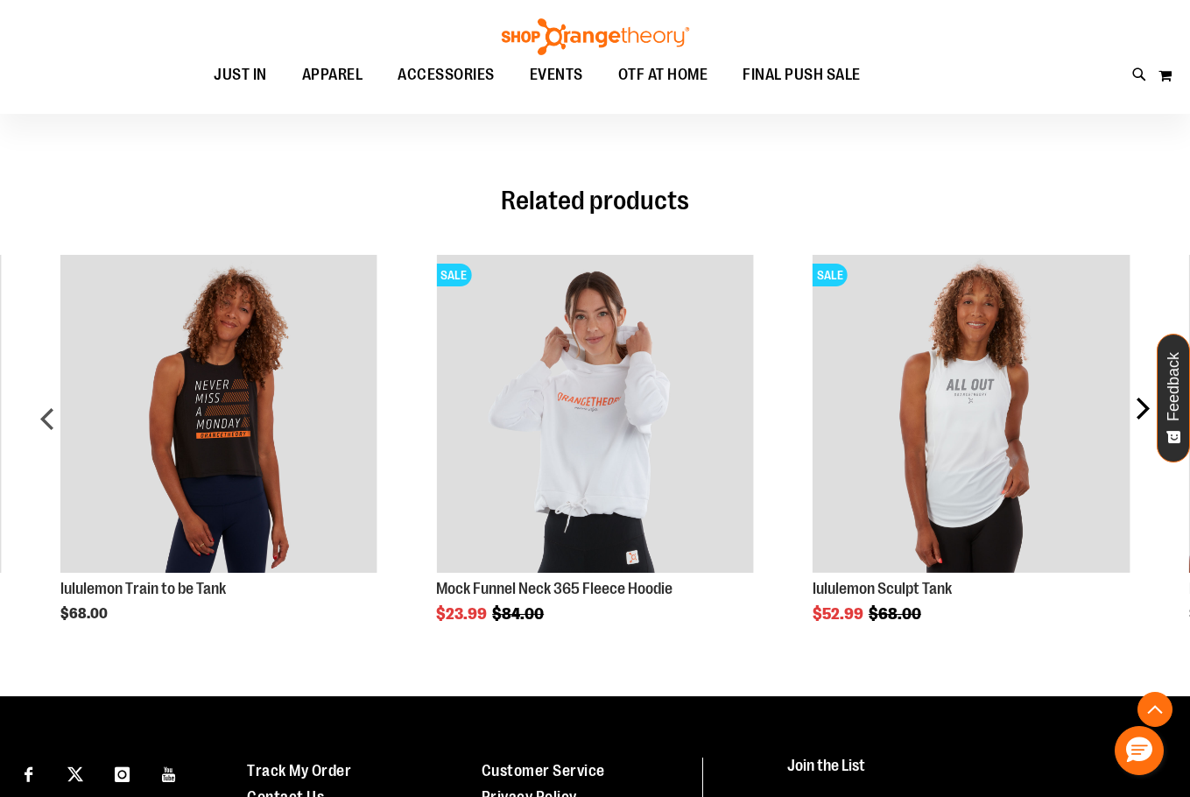
click at [1147, 405] on div "next" at bounding box center [1141, 425] width 35 height 392
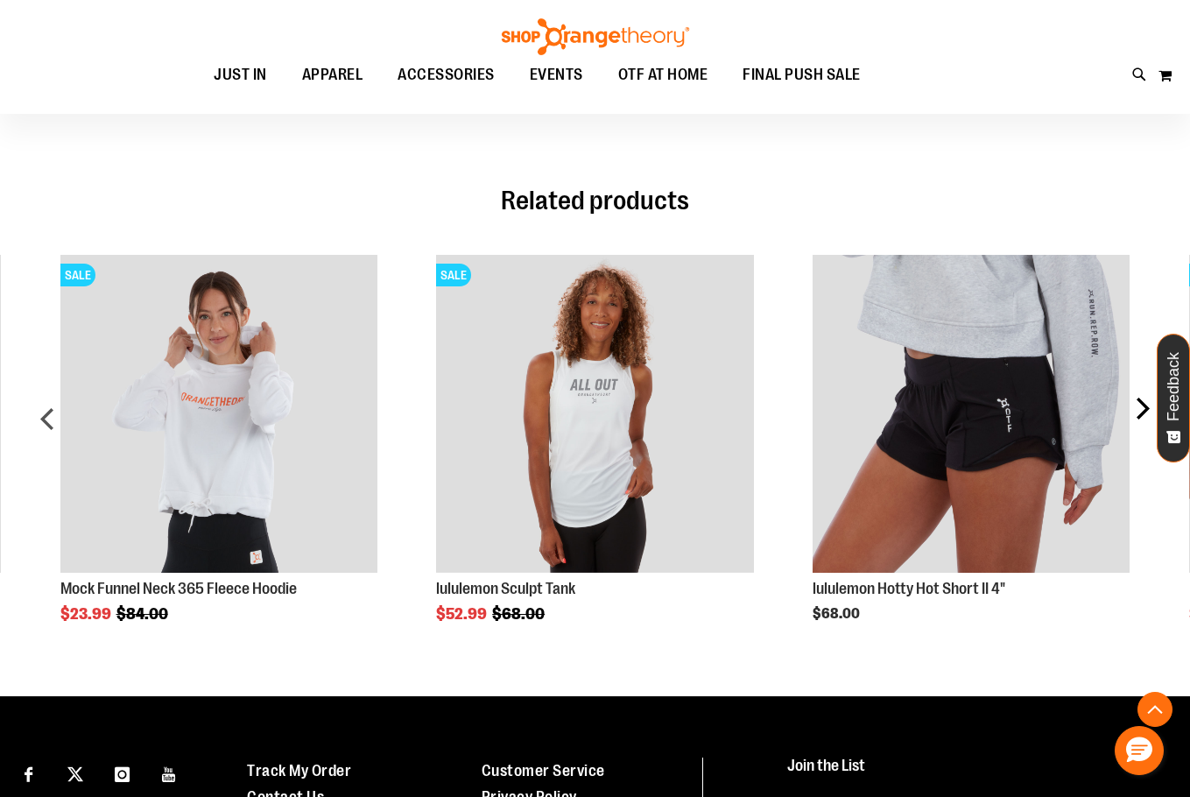
click at [1147, 405] on div "next" at bounding box center [1141, 425] width 35 height 392
